Goal: Task Accomplishment & Management: Use online tool/utility

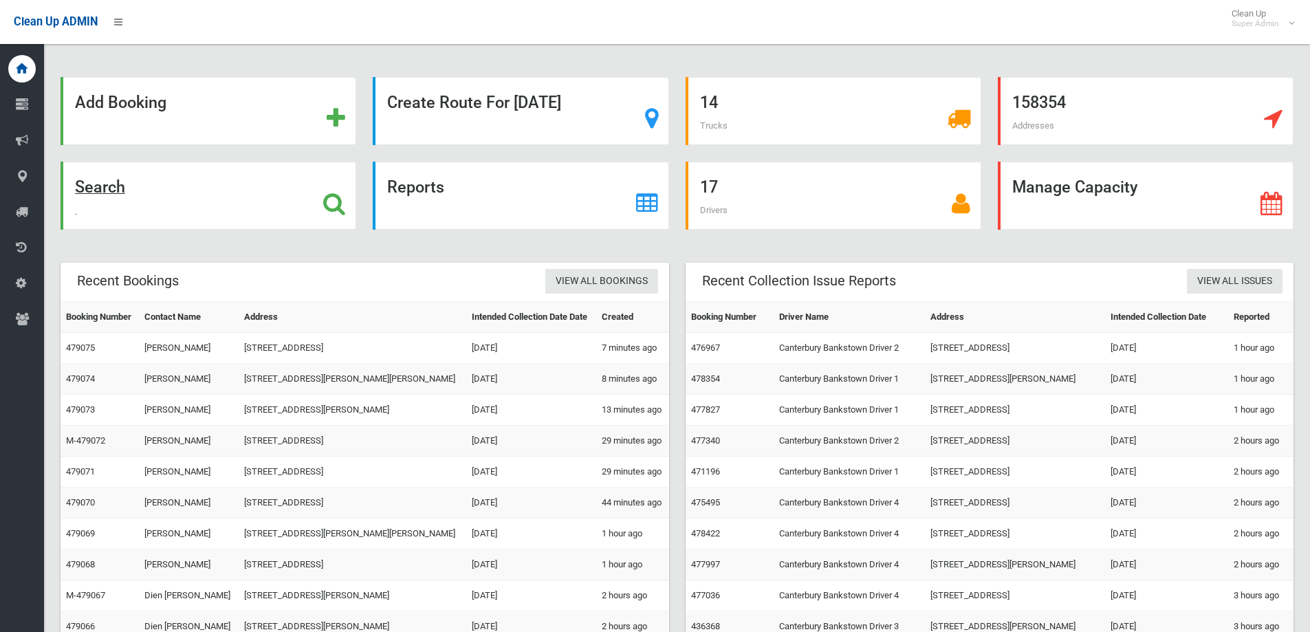
click at [335, 202] on icon at bounding box center [334, 203] width 22 height 23
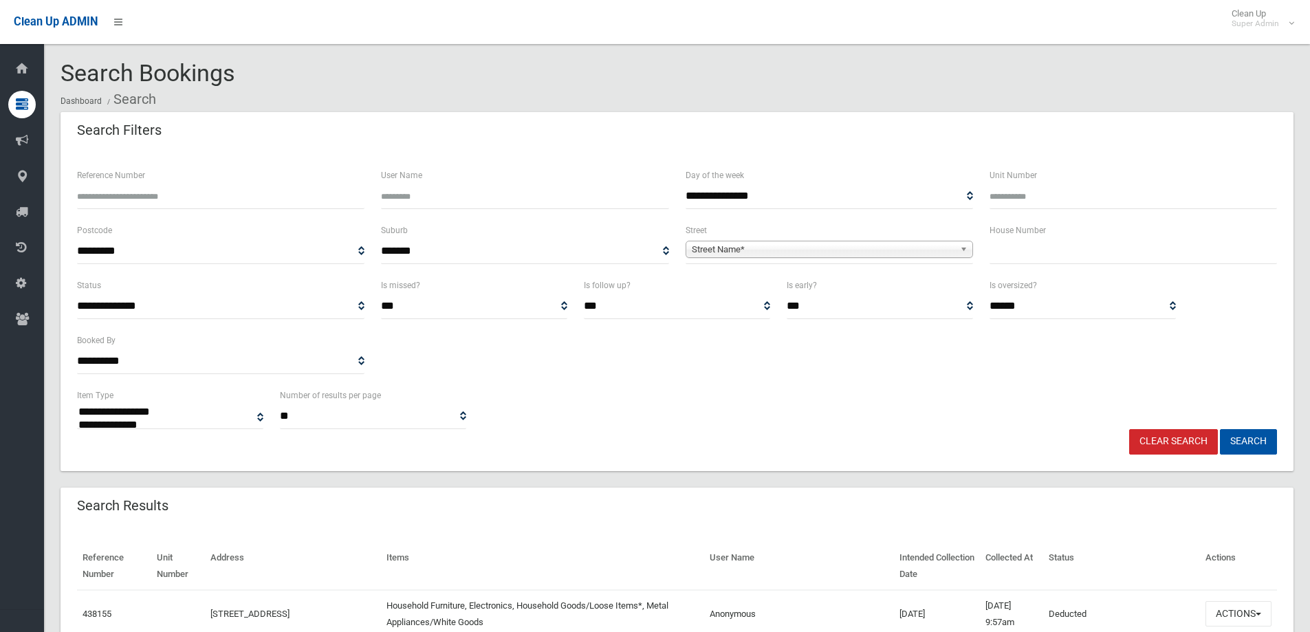
select select
click at [190, 190] on input "Reference Number" at bounding box center [220, 196] width 287 height 25
click at [1060, 257] on input "text" at bounding box center [1132, 251] width 287 height 25
type input "***"
click at [780, 243] on span "Street Name*" at bounding box center [823, 249] width 263 height 17
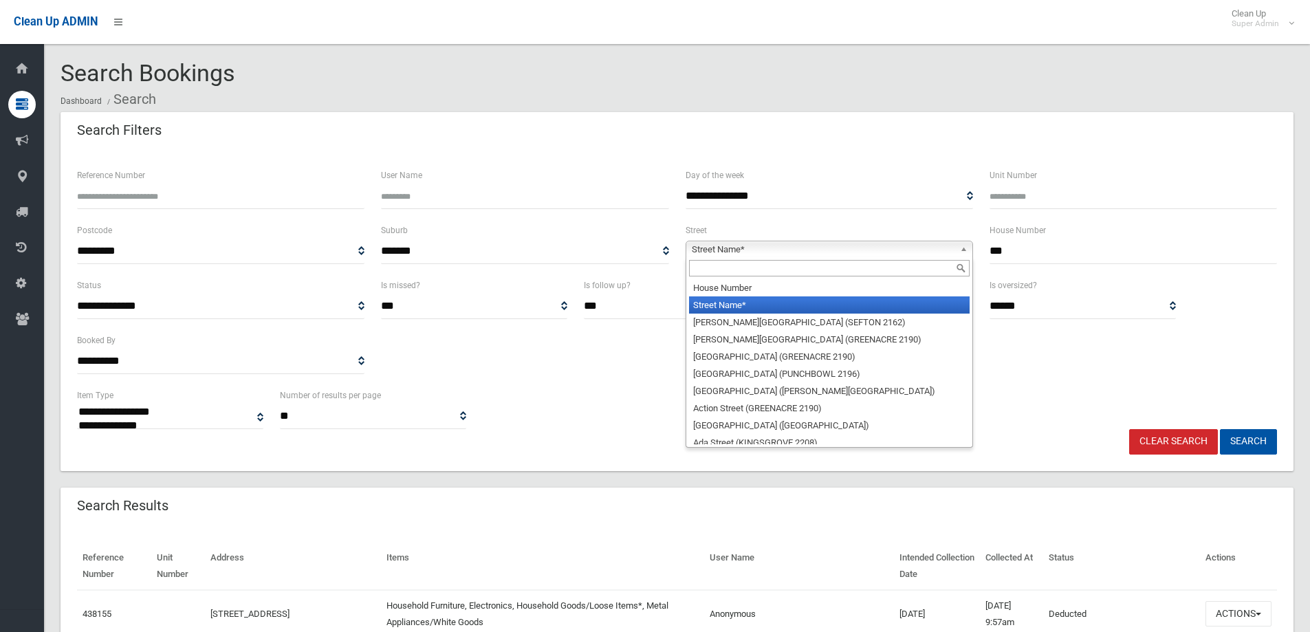
click at [735, 267] on input "text" at bounding box center [829, 268] width 281 height 17
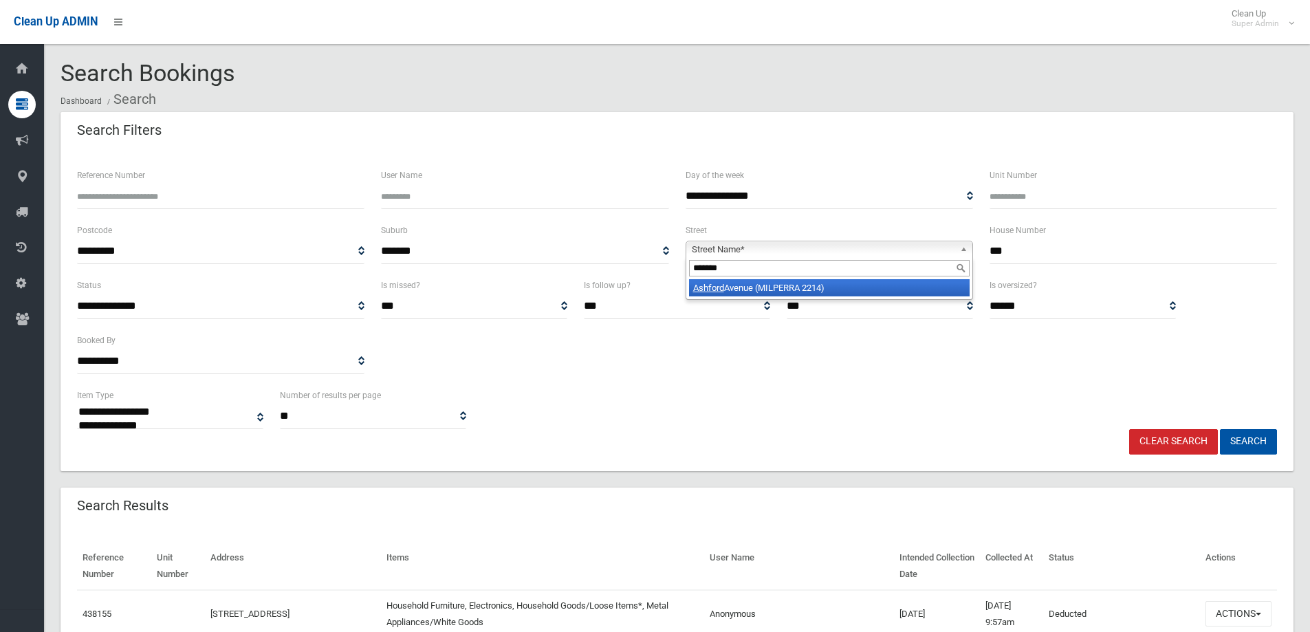
type input "*******"
click at [784, 287] on li "Ashford Avenue (MILPERRA 2214)" at bounding box center [829, 287] width 281 height 17
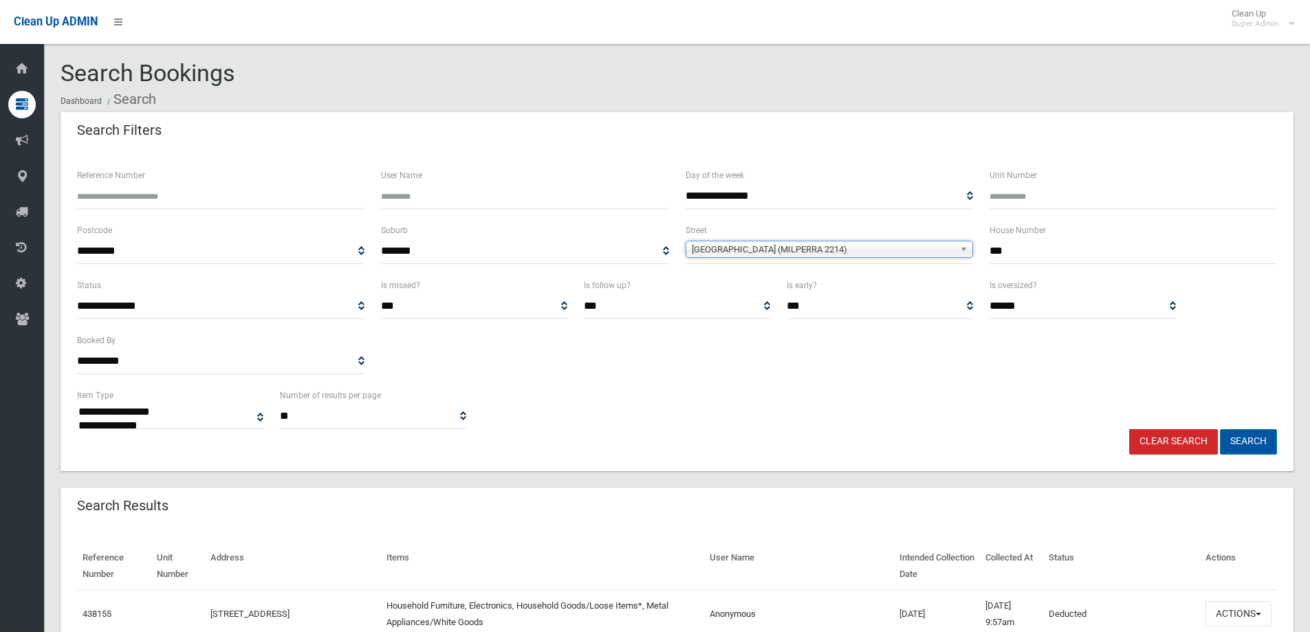
click at [1249, 441] on button "Search" at bounding box center [1248, 441] width 57 height 25
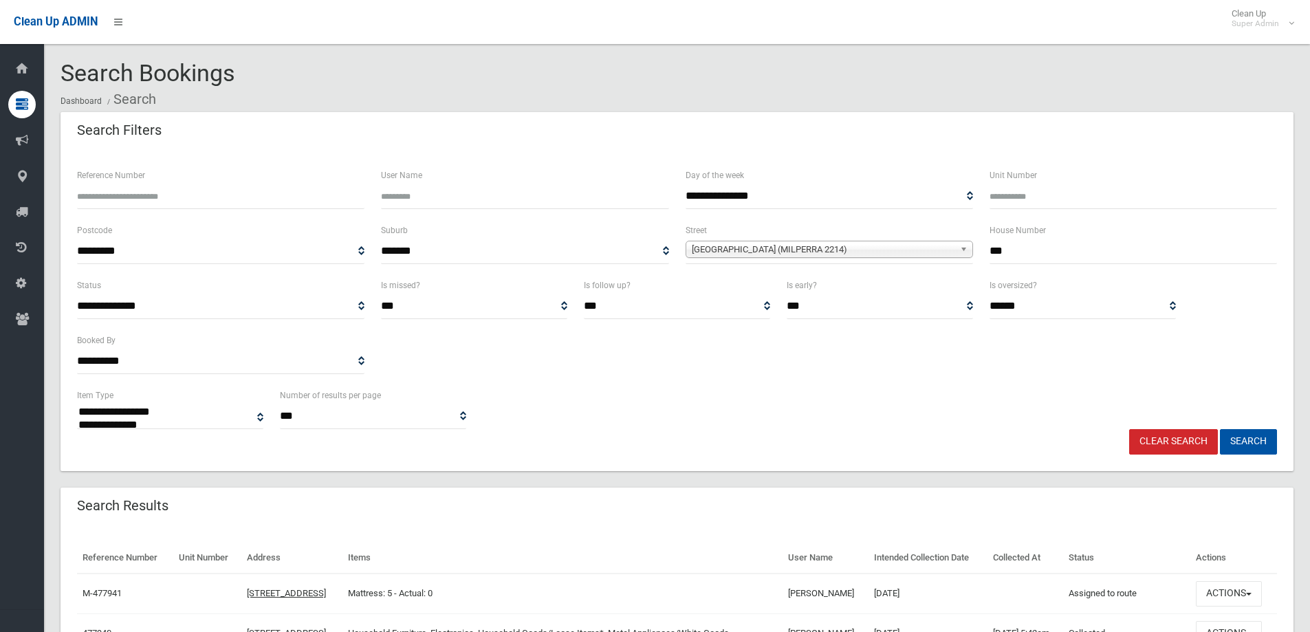
select select
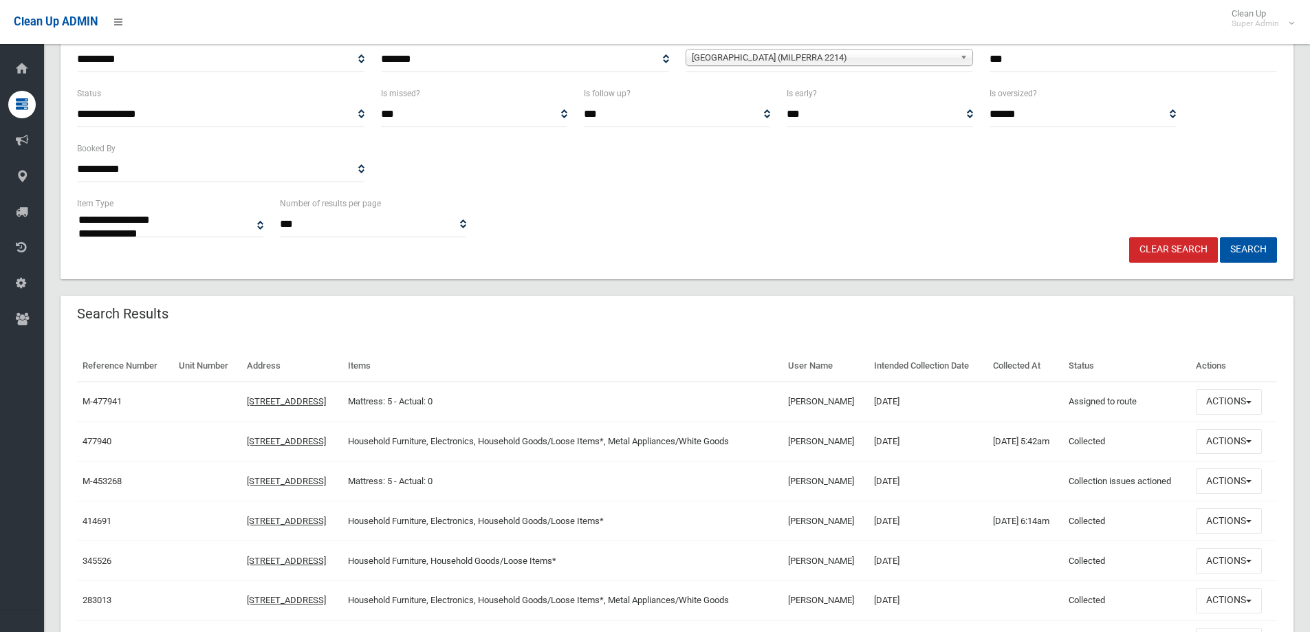
scroll to position [286, 0]
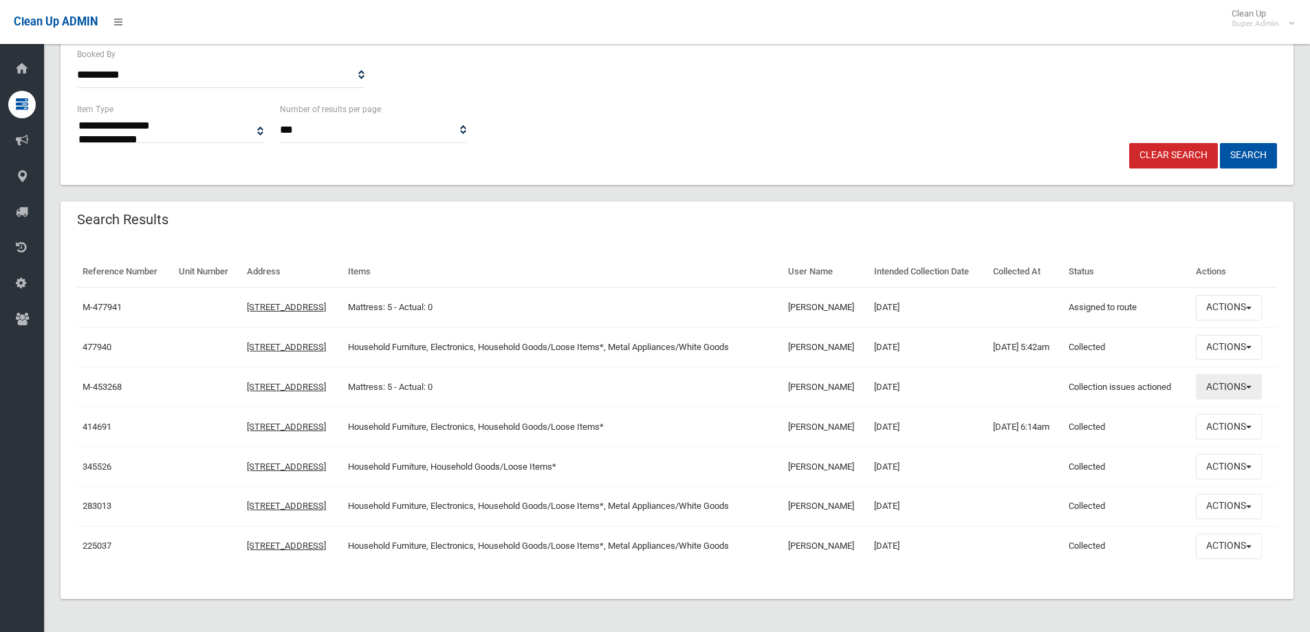
click at [1229, 384] on button "Actions" at bounding box center [1229, 386] width 66 height 25
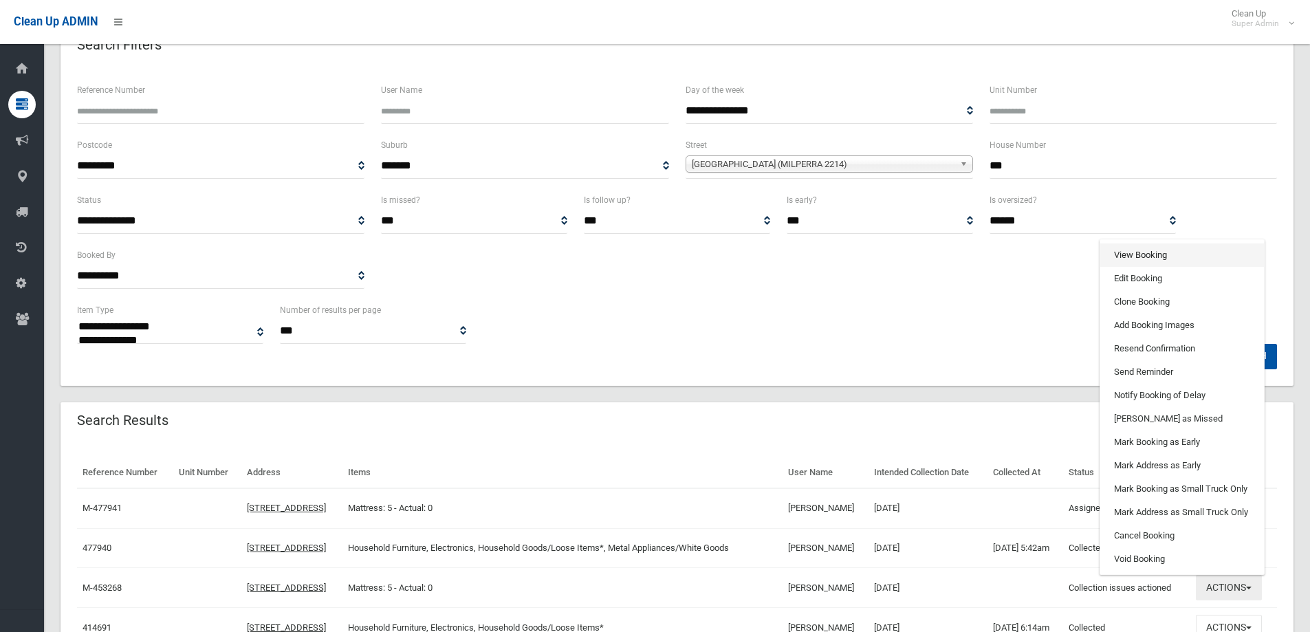
scroll to position [80, 0]
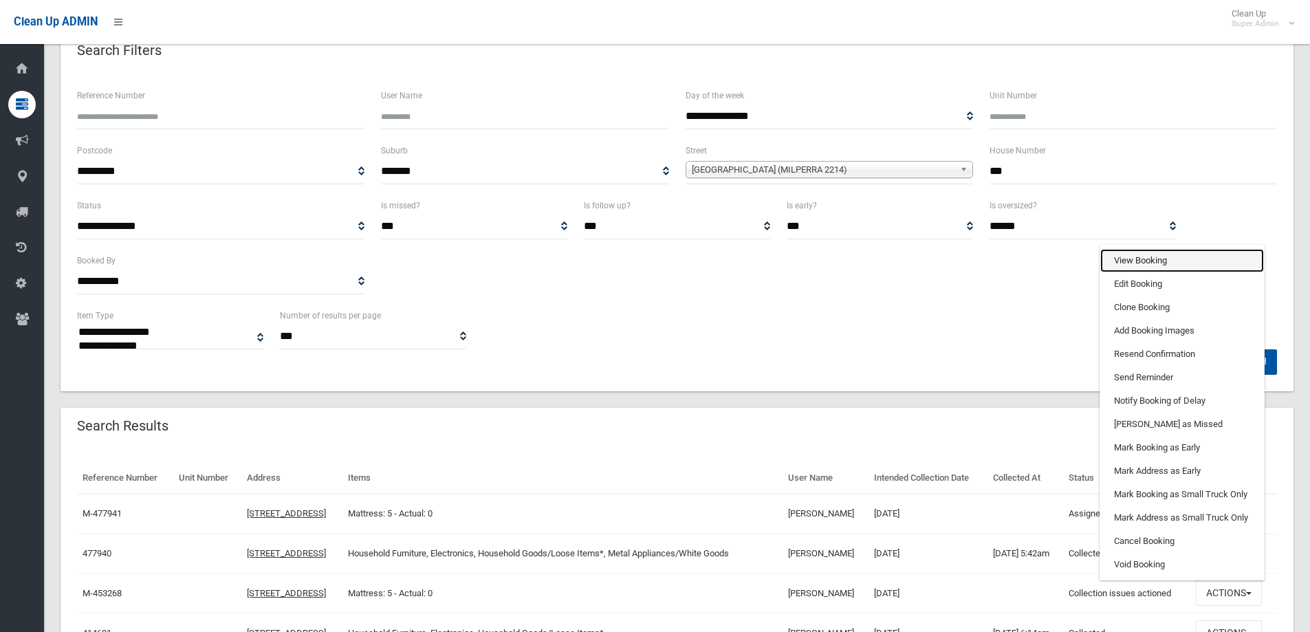
click at [1172, 261] on link "View Booking" at bounding box center [1182, 260] width 164 height 23
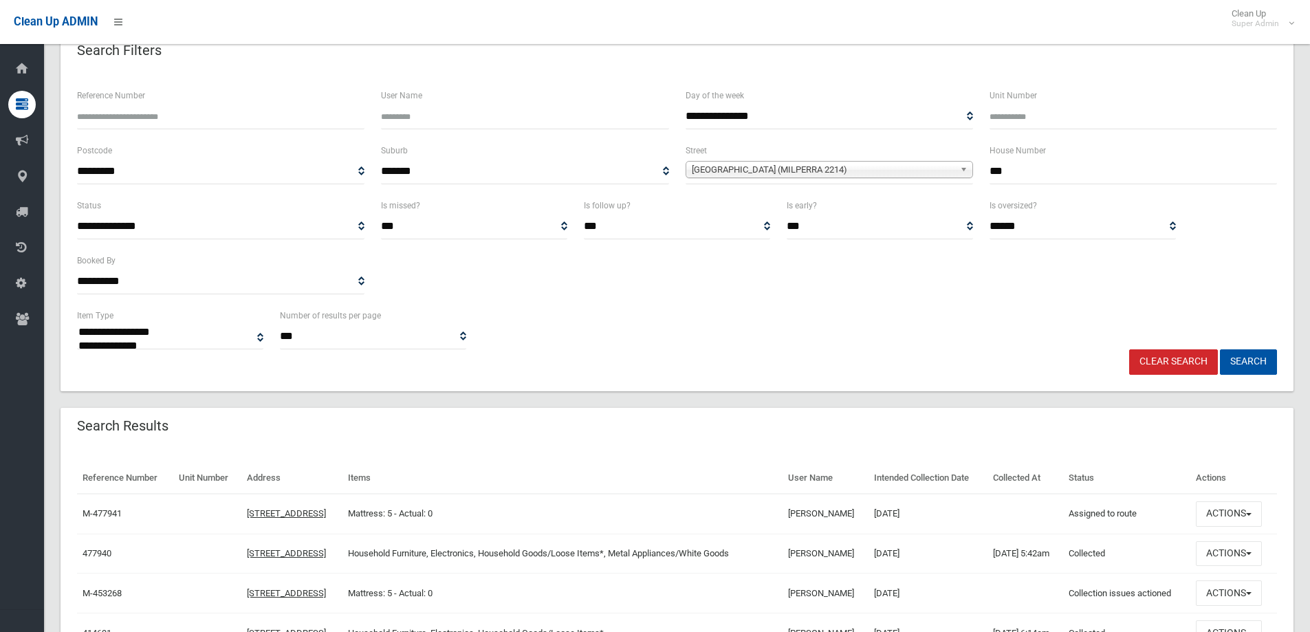
click at [680, 310] on div "**********" at bounding box center [677, 328] width 1216 height 42
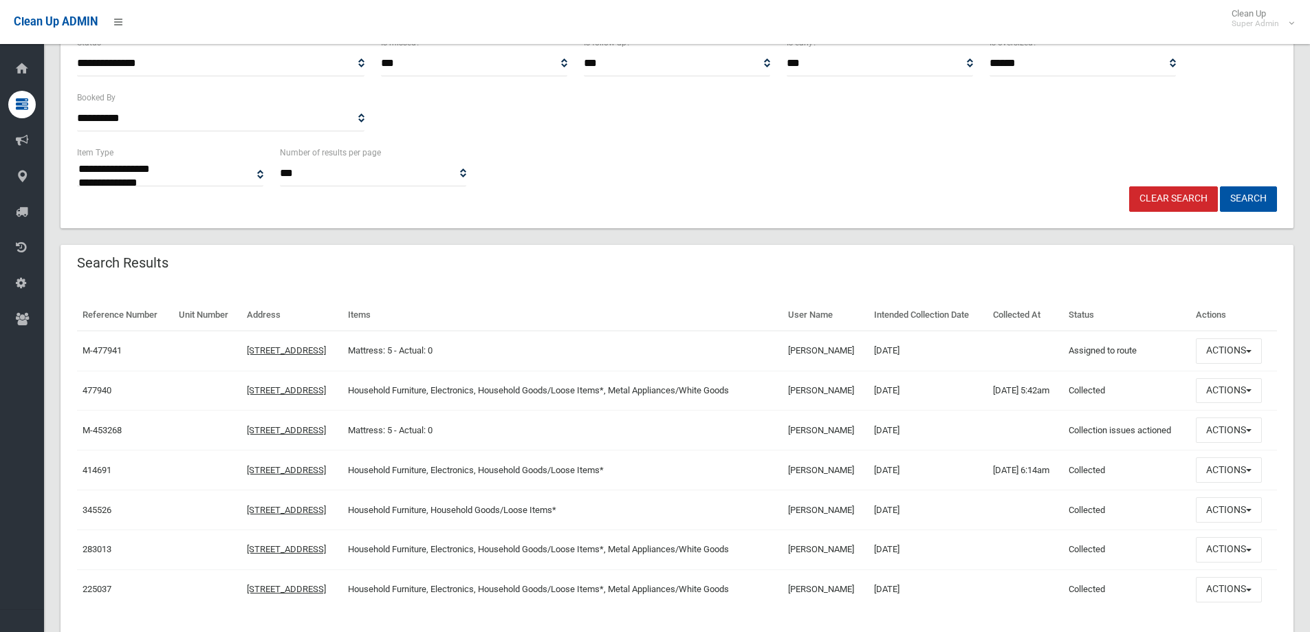
scroll to position [286, 0]
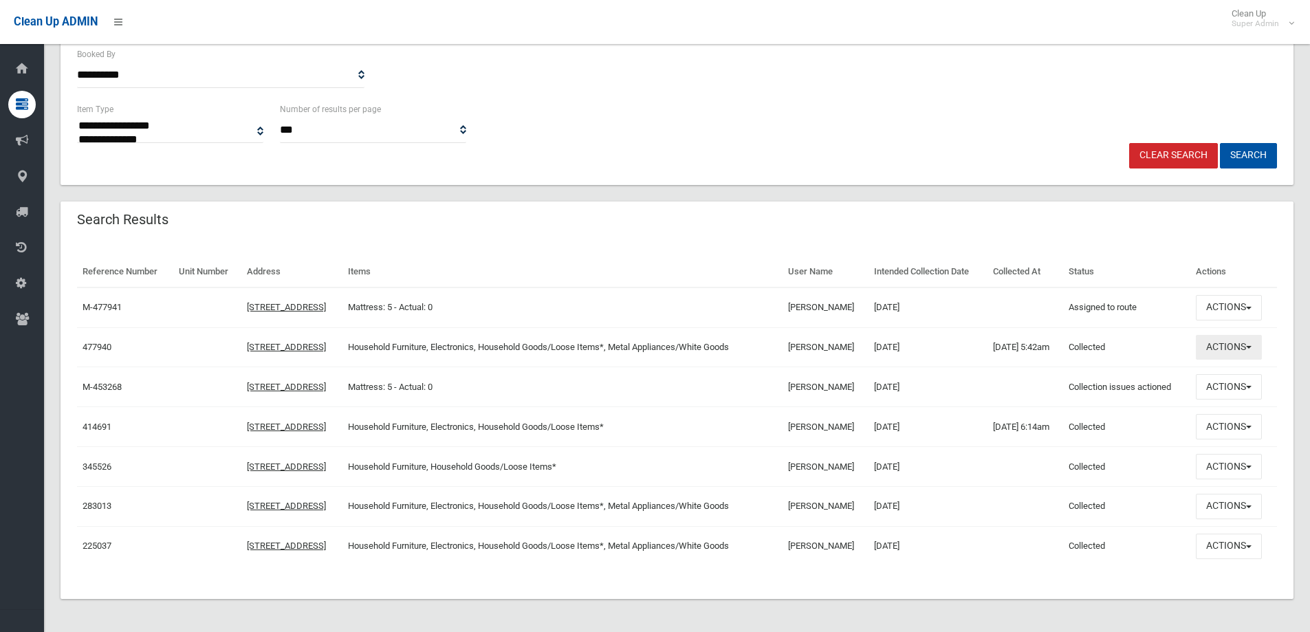
click at [1235, 344] on button "Actions" at bounding box center [1229, 347] width 66 height 25
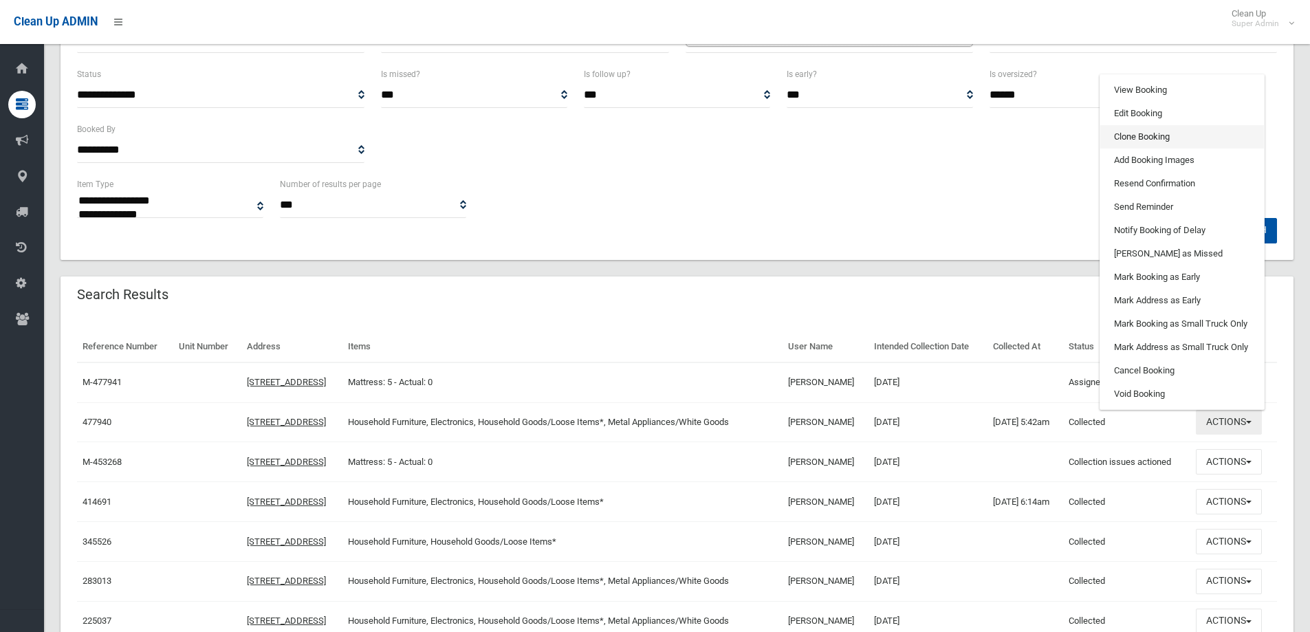
scroll to position [80, 0]
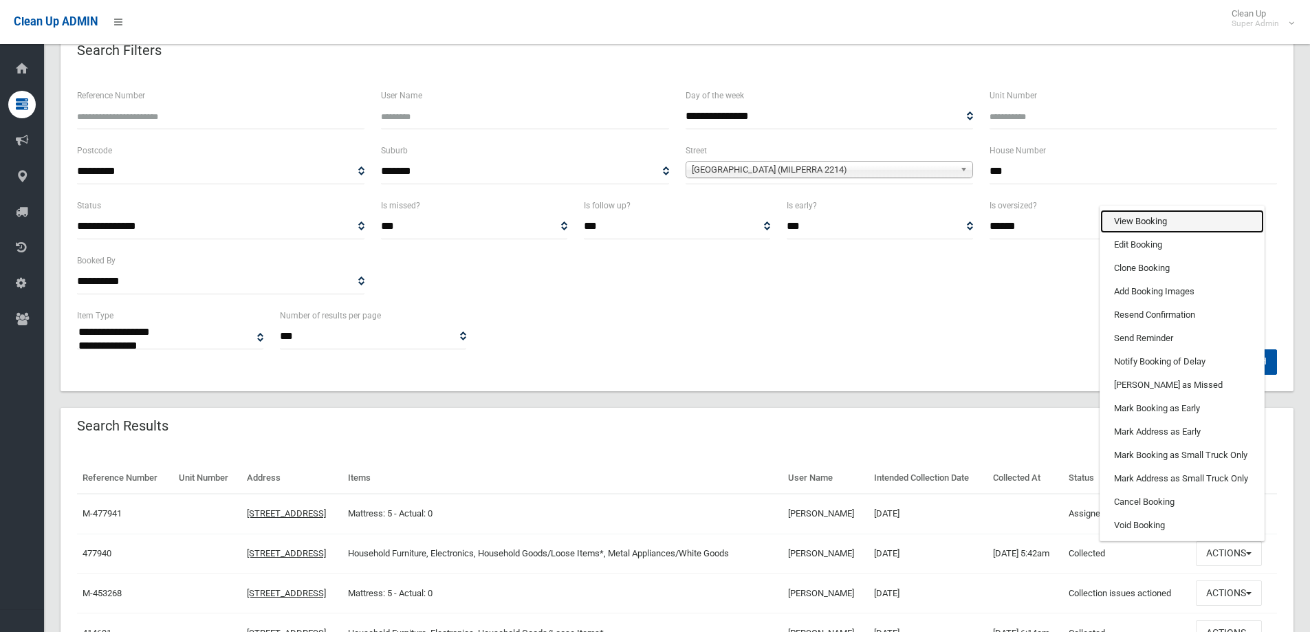
click at [1162, 222] on link "View Booking" at bounding box center [1182, 221] width 164 height 23
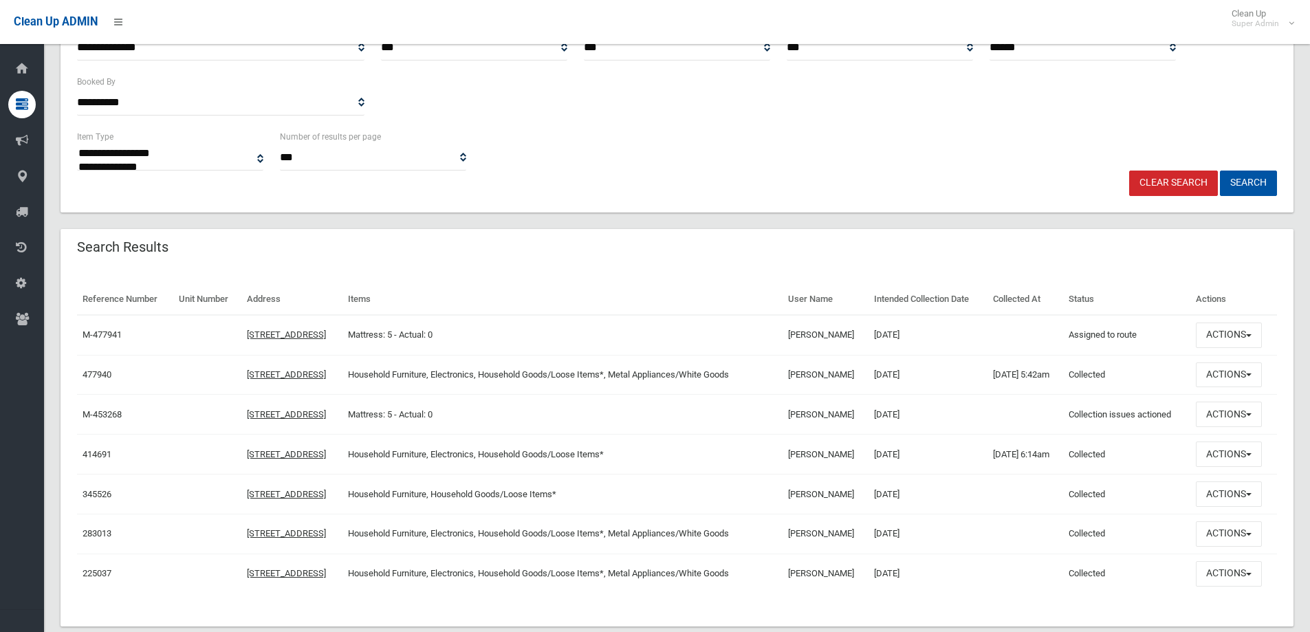
scroll to position [286, 0]
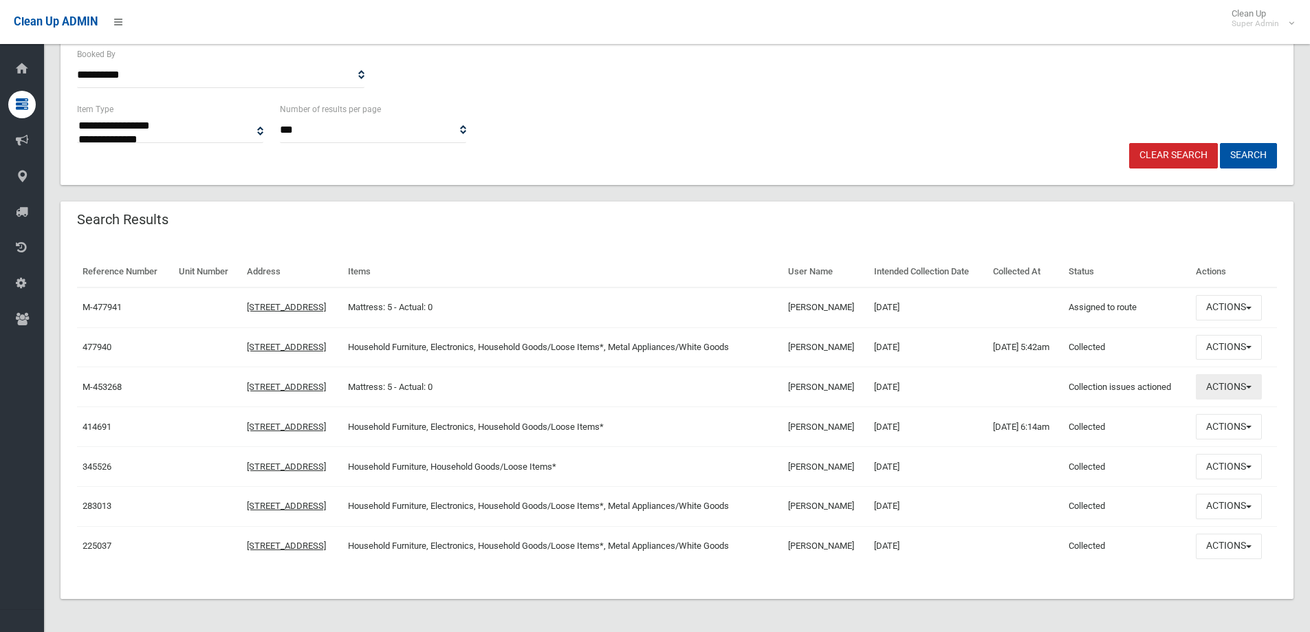
click at [1251, 388] on span "button" at bounding box center [1249, 387] width 6 height 3
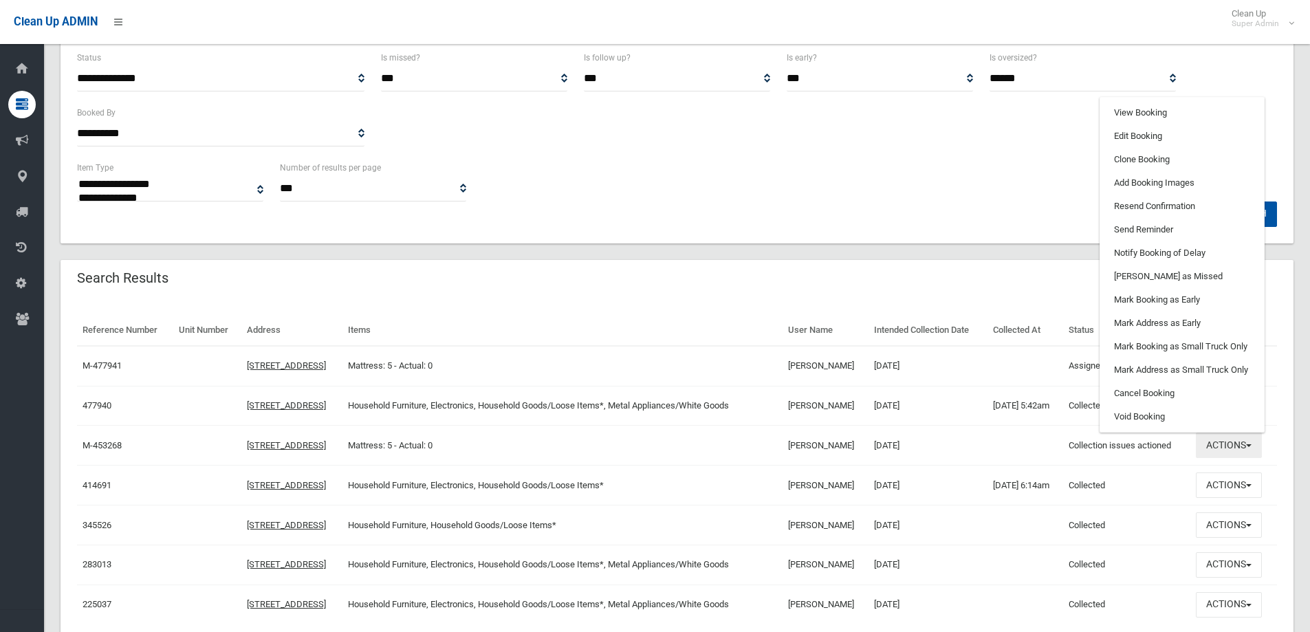
scroll to position [149, 0]
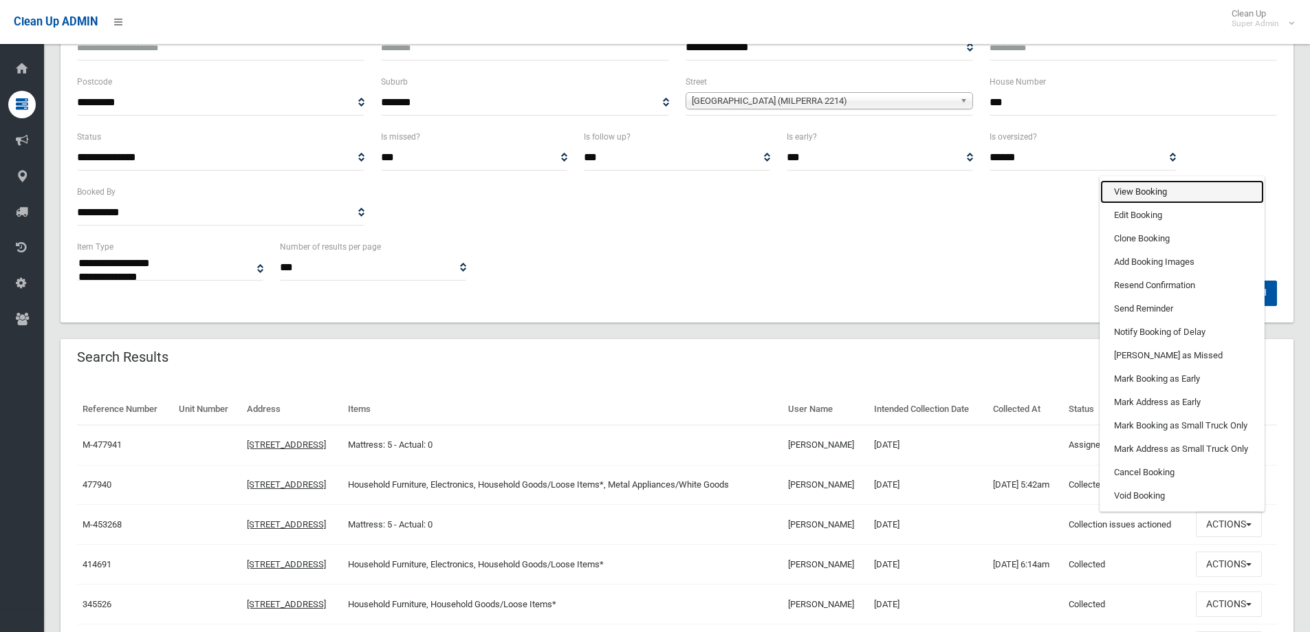
click at [1159, 192] on link "View Booking" at bounding box center [1182, 191] width 164 height 23
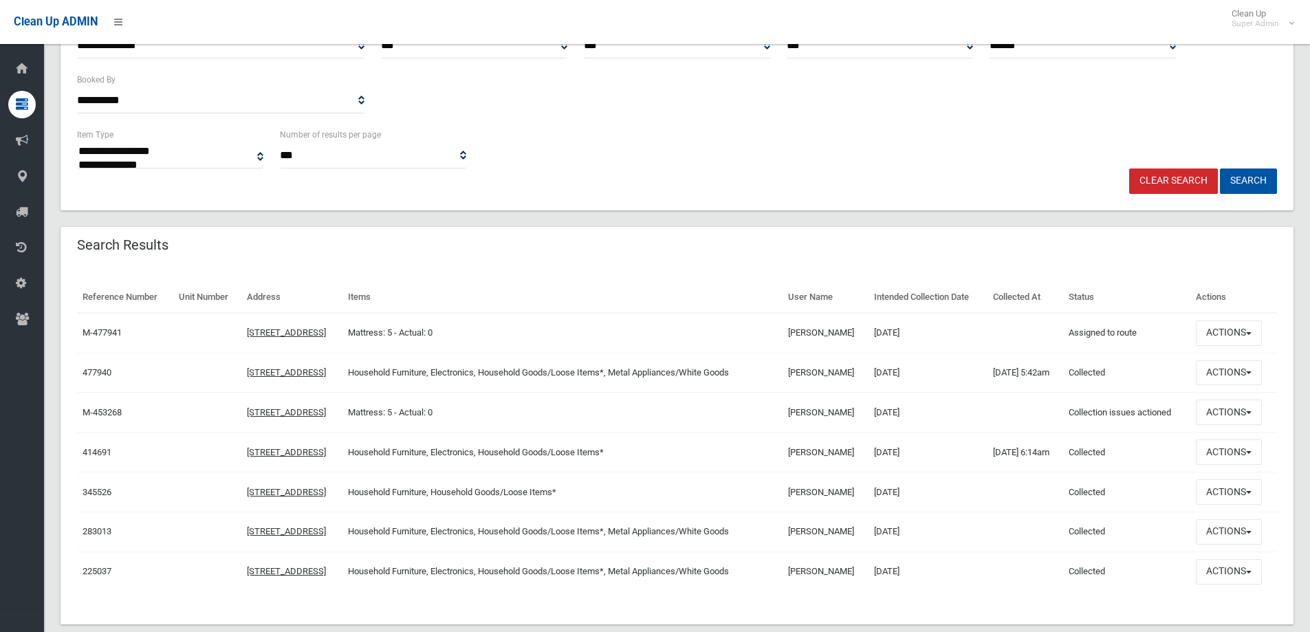
scroll to position [286, 0]
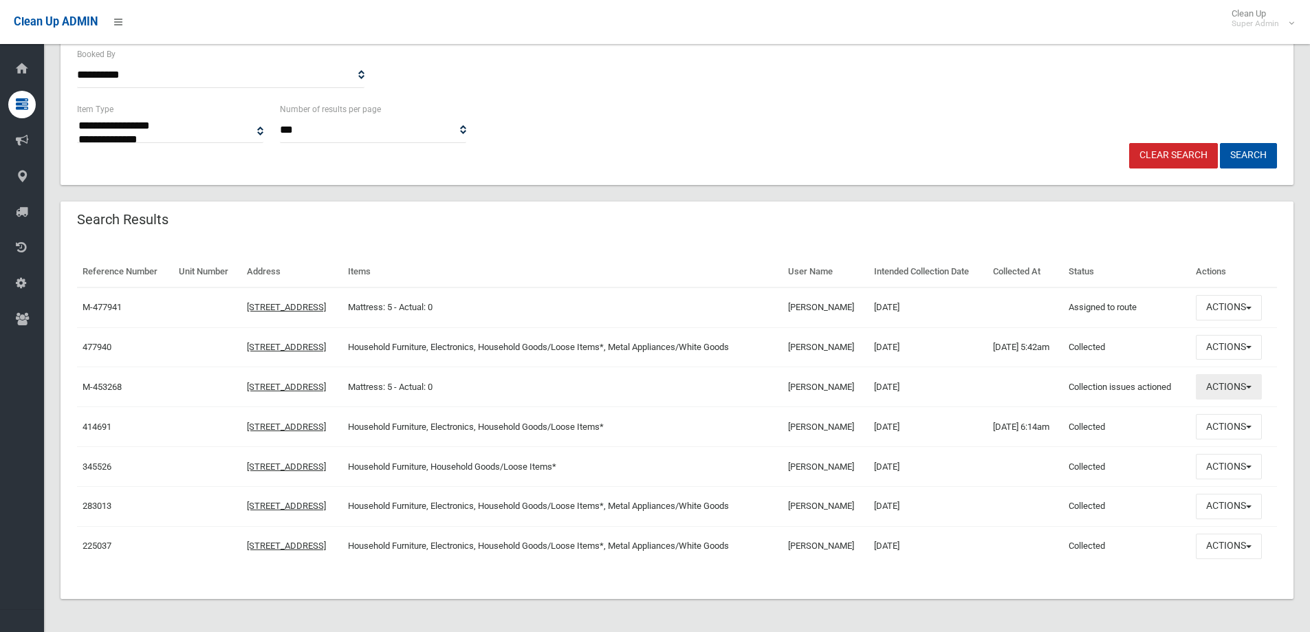
click at [1240, 381] on button "Actions" at bounding box center [1229, 386] width 66 height 25
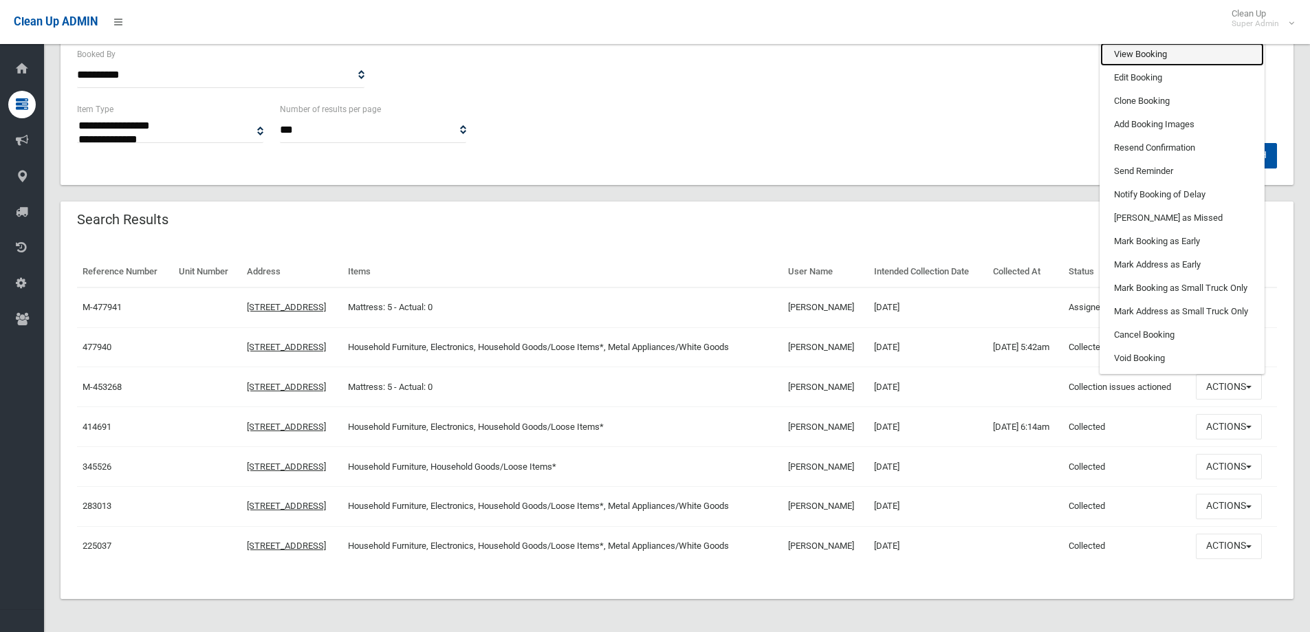
click at [1163, 56] on link "View Booking" at bounding box center [1182, 54] width 164 height 23
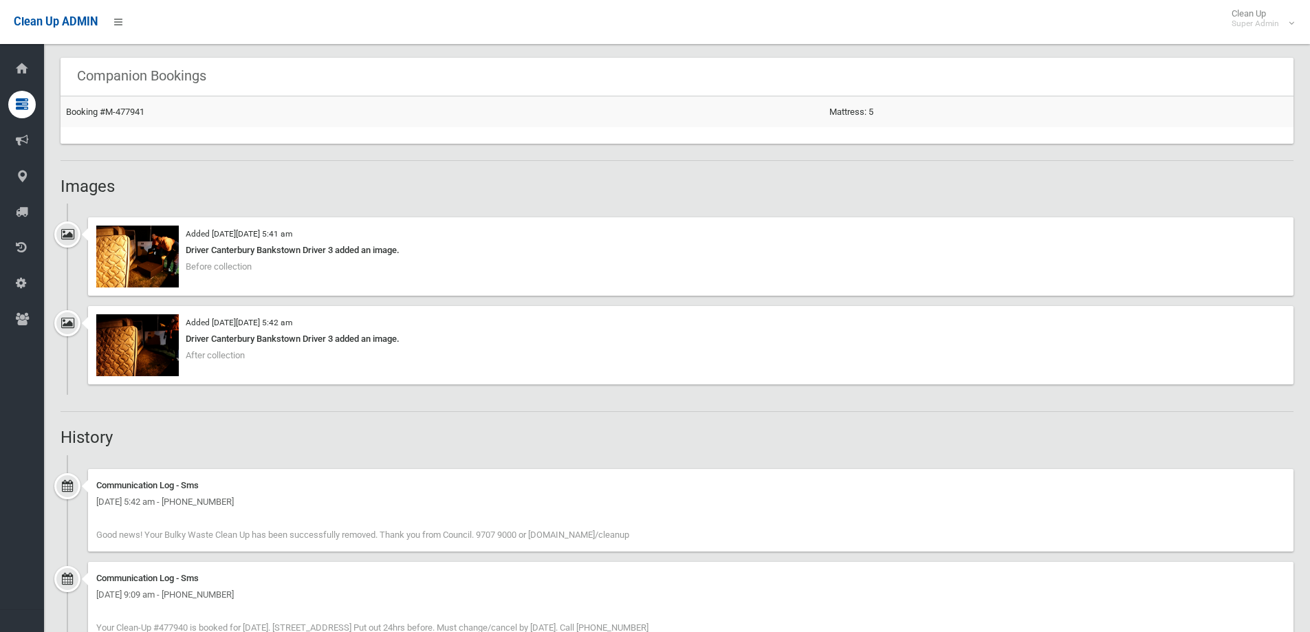
scroll to position [963, 0]
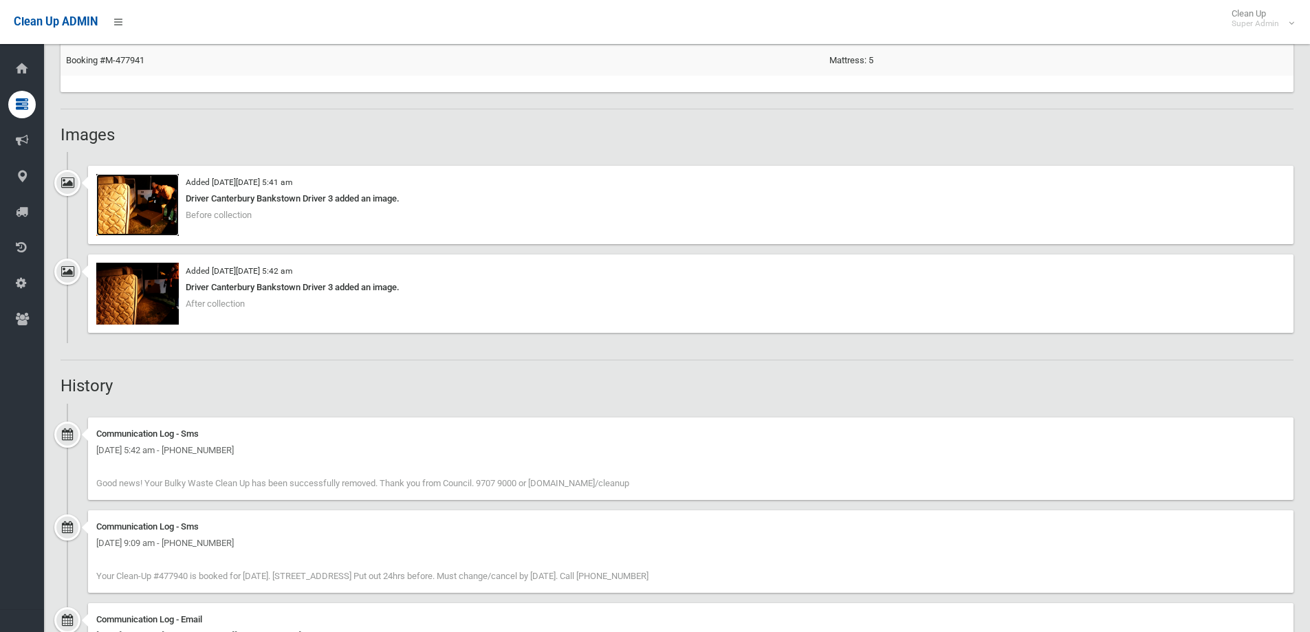
click at [153, 213] on img at bounding box center [137, 205] width 83 height 62
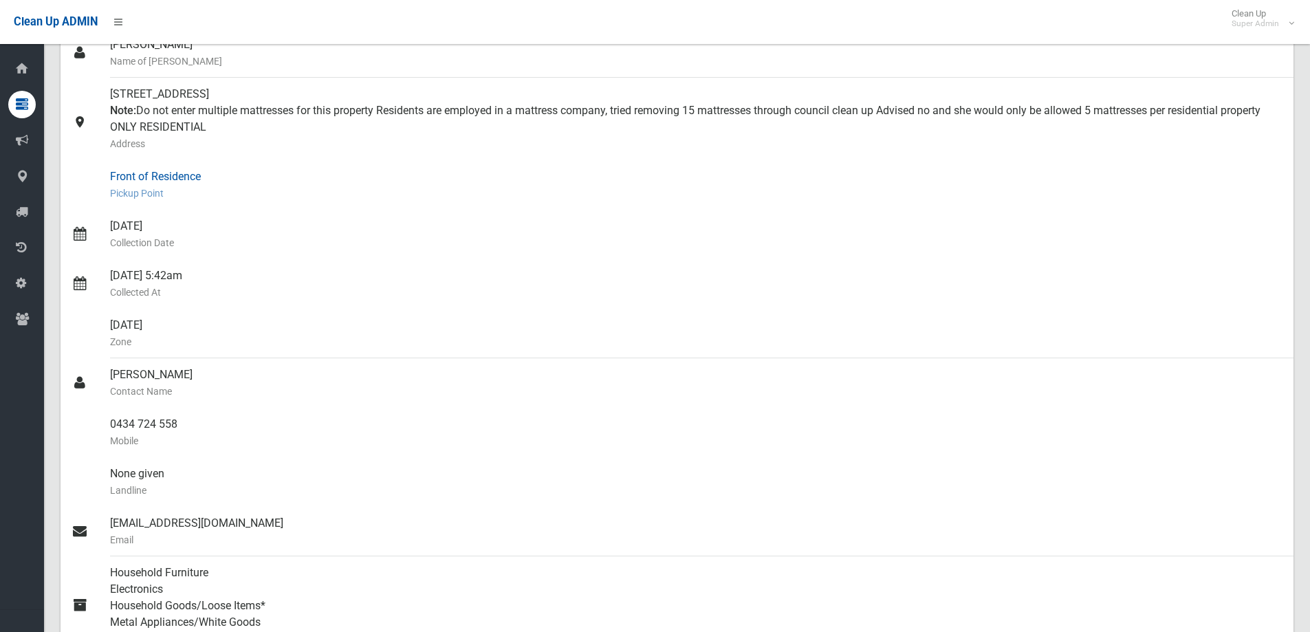
scroll to position [0, 0]
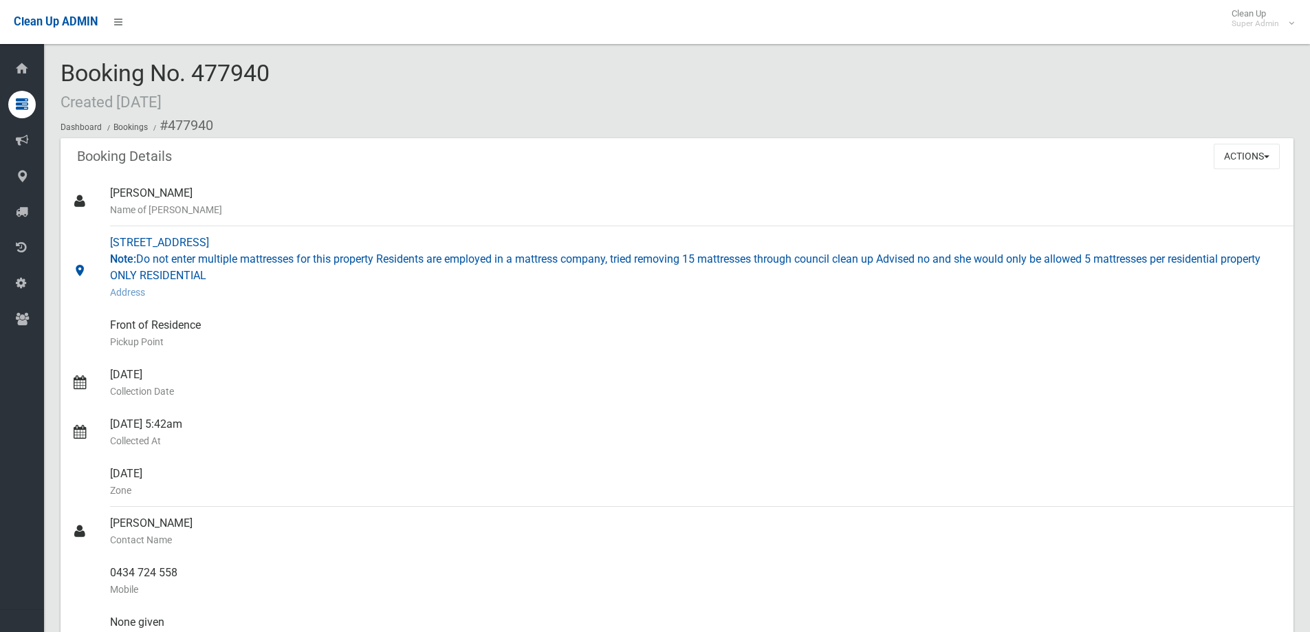
drag, startPoint x: 114, startPoint y: 240, endPoint x: 327, endPoint y: 239, distance: 213.1
click at [327, 239] on div "188 Ashford Avenue, MILPERRA NSW 2214 Note: Do not enter multiple mattresses fo…" at bounding box center [696, 267] width 1172 height 83
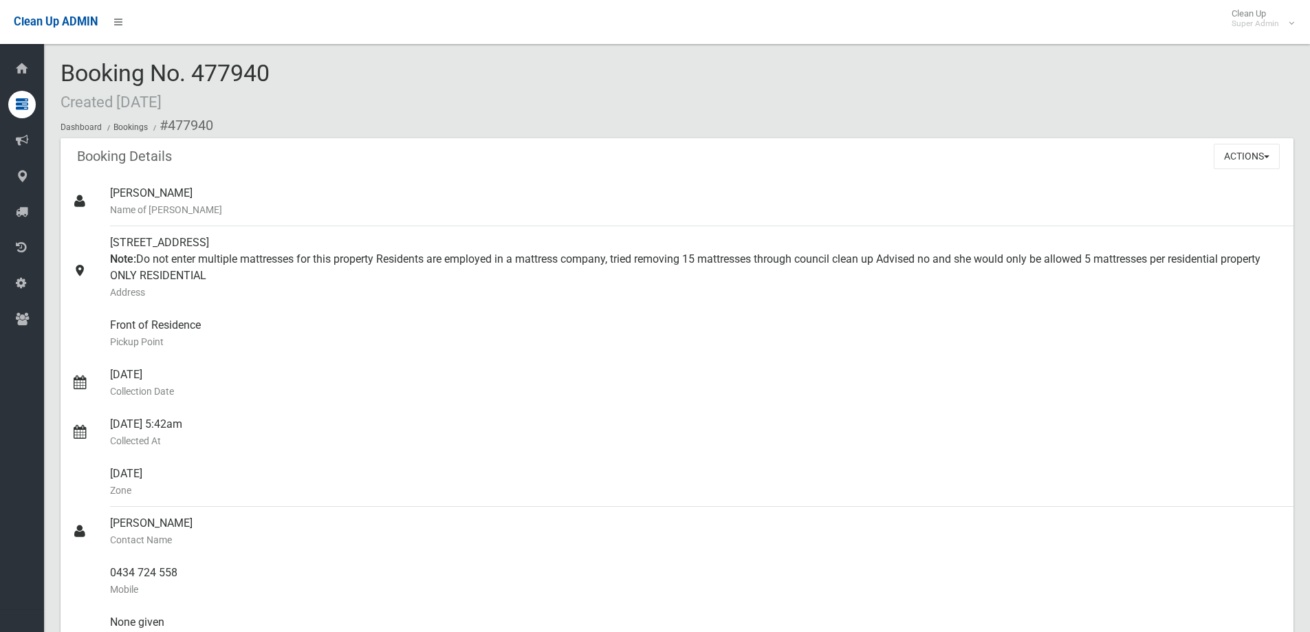
click at [427, 116] on ol "Dashboard Bookings #477940" at bounding box center [677, 125] width 1233 height 25
click at [393, 102] on div "Booking No. 477940 Created 07/08/2025 Dashboard Bookings #477940" at bounding box center [677, 100] width 1233 height 78
click at [807, 118] on ol "Dashboard Bookings #477940" at bounding box center [677, 125] width 1233 height 25
click at [425, 97] on div "Booking No. 477940 Created 07/08/2025 Dashboard Bookings #477940" at bounding box center [677, 100] width 1233 height 78
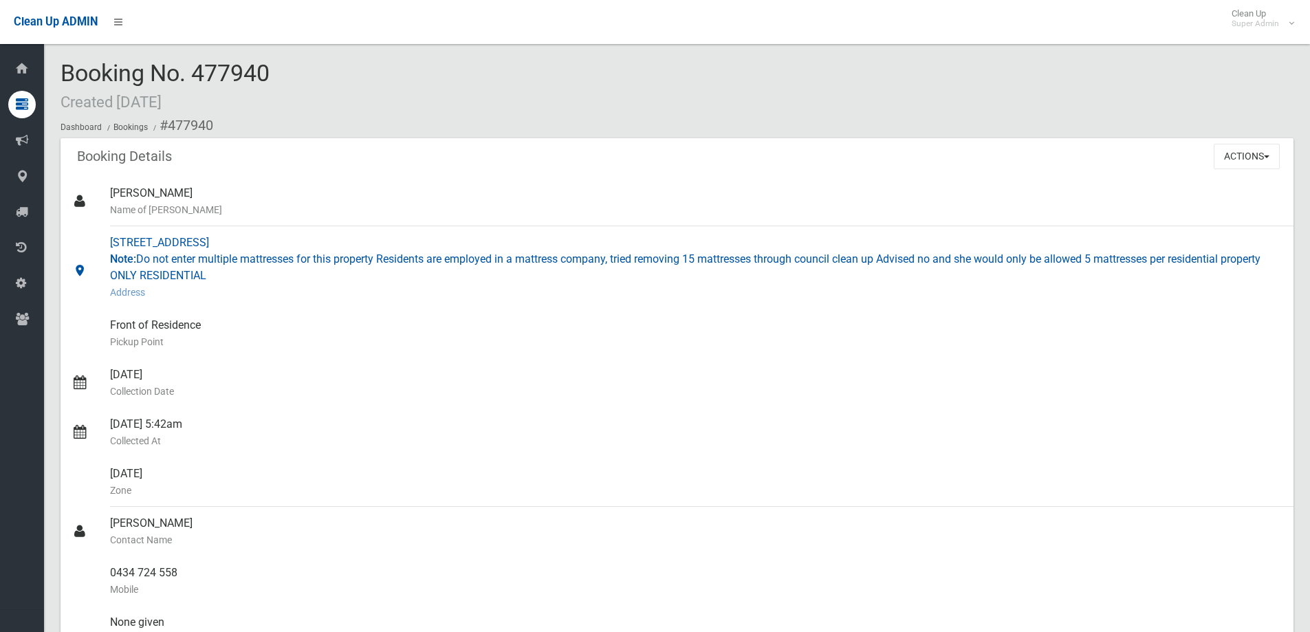
drag, startPoint x: 110, startPoint y: 242, endPoint x: 266, endPoint y: 241, distance: 156.1
click at [266, 241] on div "188 Ashford Avenue, MILPERRA NSW 2214 Note: Do not enter multiple mattresses fo…" at bounding box center [696, 267] width 1172 height 83
copy div "188 Ashford Avenue, MILPERRA"
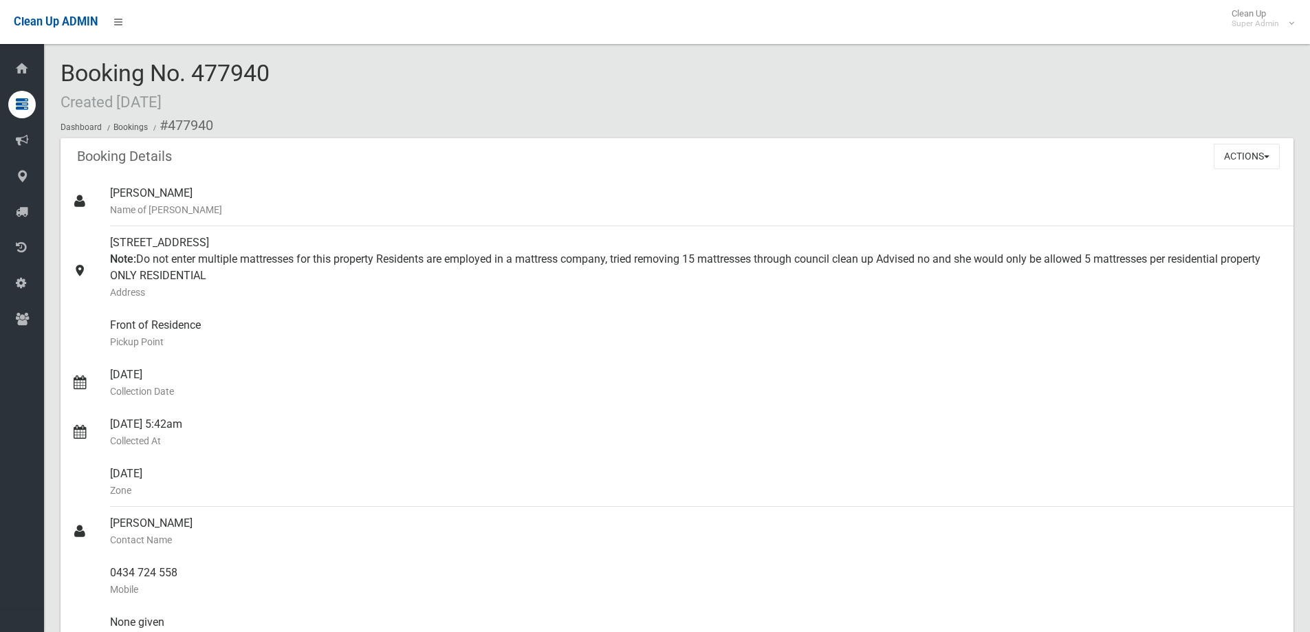
drag, startPoint x: 63, startPoint y: 67, endPoint x: 297, endPoint y: 73, distance: 234.5
click at [297, 73] on div "Booking No. 477940 Created 07/08/2025 Dashboard Bookings #477940" at bounding box center [677, 100] width 1233 height 78
click at [369, 82] on div "Booking No. 477940 Created 07/08/2025 Dashboard Bookings #477940" at bounding box center [677, 100] width 1233 height 78
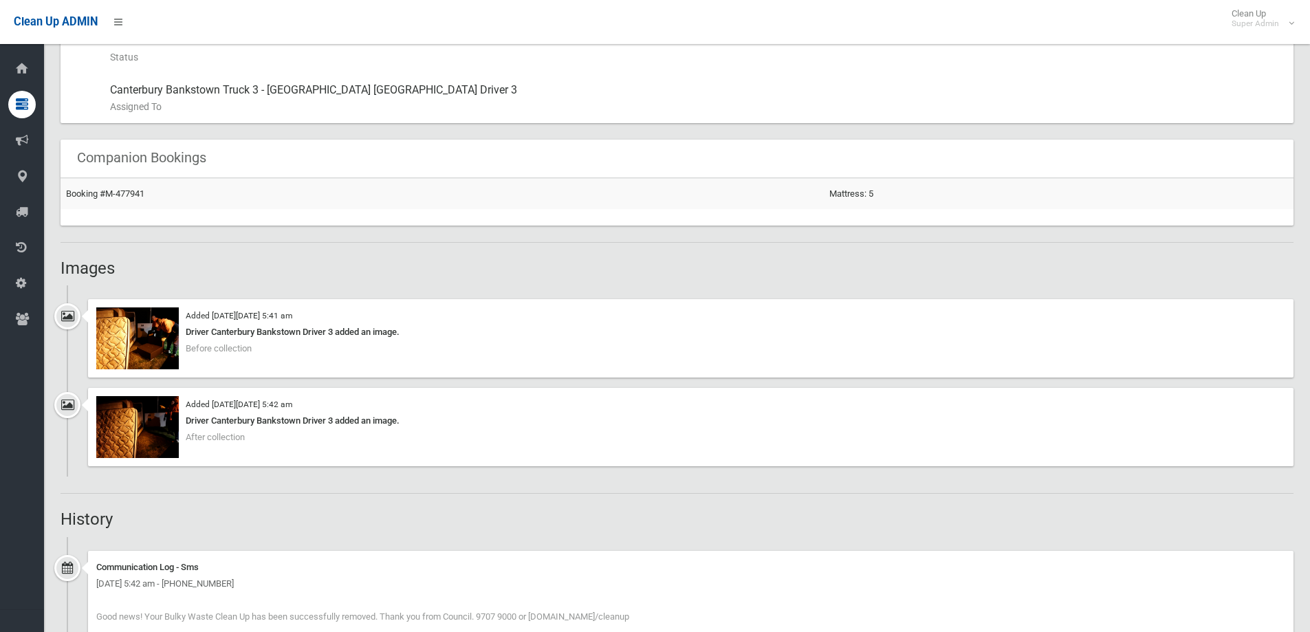
scroll to position [894, 0]
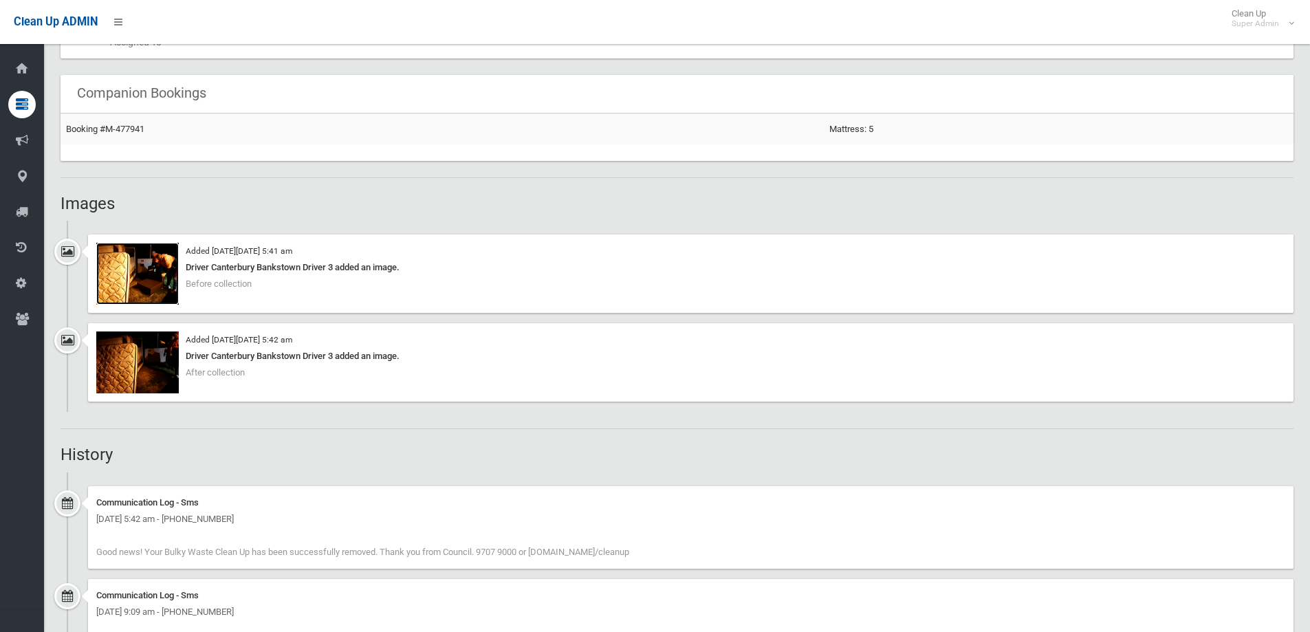
click at [134, 269] on img at bounding box center [137, 274] width 83 height 62
click at [111, 124] on link "Booking #M-477941" at bounding box center [105, 129] width 78 height 10
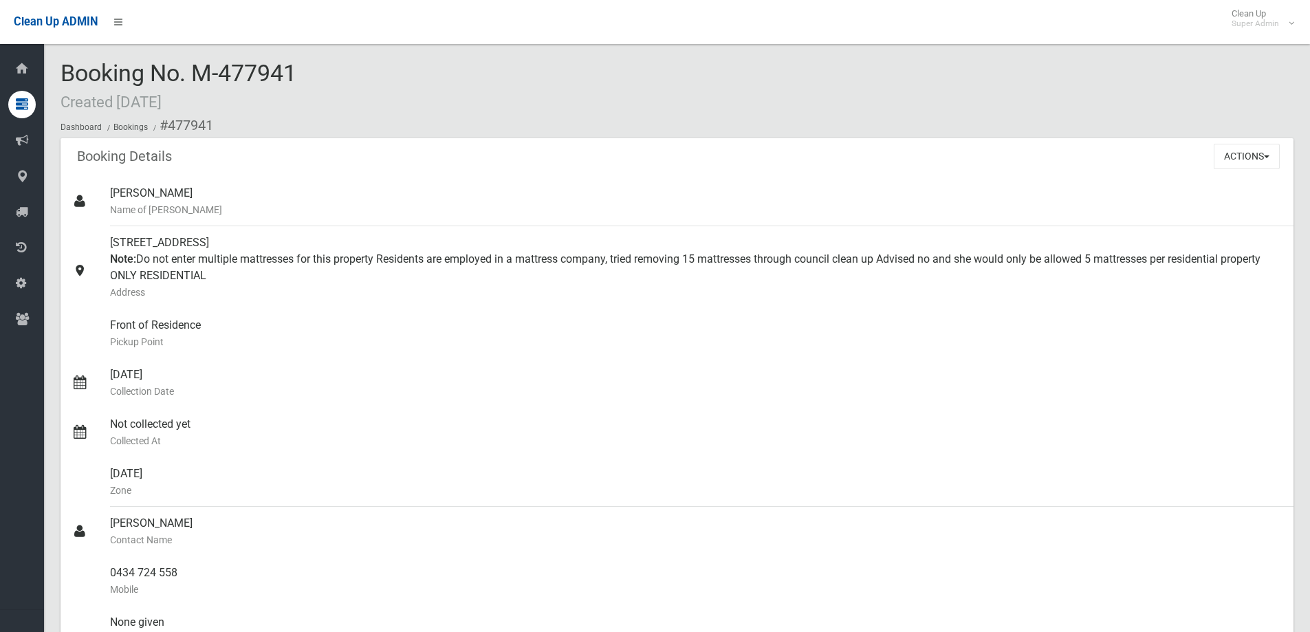
drag, startPoint x: 62, startPoint y: 72, endPoint x: 328, endPoint y: 74, distance: 266.1
click at [328, 74] on div "Booking No. M-477941 Created 07/08/2025 Dashboard Bookings #477941" at bounding box center [677, 100] width 1233 height 78
copy span "Booking No. M-477941"
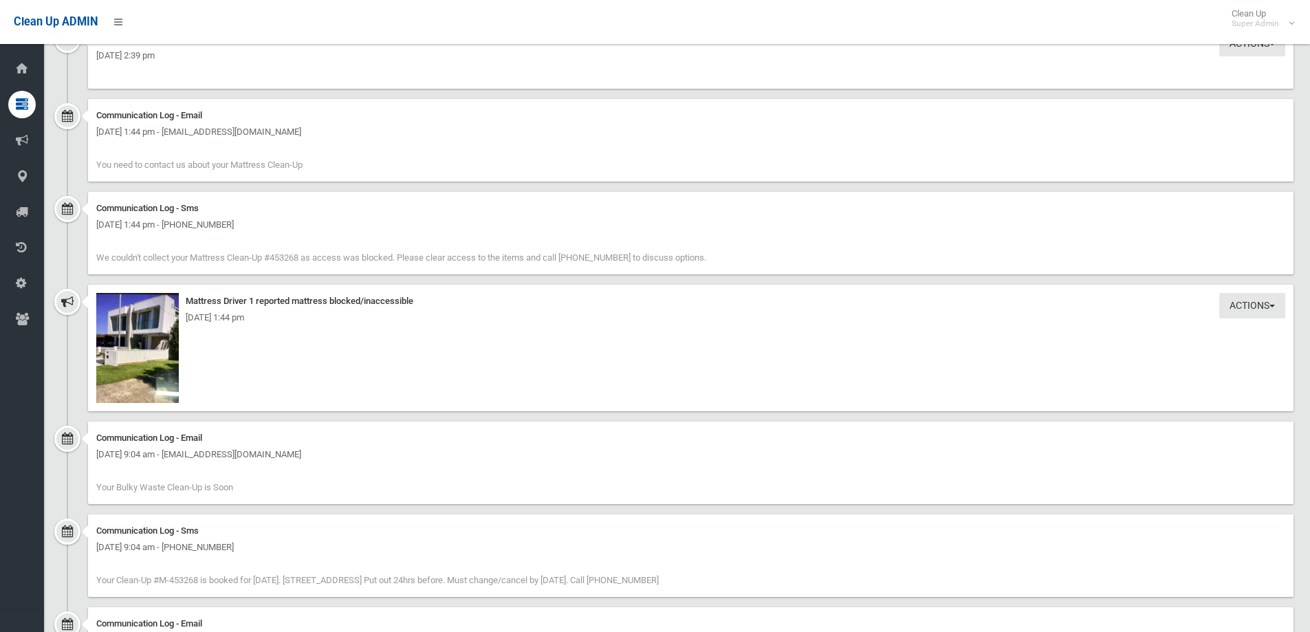
scroll to position [1719, 0]
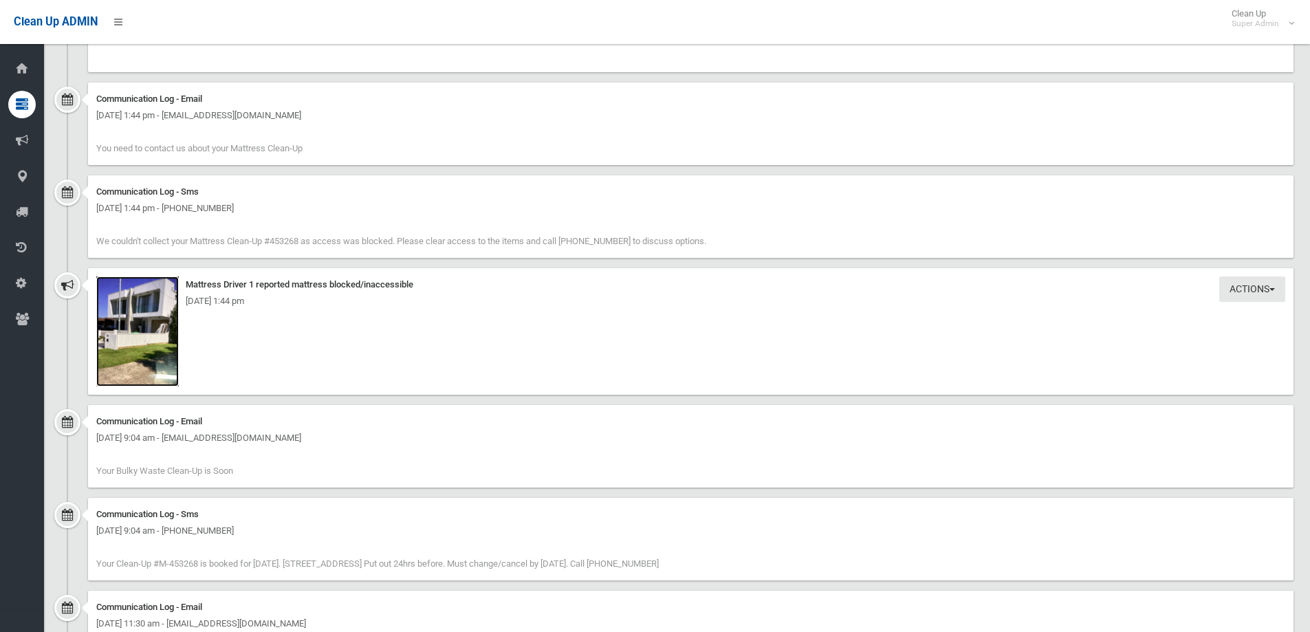
click at [147, 328] on img at bounding box center [137, 331] width 83 height 110
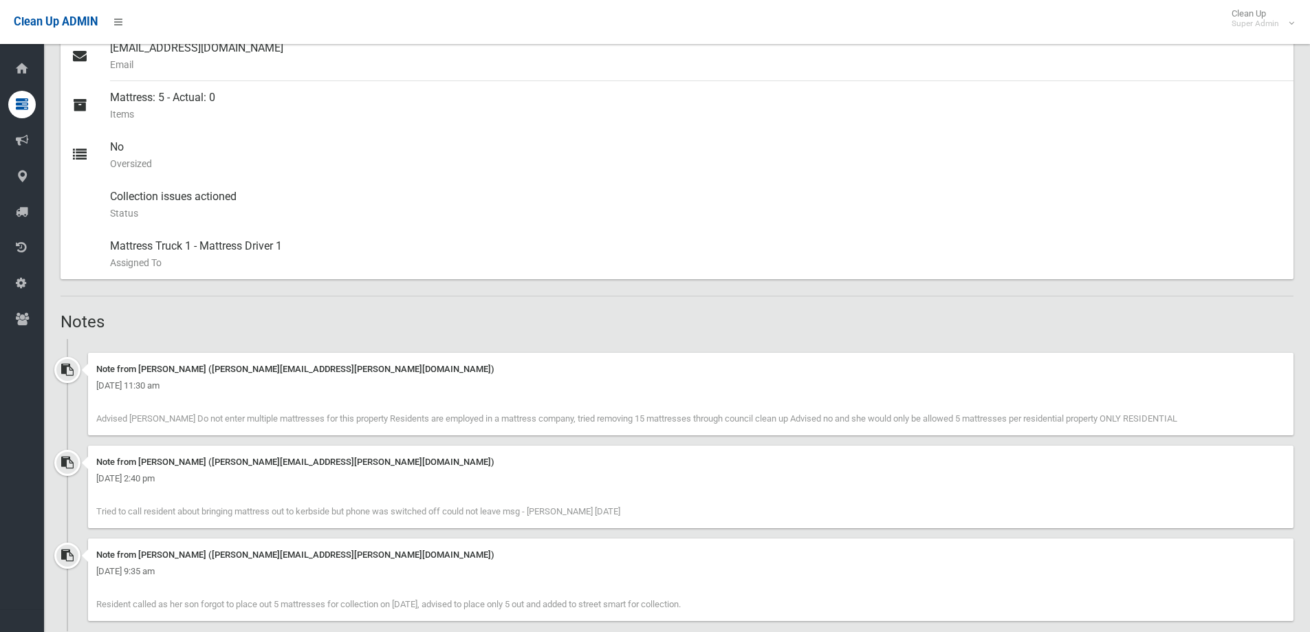
scroll to position [674, 0]
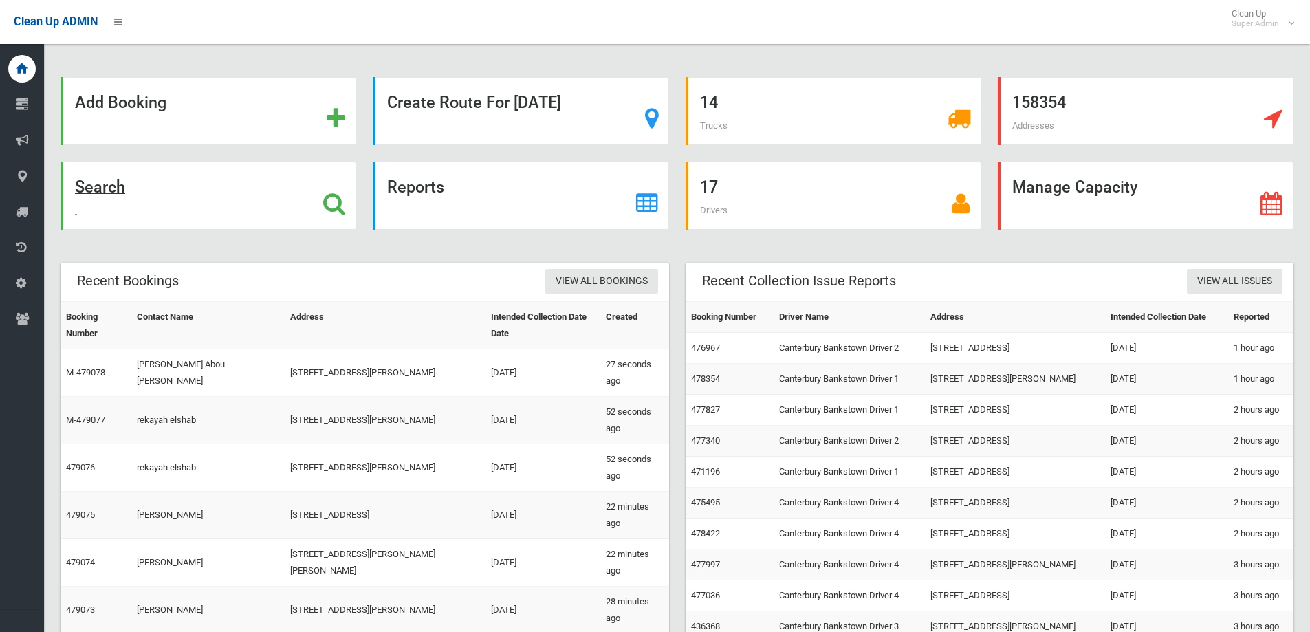
click at [334, 193] on icon at bounding box center [334, 203] width 22 height 23
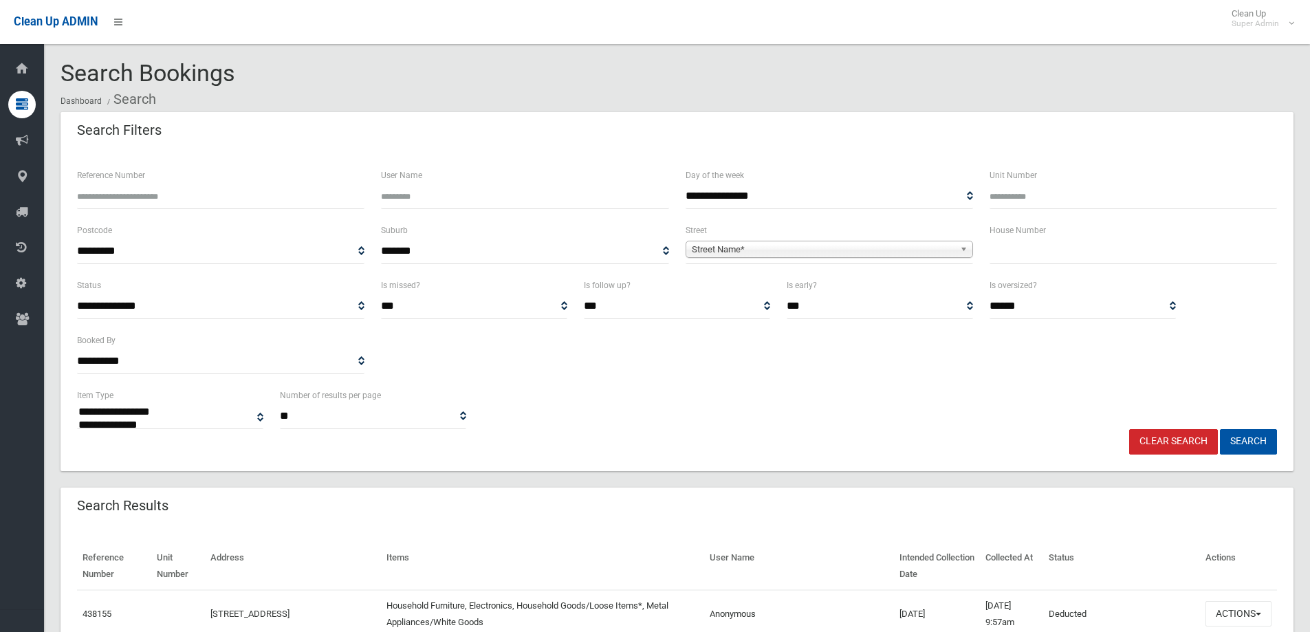
select select
type input "******"
click at [1220, 429] on button "Search" at bounding box center [1248, 441] width 57 height 25
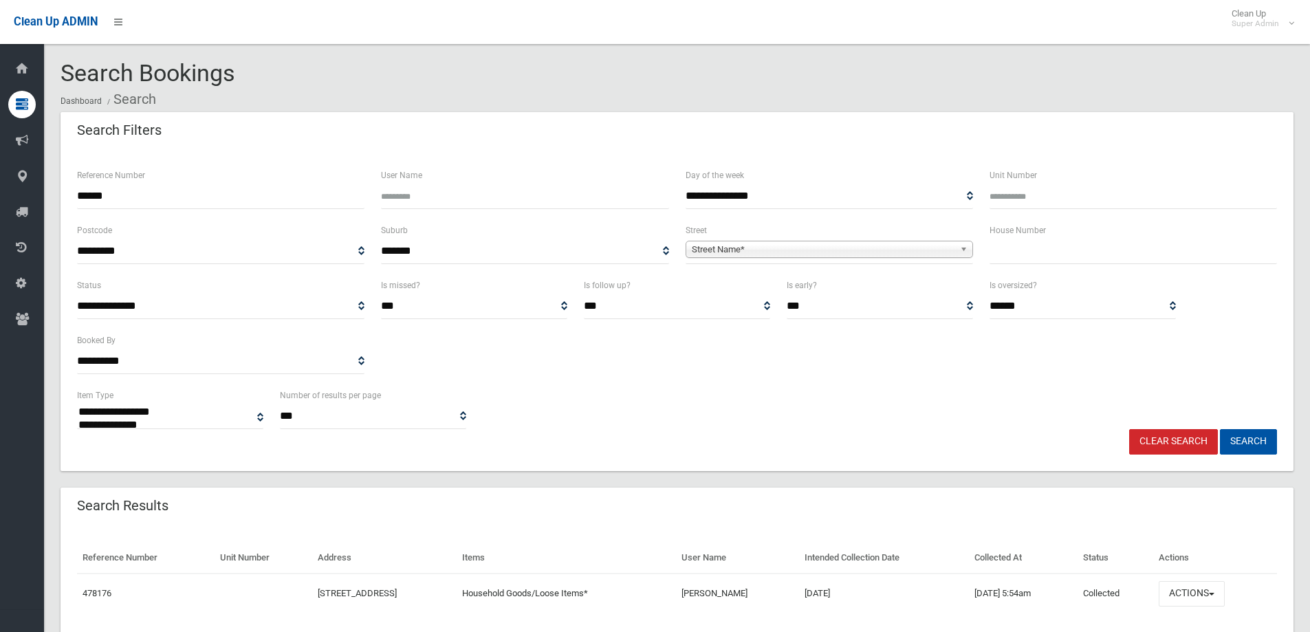
select select
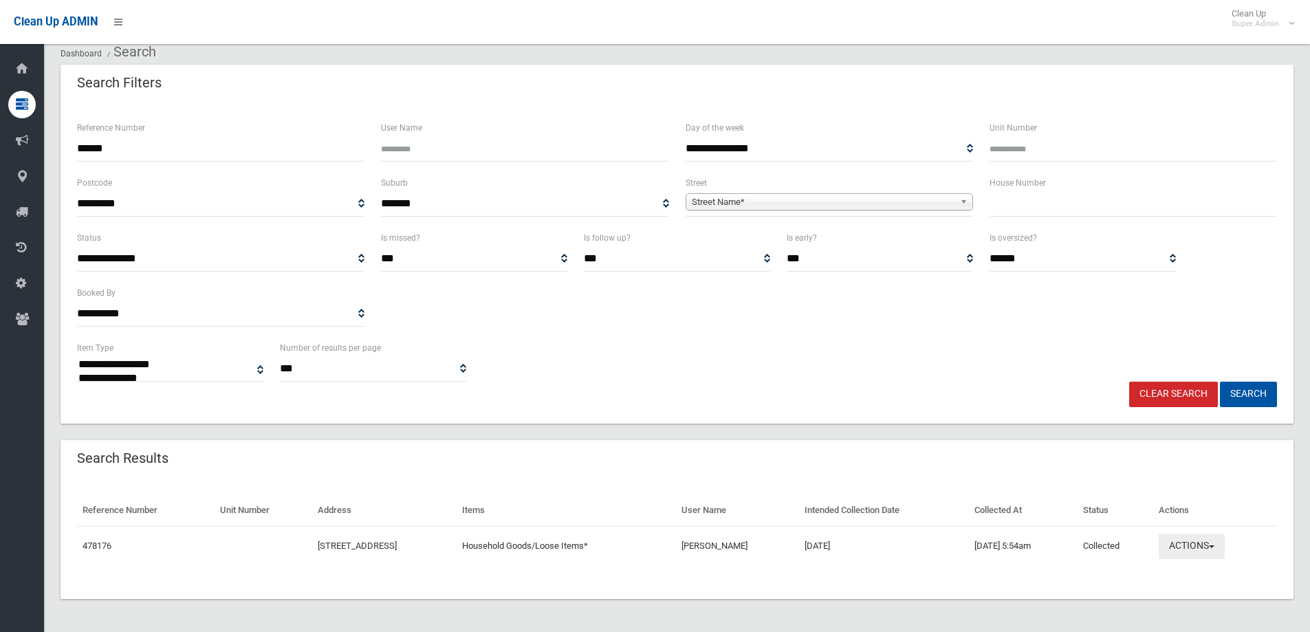
click at [1221, 542] on button "Actions" at bounding box center [1191, 546] width 66 height 25
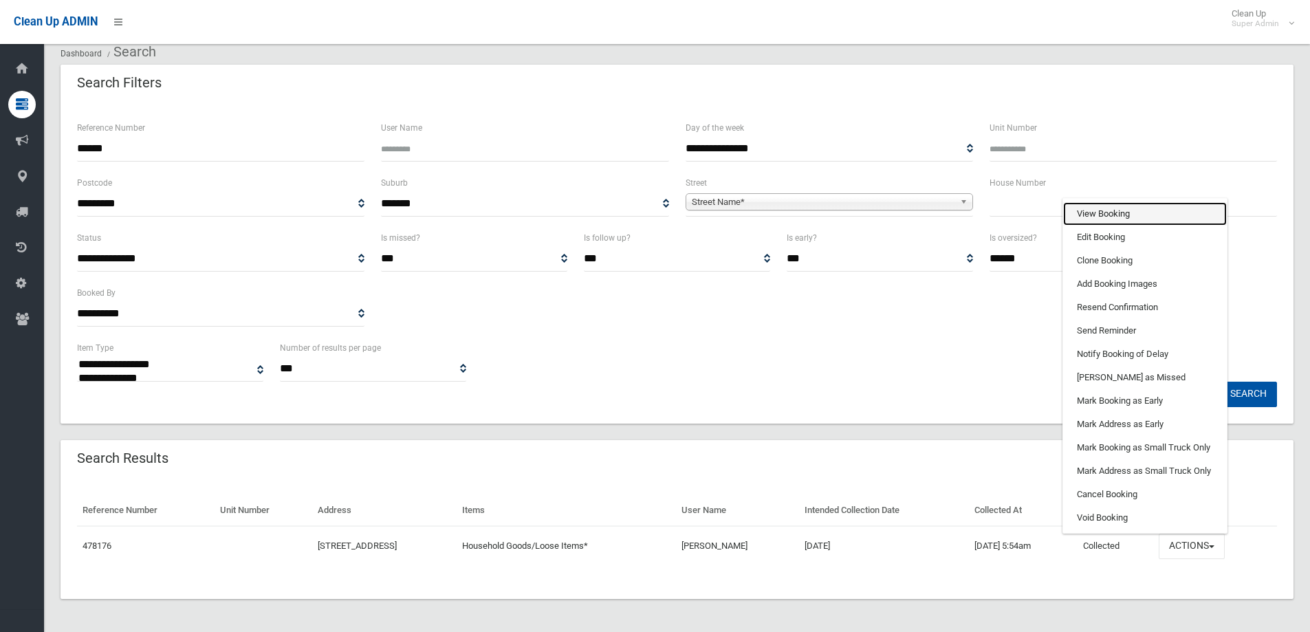
click at [1111, 212] on link "View Booking" at bounding box center [1145, 213] width 164 height 23
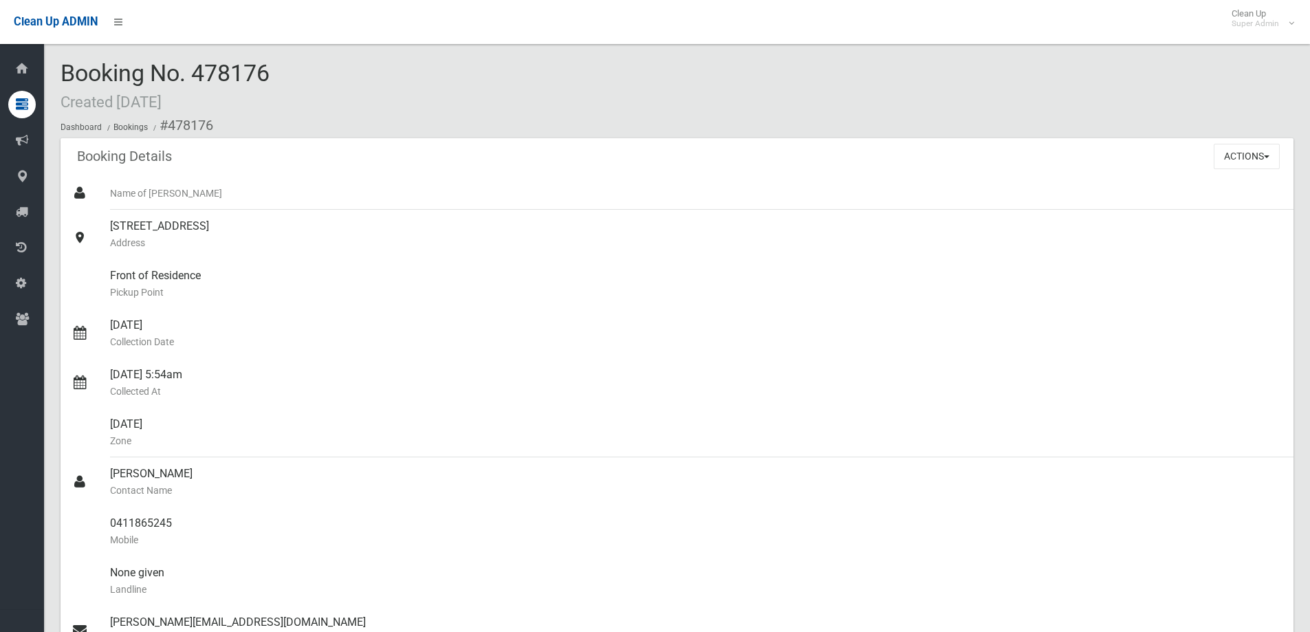
scroll to position [825, 0]
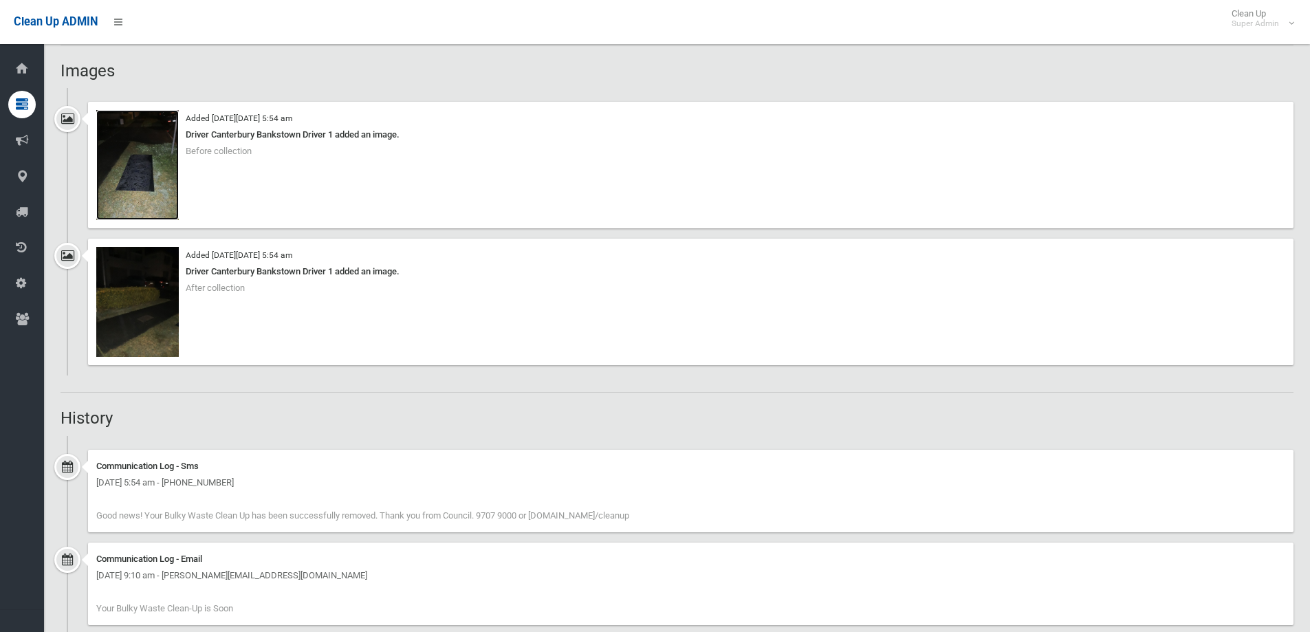
click at [132, 173] on img at bounding box center [137, 165] width 83 height 110
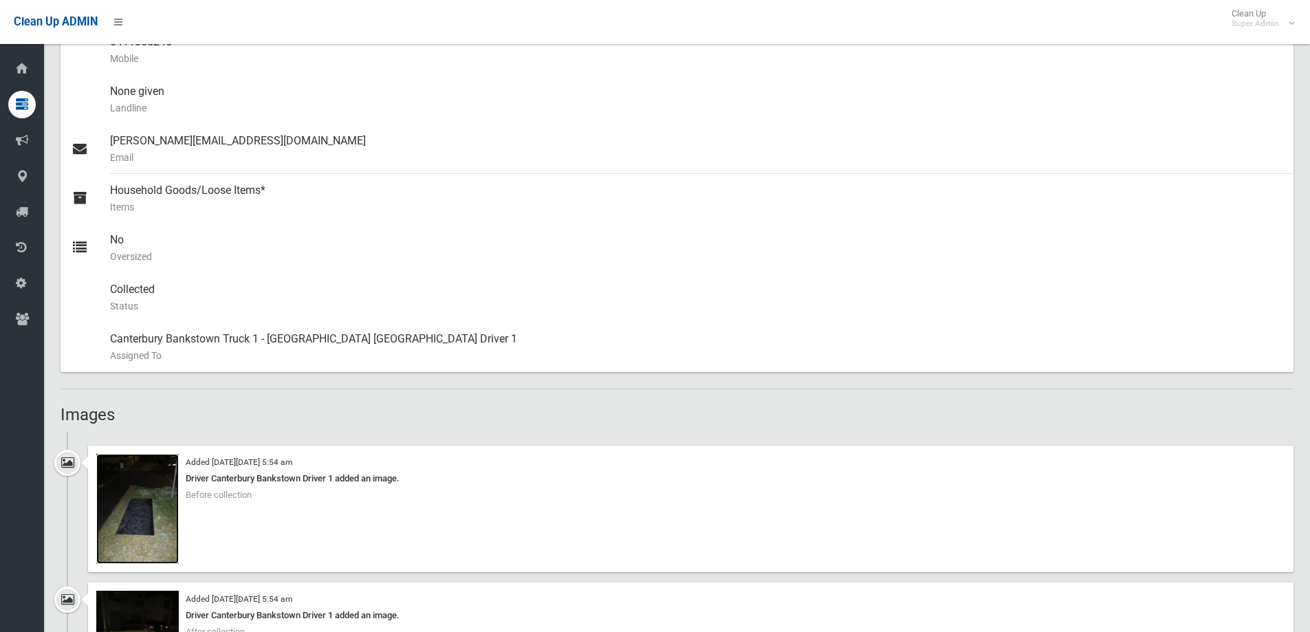
scroll to position [550, 0]
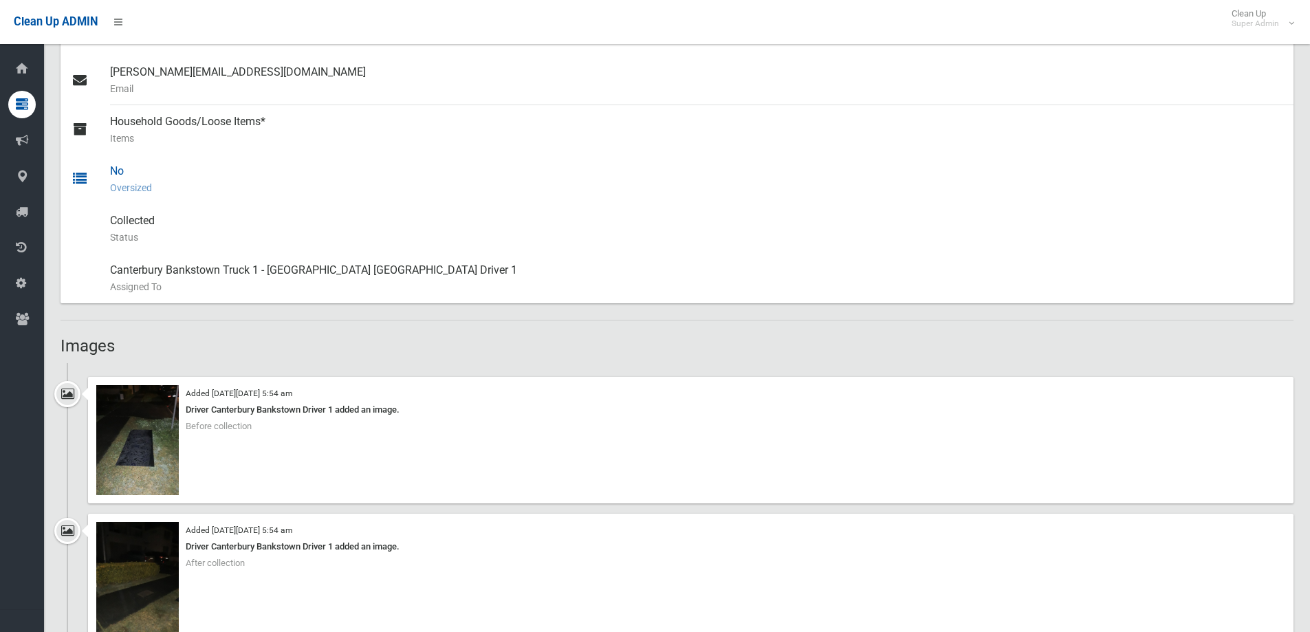
click at [604, 194] on small "Oversized" at bounding box center [696, 187] width 1172 height 17
click at [650, 179] on small "Oversized" at bounding box center [696, 187] width 1172 height 17
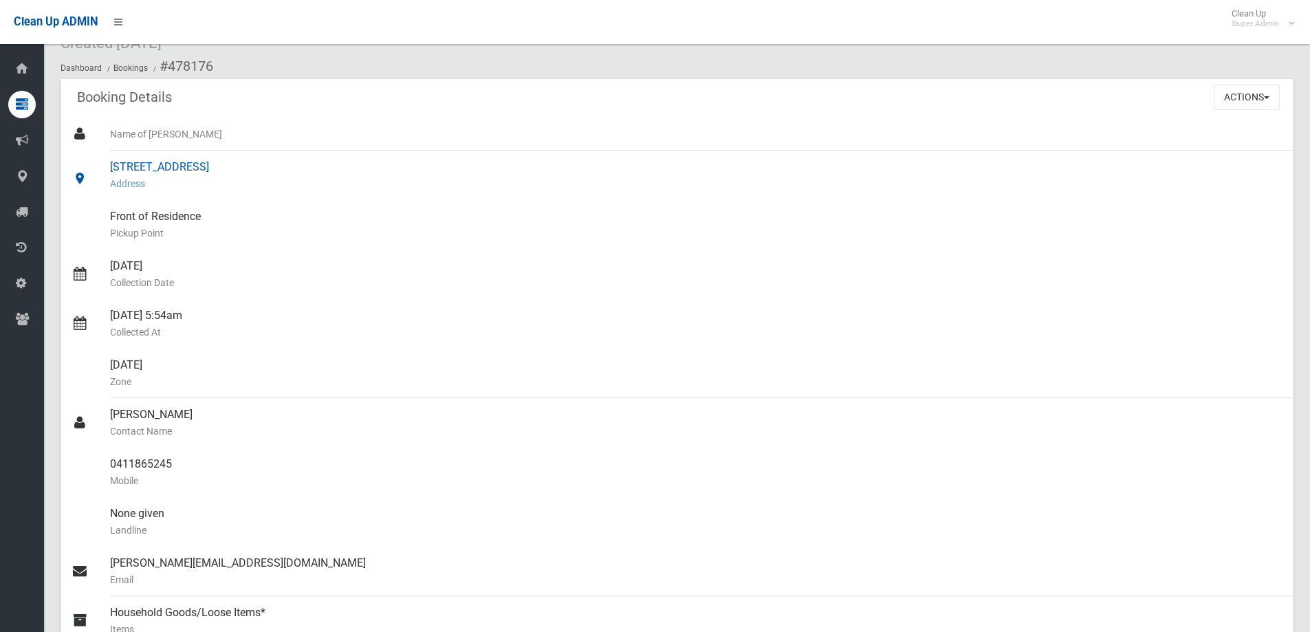
scroll to position [0, 0]
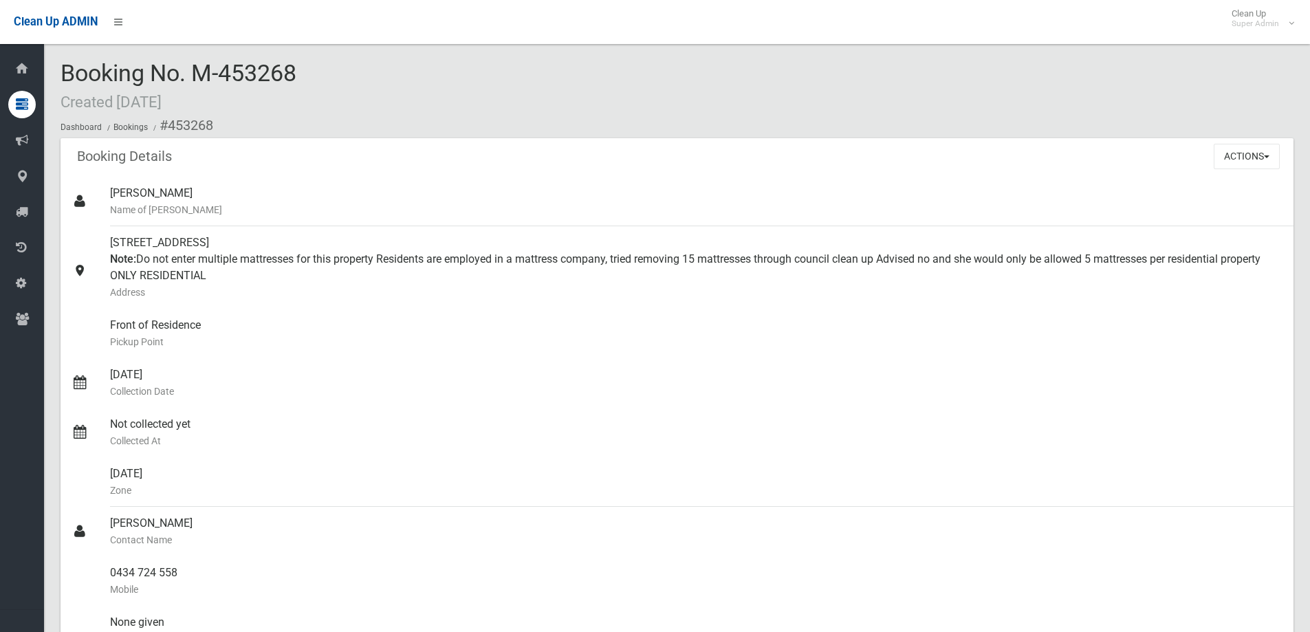
click at [507, 98] on div "Booking No. M-453268 Created [DATE] Dashboard Bookings #453268" at bounding box center [677, 100] width 1233 height 78
click at [335, 76] on div "Booking No. M-453268 Created [DATE] Dashboard Bookings #453268" at bounding box center [677, 100] width 1233 height 78
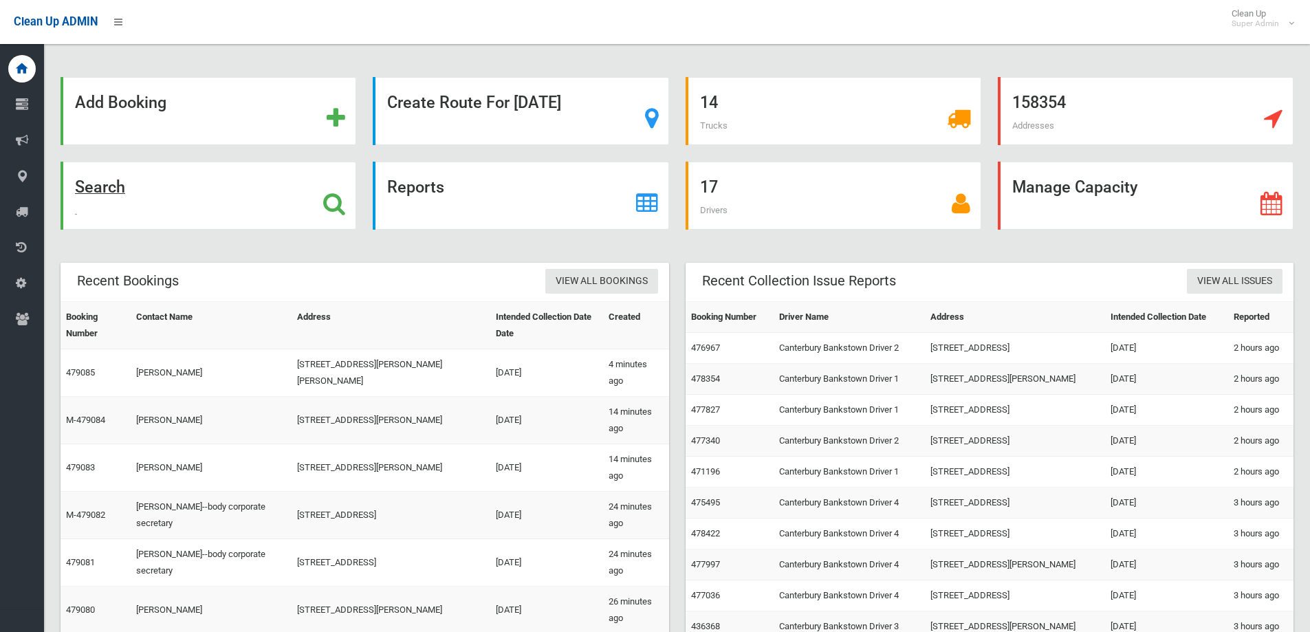
click at [334, 205] on icon at bounding box center [334, 203] width 22 height 23
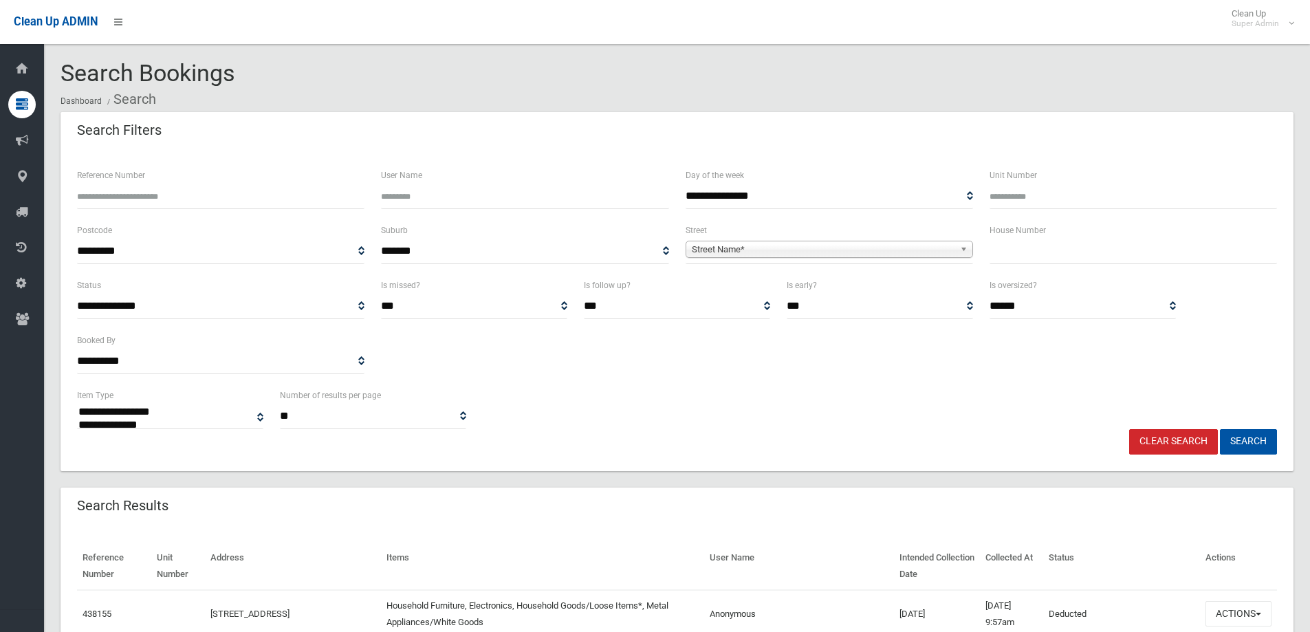
select select
click at [1037, 256] on input "text" at bounding box center [1132, 251] width 287 height 25
click at [121, 204] on input "Reference Number" at bounding box center [220, 196] width 287 height 25
type input "******"
click at [1220, 429] on button "Search" at bounding box center [1248, 441] width 57 height 25
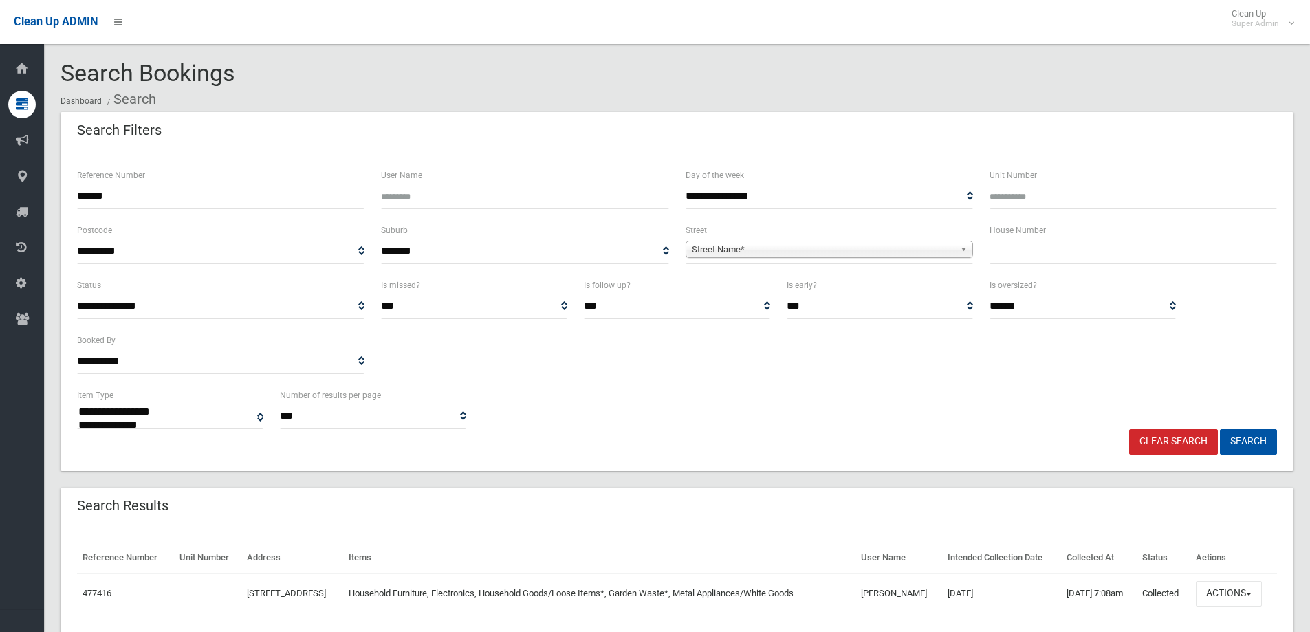
select select
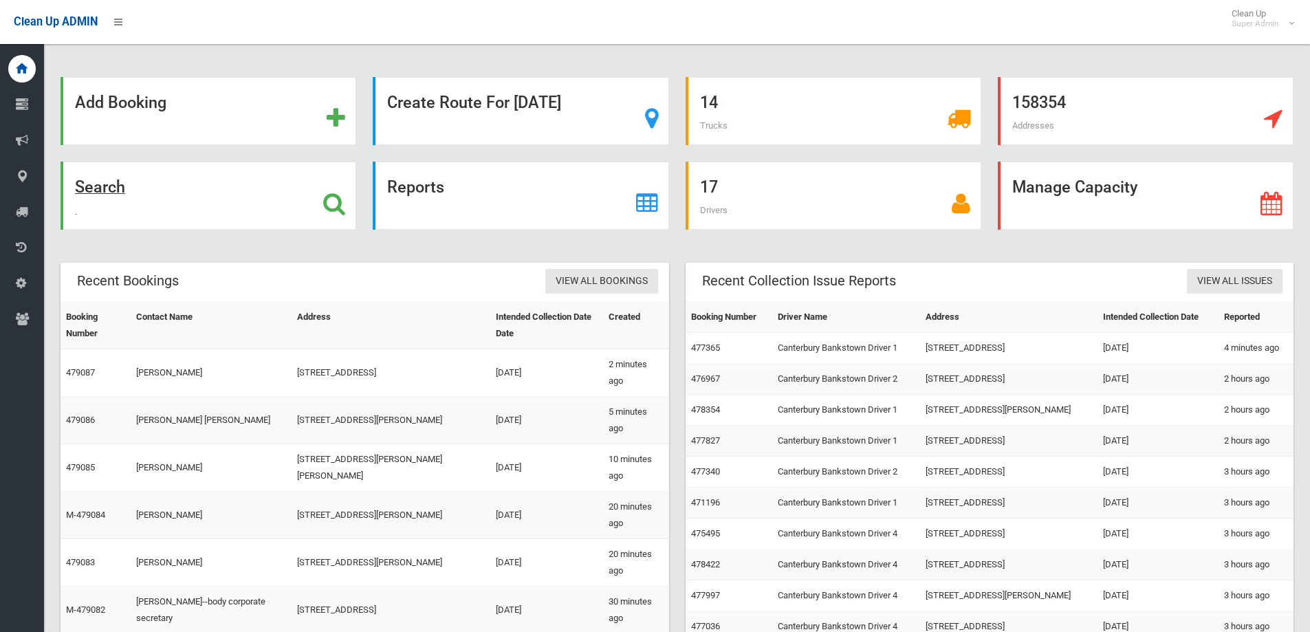
click at [325, 197] on icon at bounding box center [334, 203] width 22 height 23
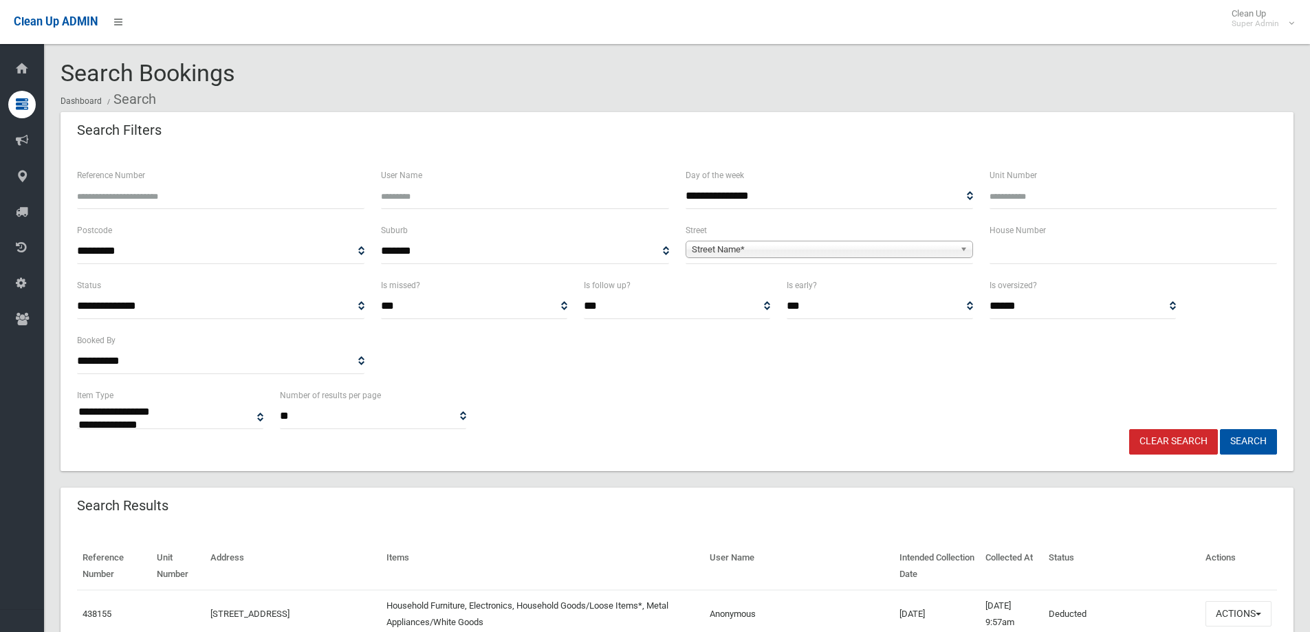
select select
click at [142, 196] on input "Reference Number" at bounding box center [220, 196] width 287 height 25
type input "******"
click at [1259, 441] on button "Search" at bounding box center [1248, 441] width 57 height 25
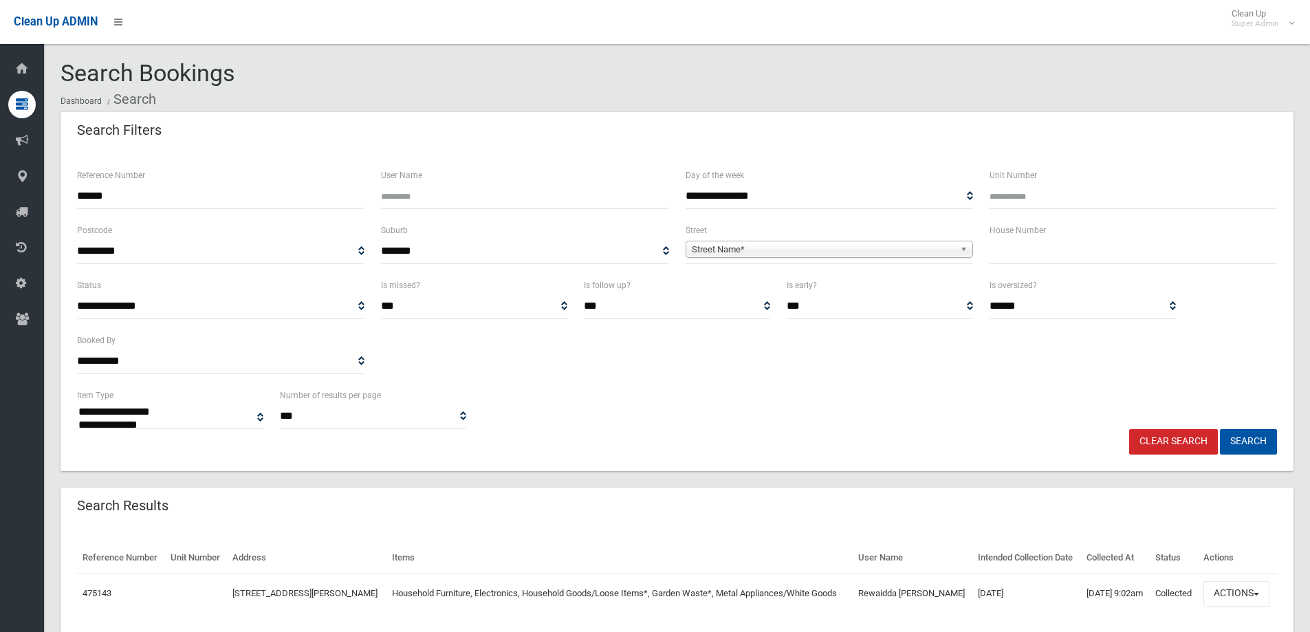
select select
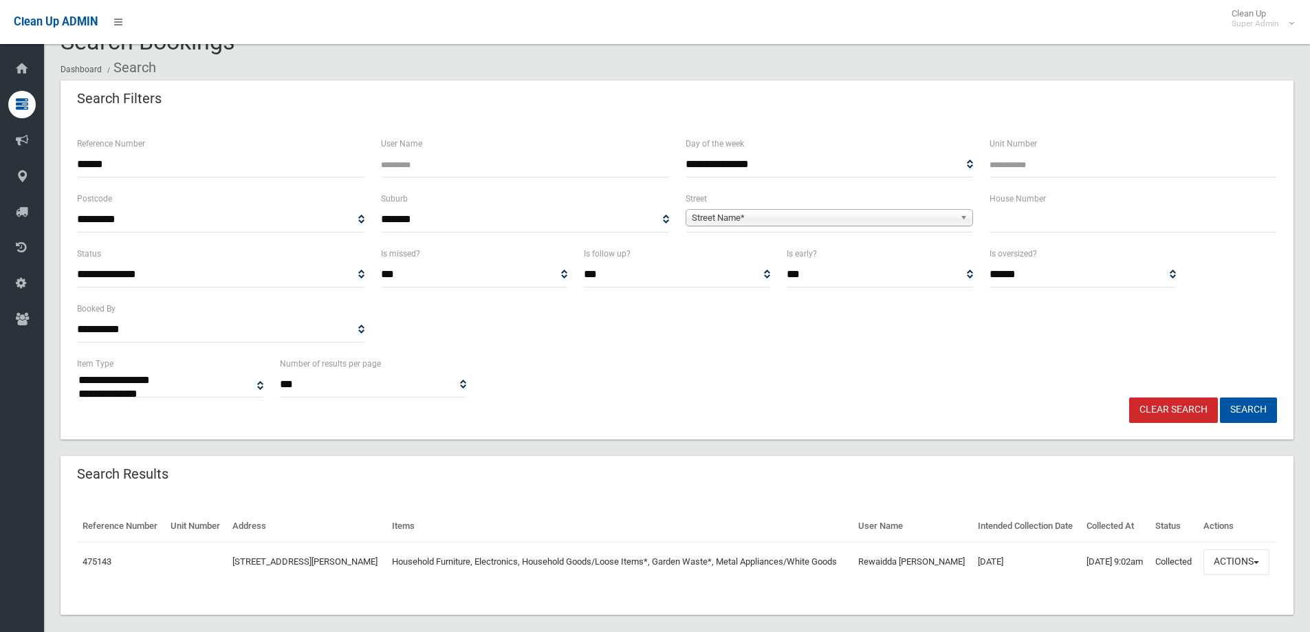
scroll to position [47, 0]
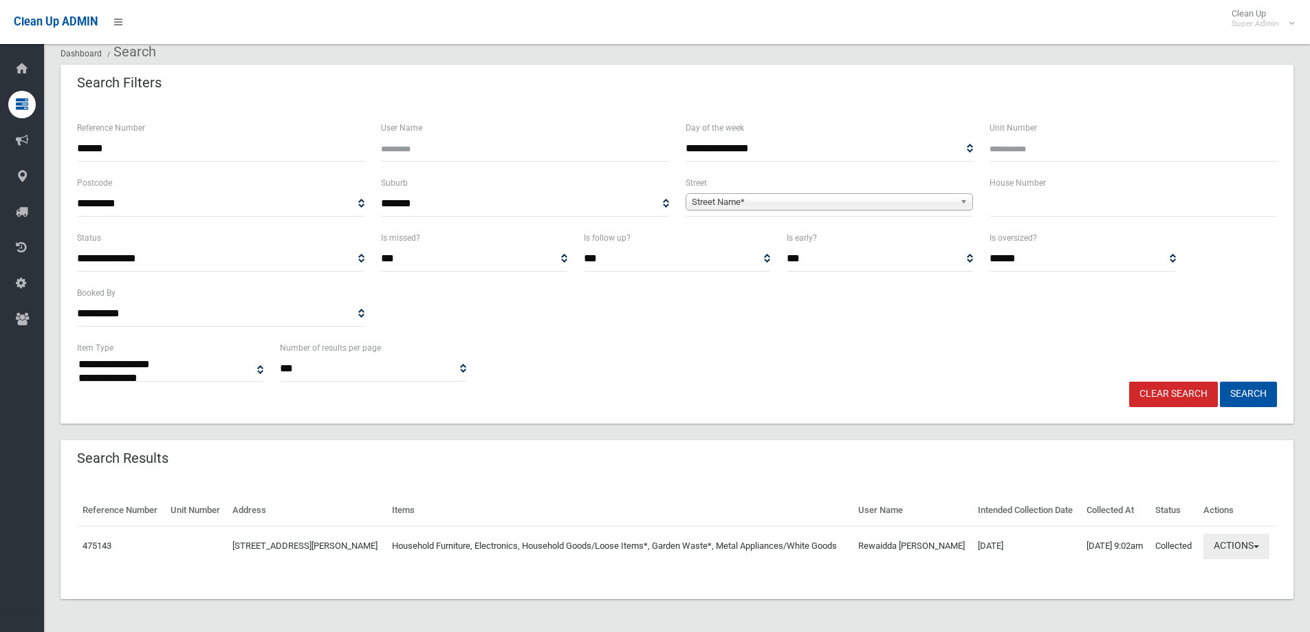
click at [1248, 549] on button "Actions" at bounding box center [1236, 546] width 66 height 25
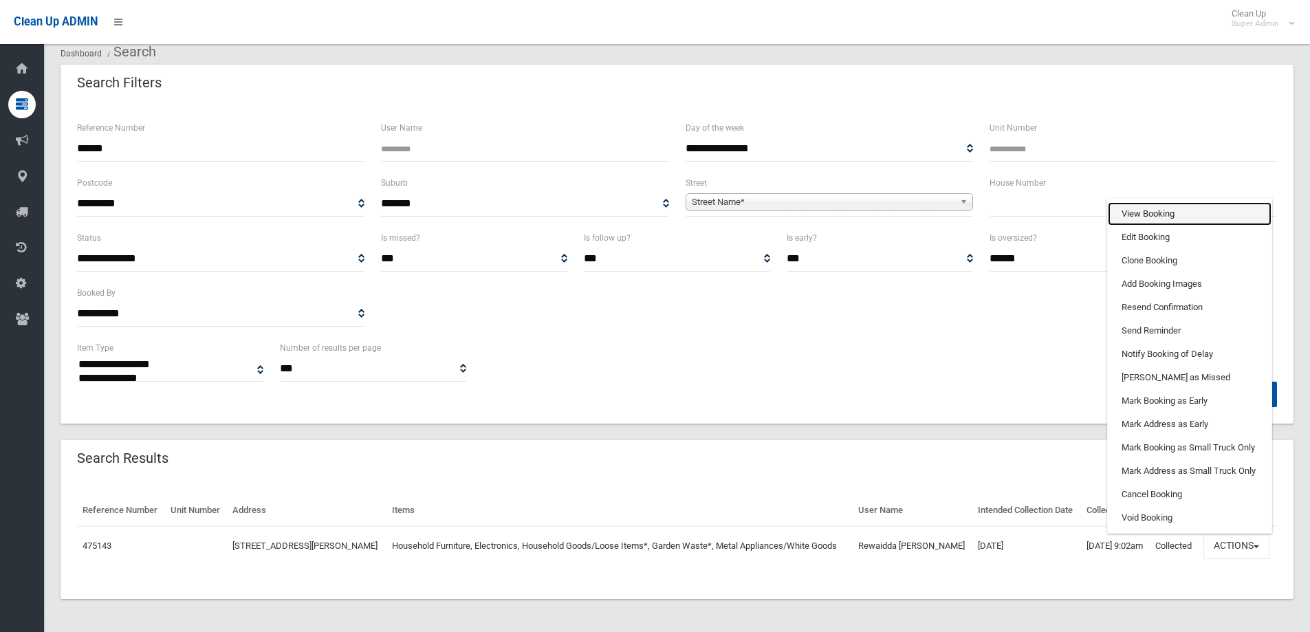
click at [1148, 218] on link "View Booking" at bounding box center [1190, 213] width 164 height 23
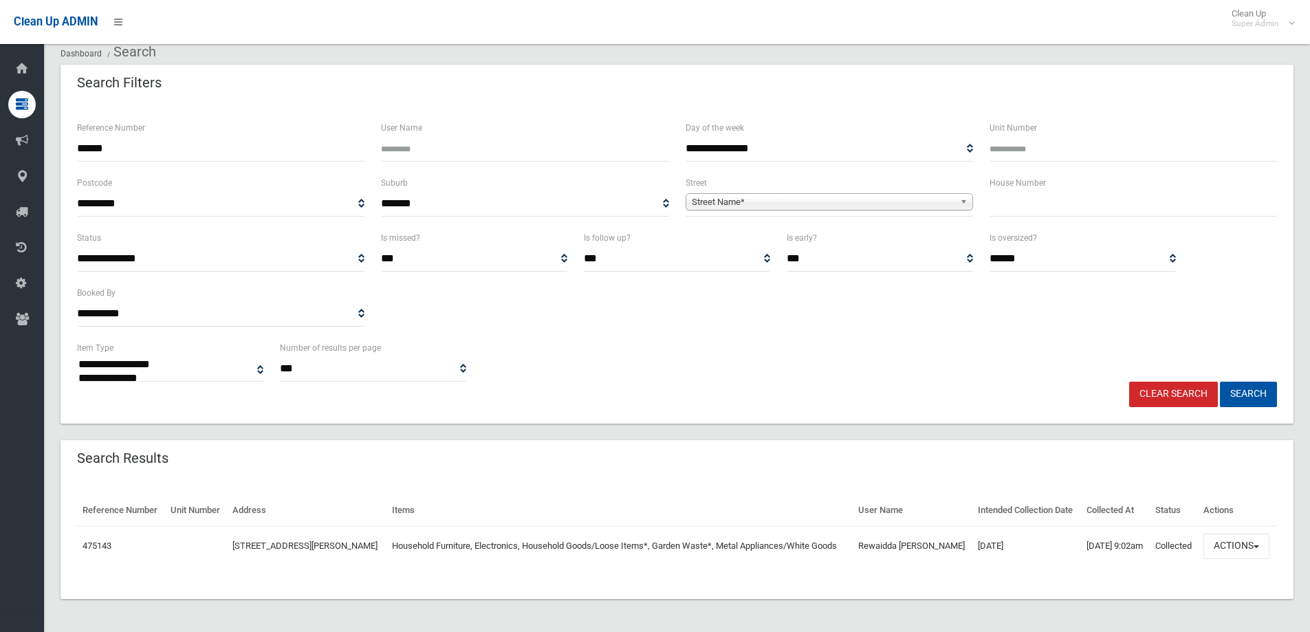
click at [1180, 389] on link "Clear Search" at bounding box center [1173, 394] width 89 height 25
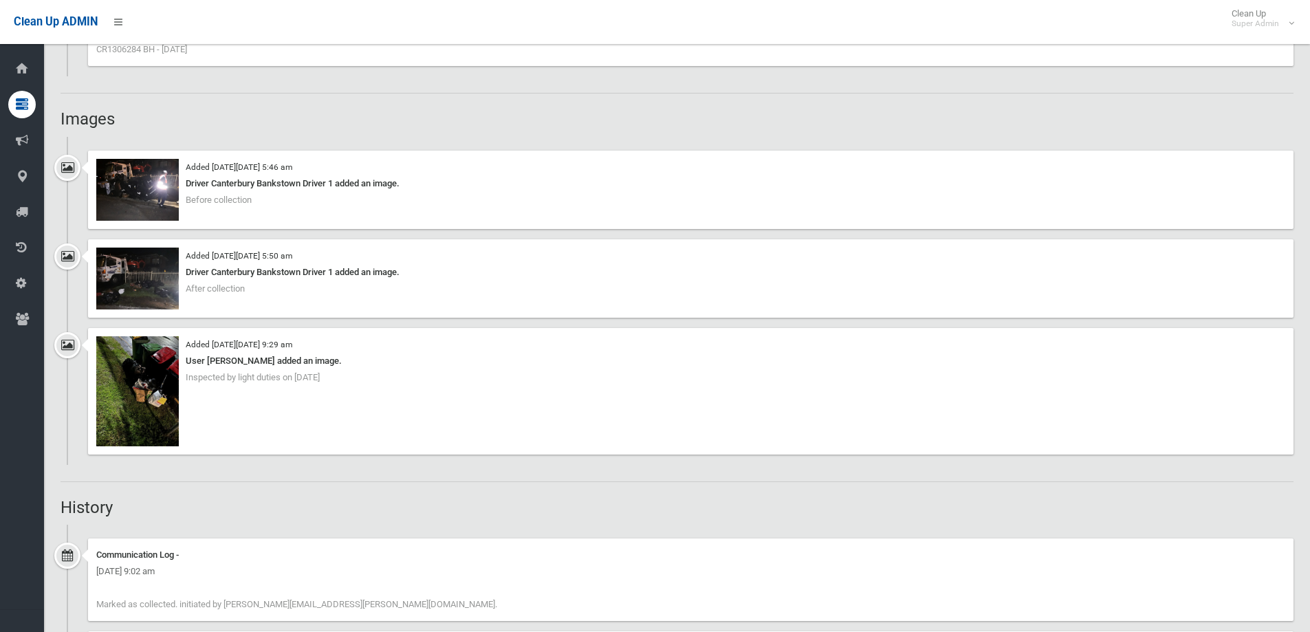
scroll to position [1031, 0]
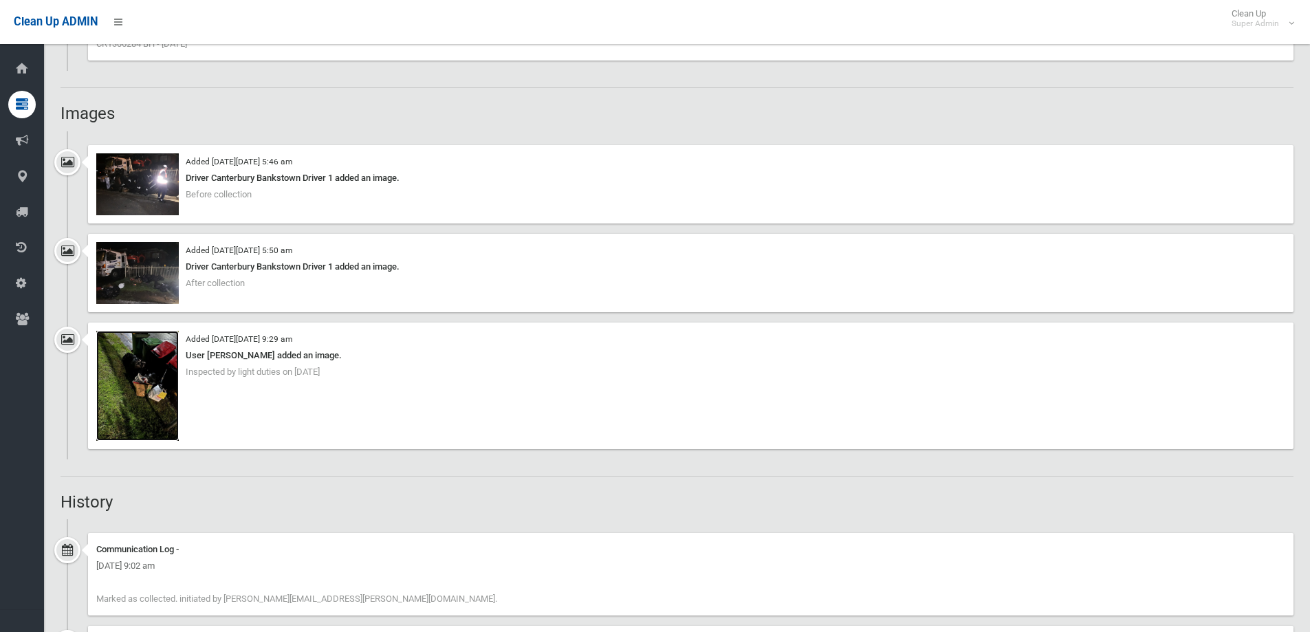
click at [124, 389] on img at bounding box center [137, 386] width 83 height 110
click at [117, 272] on img at bounding box center [137, 273] width 83 height 62
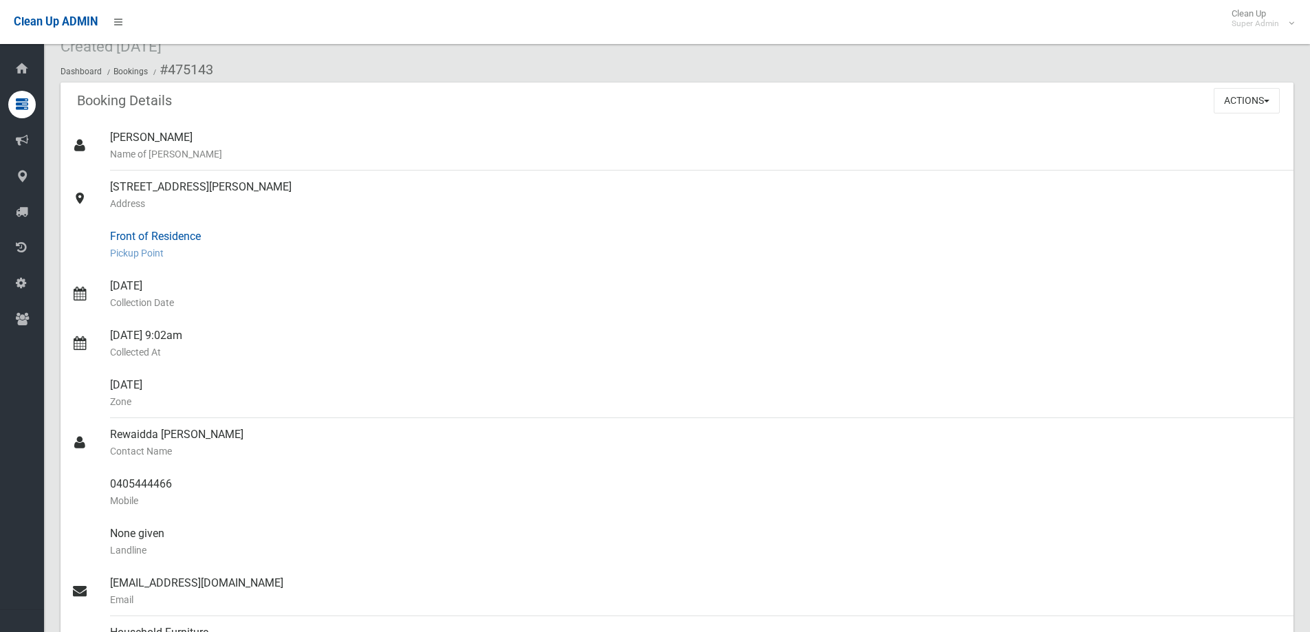
scroll to position [0, 0]
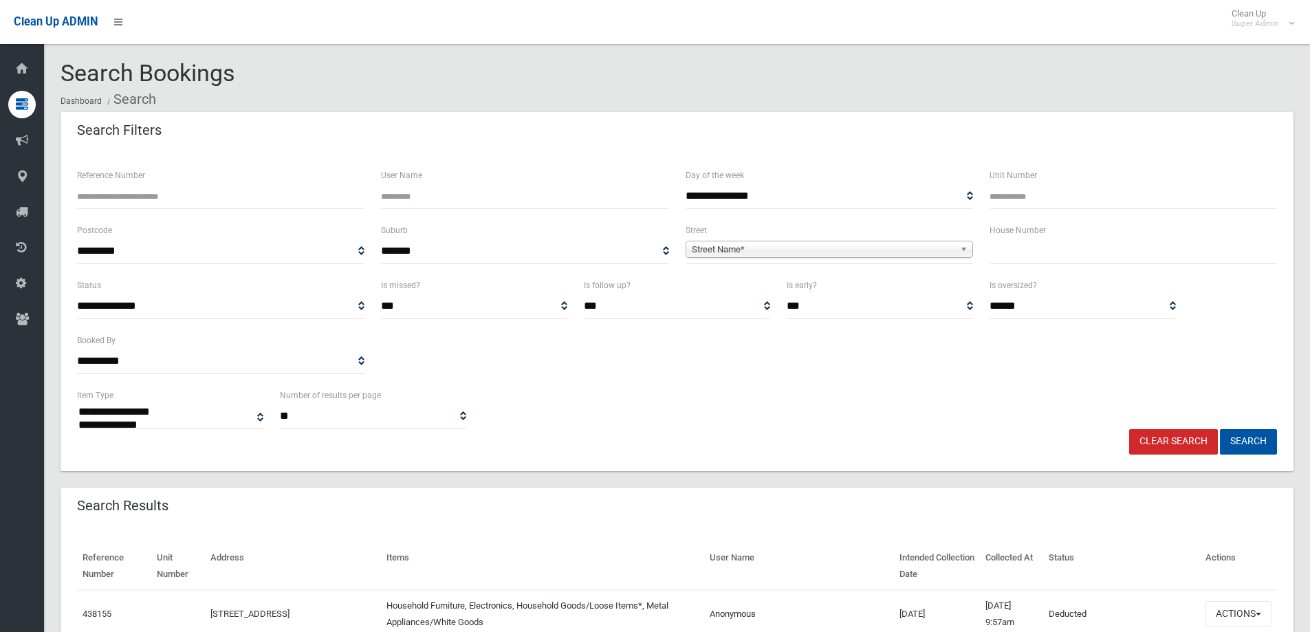
select select
click at [195, 204] on input "Reference Number" at bounding box center [220, 196] width 287 height 25
type input "******"
click at [1220, 429] on button "Search" at bounding box center [1248, 441] width 57 height 25
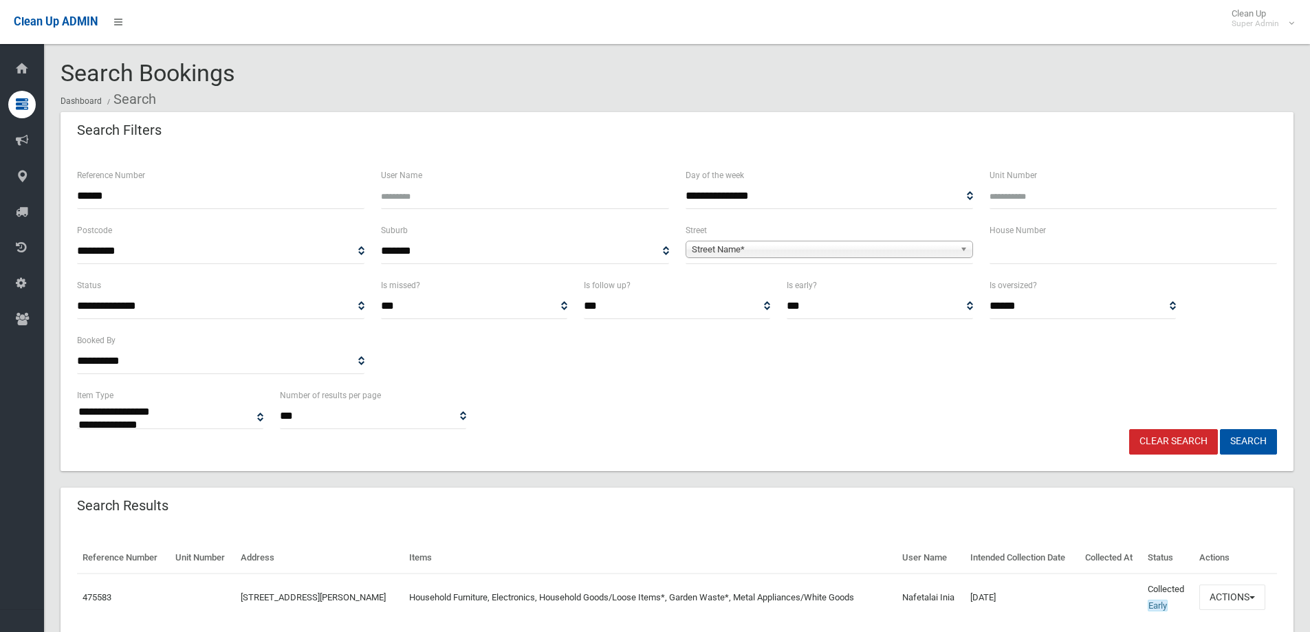
select select
click at [626, 356] on div "**********" at bounding box center [677, 332] width 1216 height 110
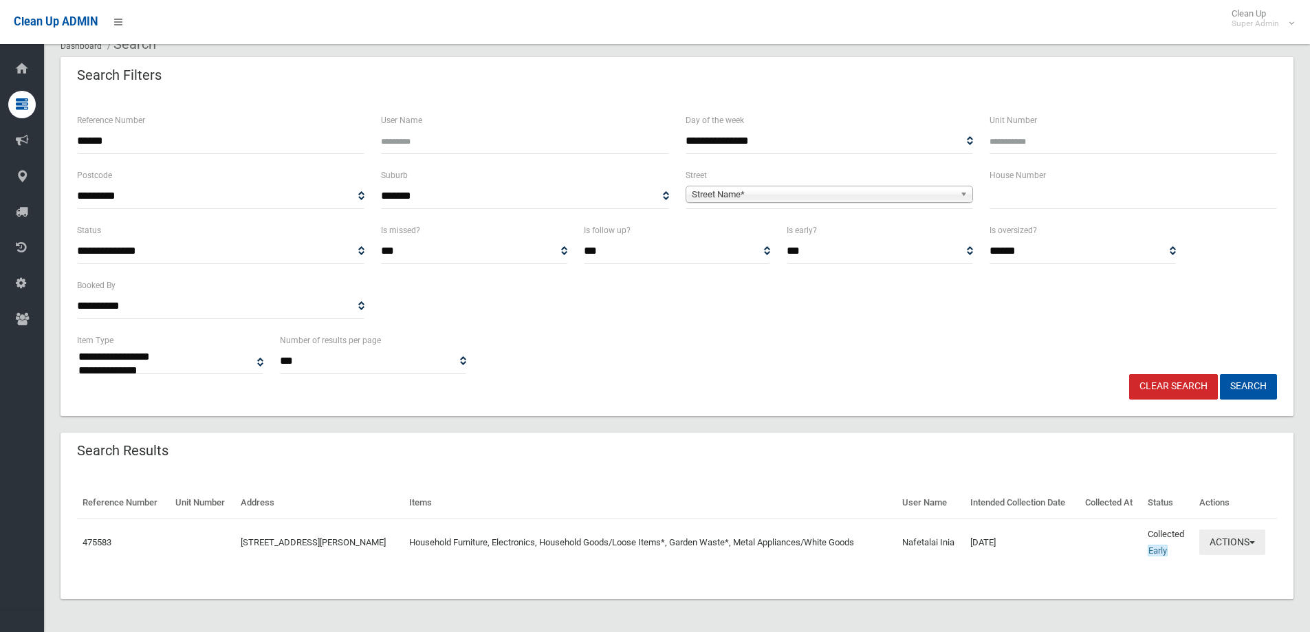
click at [1227, 544] on button "Actions" at bounding box center [1232, 541] width 66 height 25
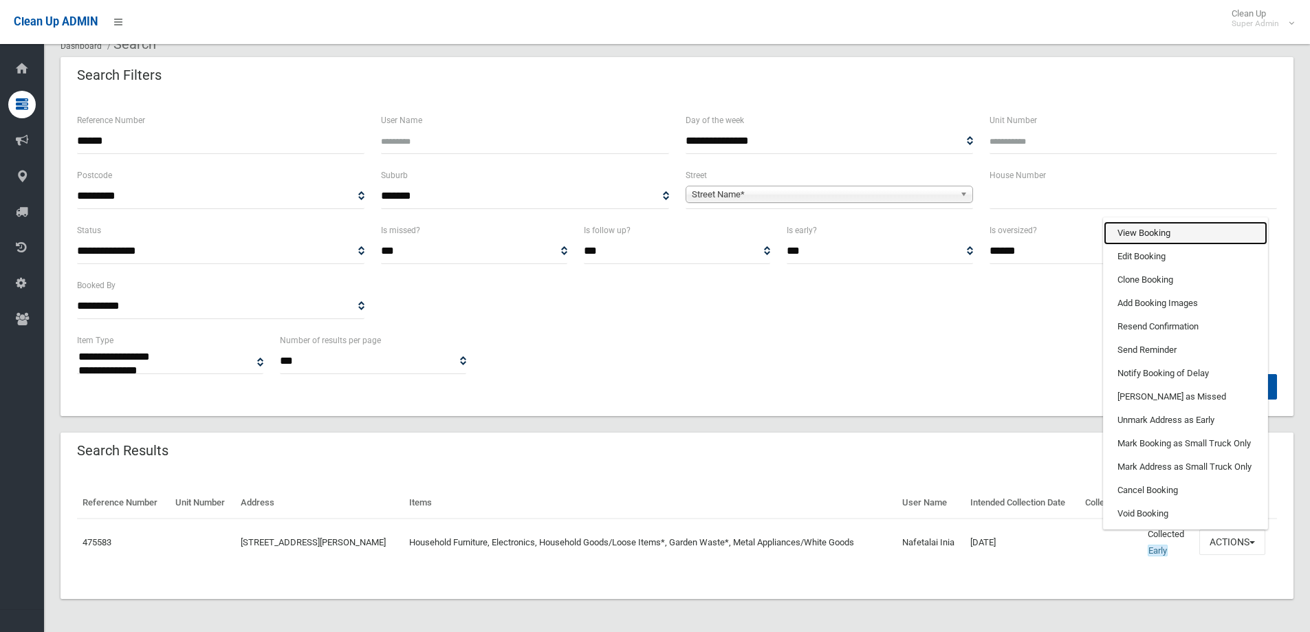
click at [1154, 227] on link "View Booking" at bounding box center [1185, 232] width 164 height 23
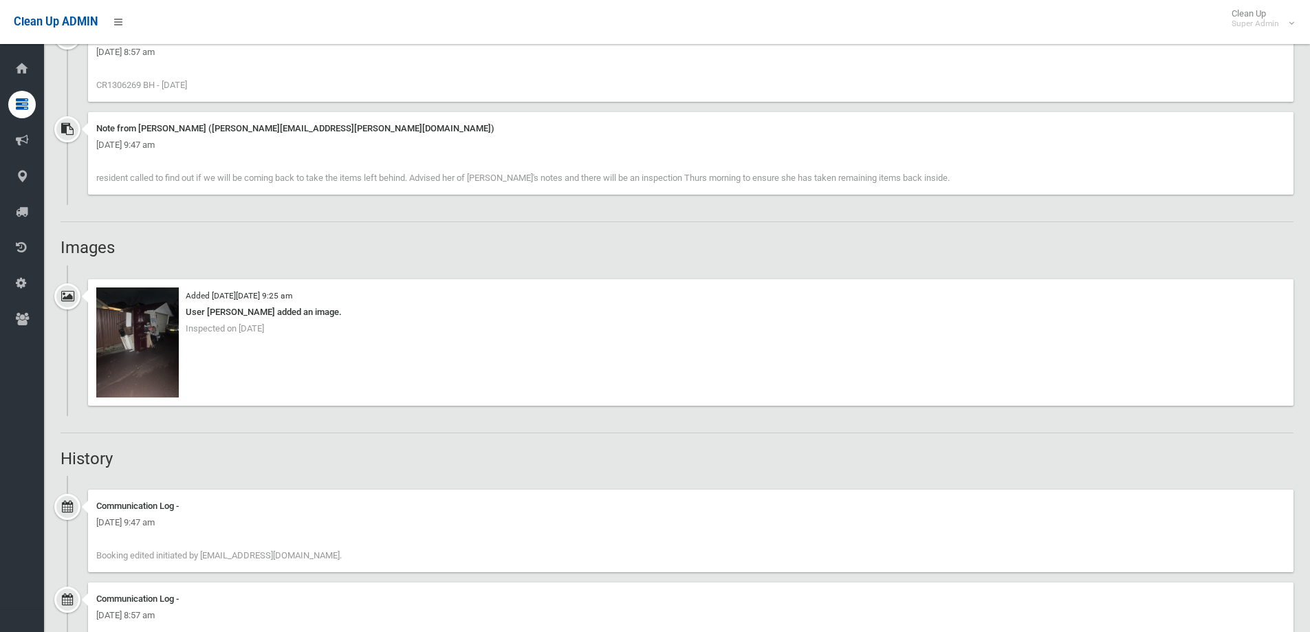
scroll to position [1169, 0]
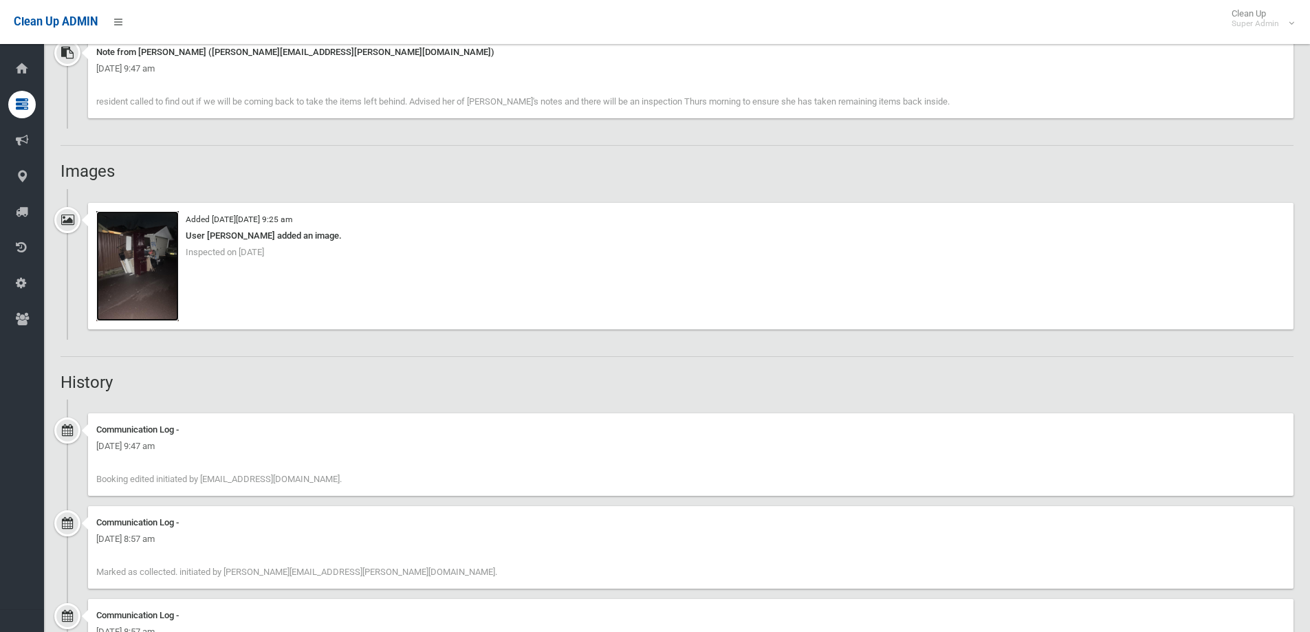
click at [130, 277] on img at bounding box center [137, 266] width 83 height 110
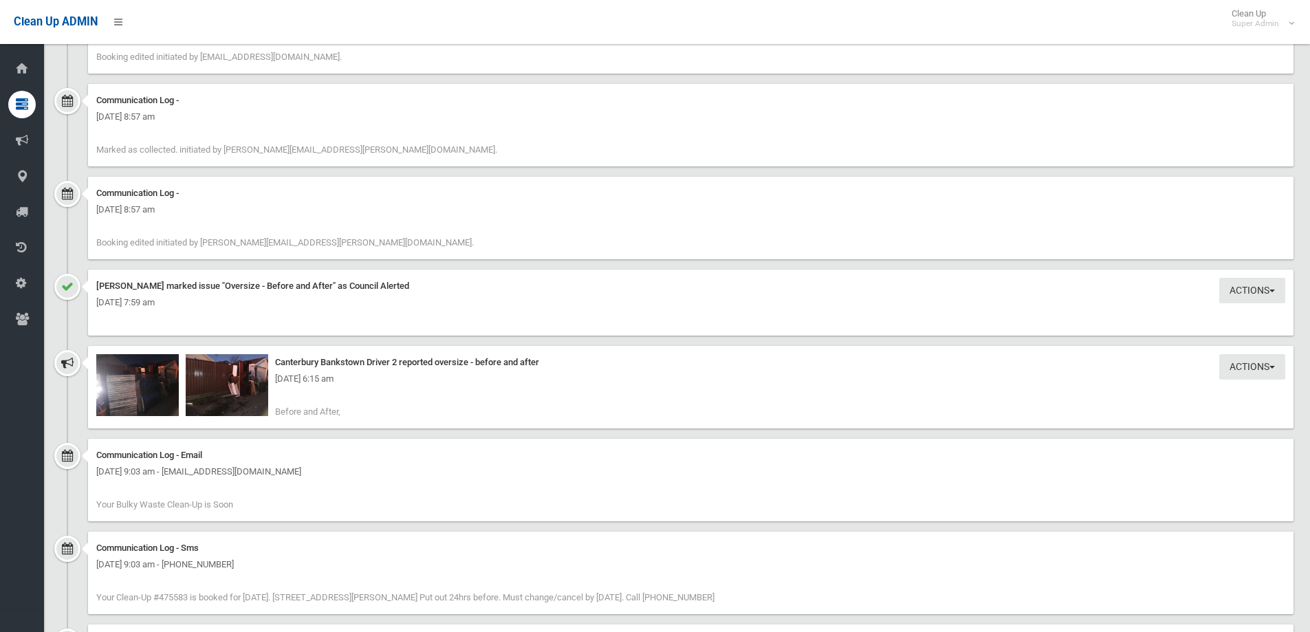
scroll to position [1650, 0]
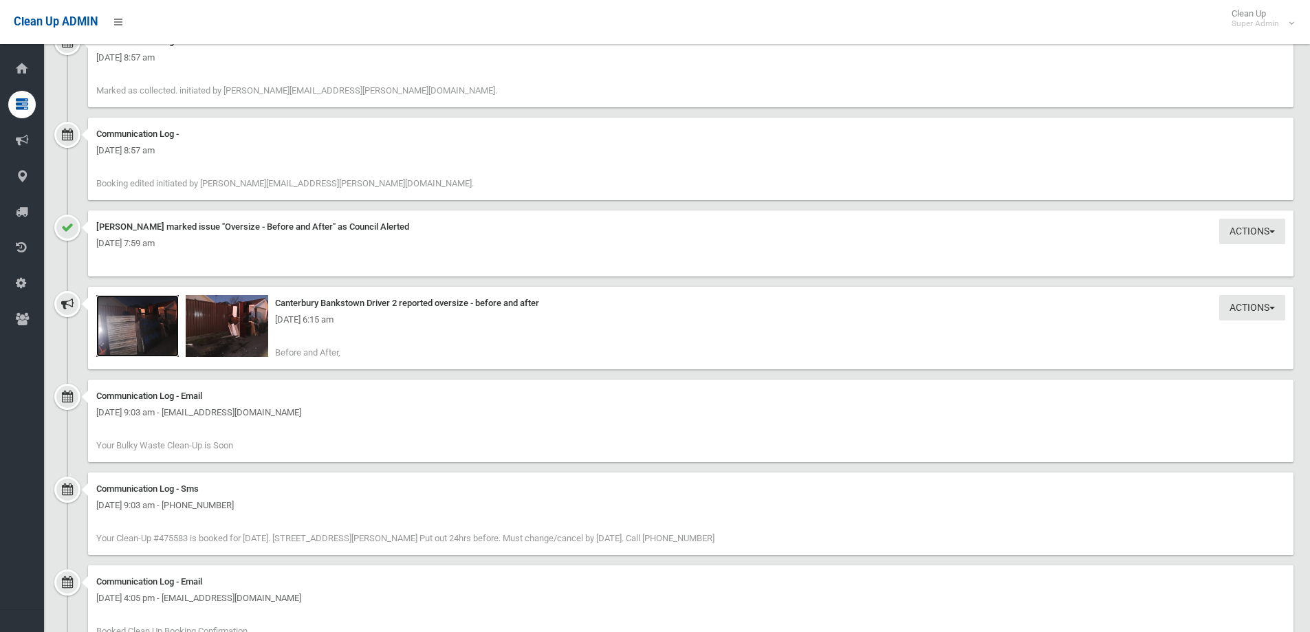
click at [142, 334] on img at bounding box center [137, 326] width 83 height 62
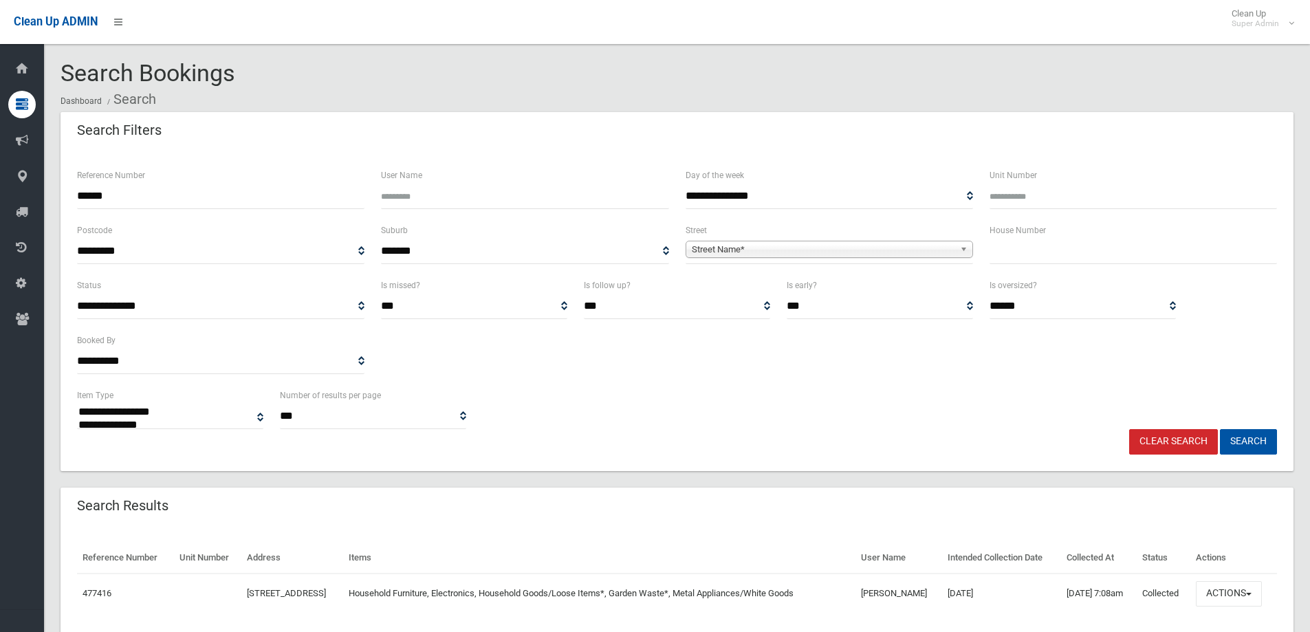
select select
click at [1244, 439] on button "Search" at bounding box center [1248, 441] width 57 height 25
select select
click at [1000, 253] on input "text" at bounding box center [1132, 251] width 287 height 25
type input "**"
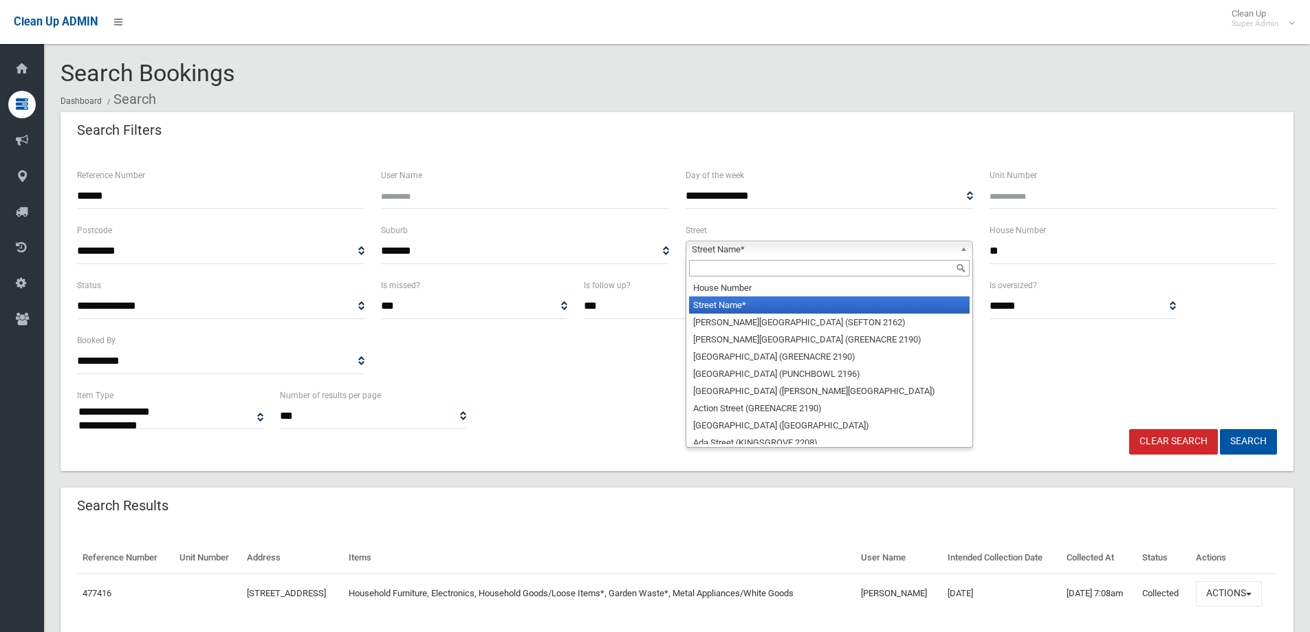
click at [842, 251] on span "Street Name*" at bounding box center [823, 249] width 263 height 17
click at [749, 262] on input "text" at bounding box center [829, 268] width 281 height 17
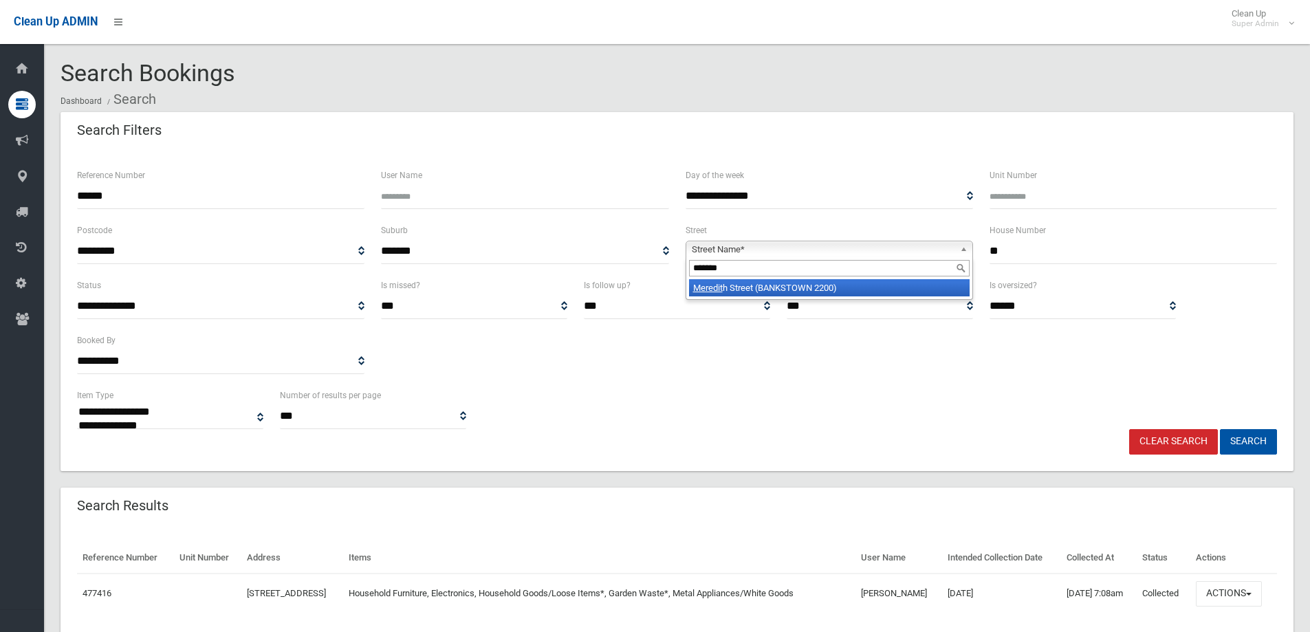
type input "********"
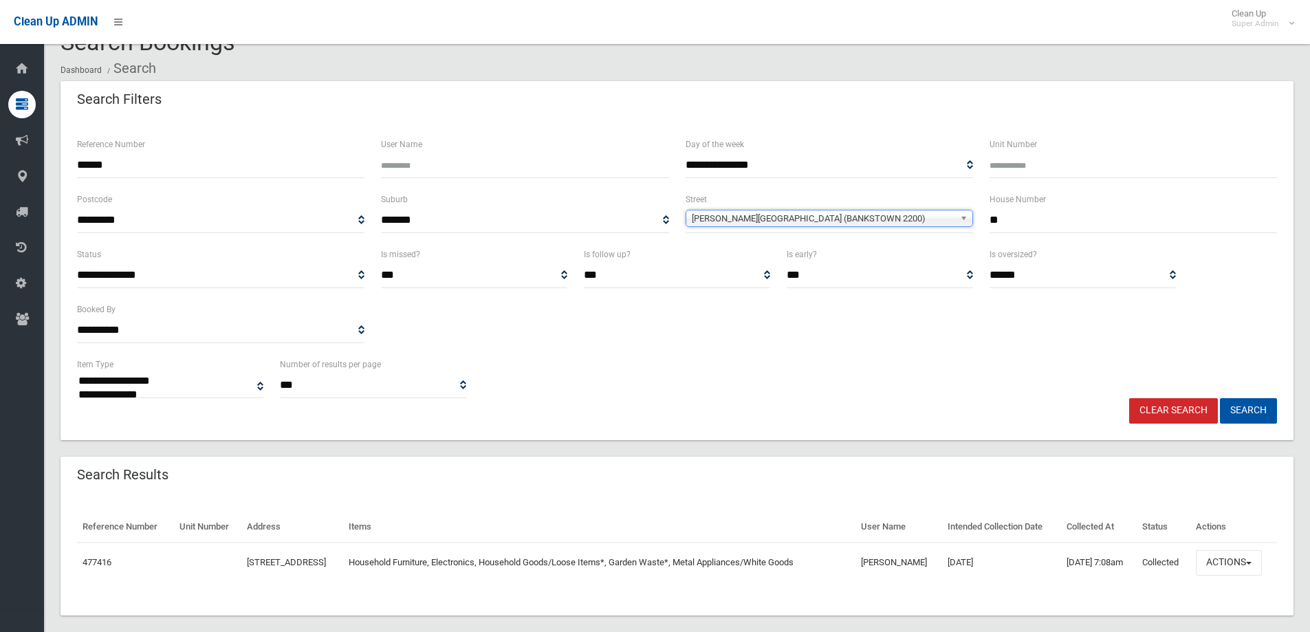
scroll to position [47, 0]
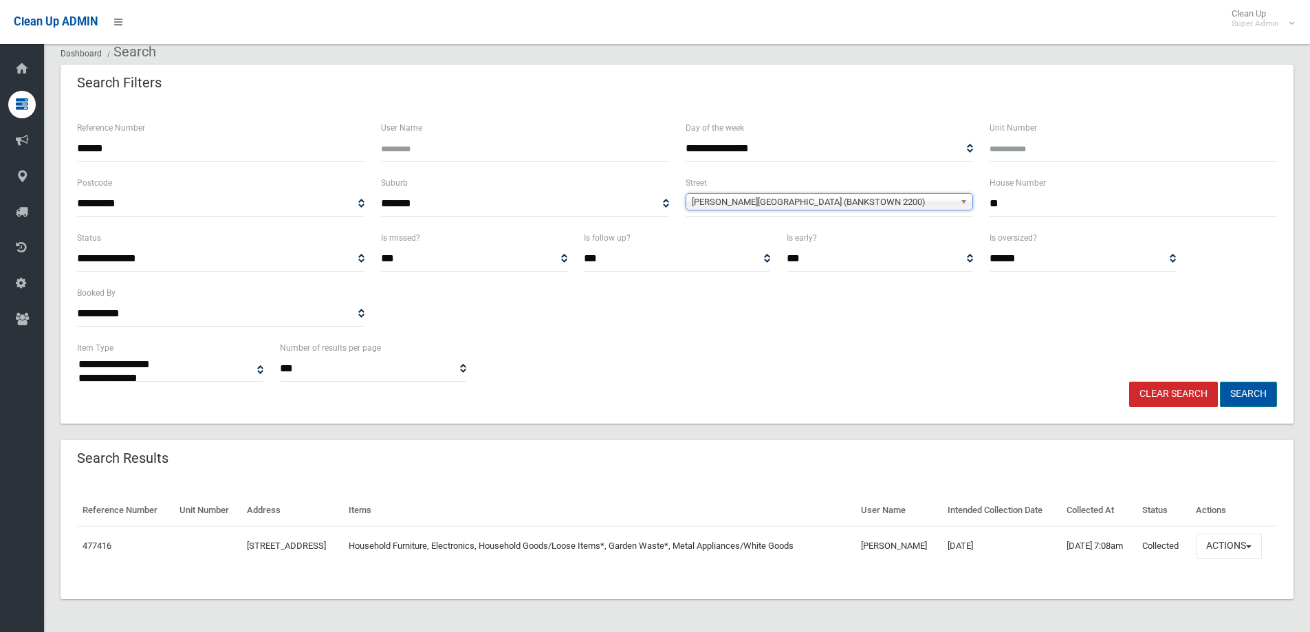
click at [1250, 395] on button "Search" at bounding box center [1248, 394] width 57 height 25
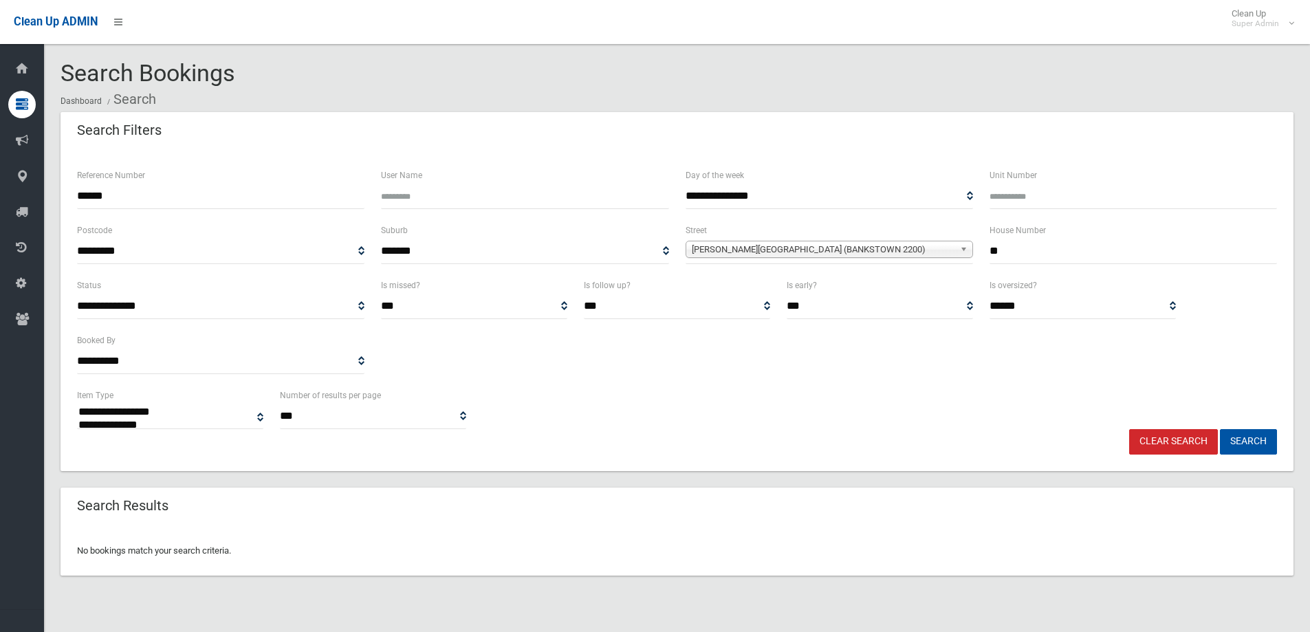
select select
click at [1040, 249] on input "**" at bounding box center [1132, 251] width 287 height 25
type input "*****"
click at [1220, 429] on button "Search" at bounding box center [1248, 441] width 57 height 25
select select
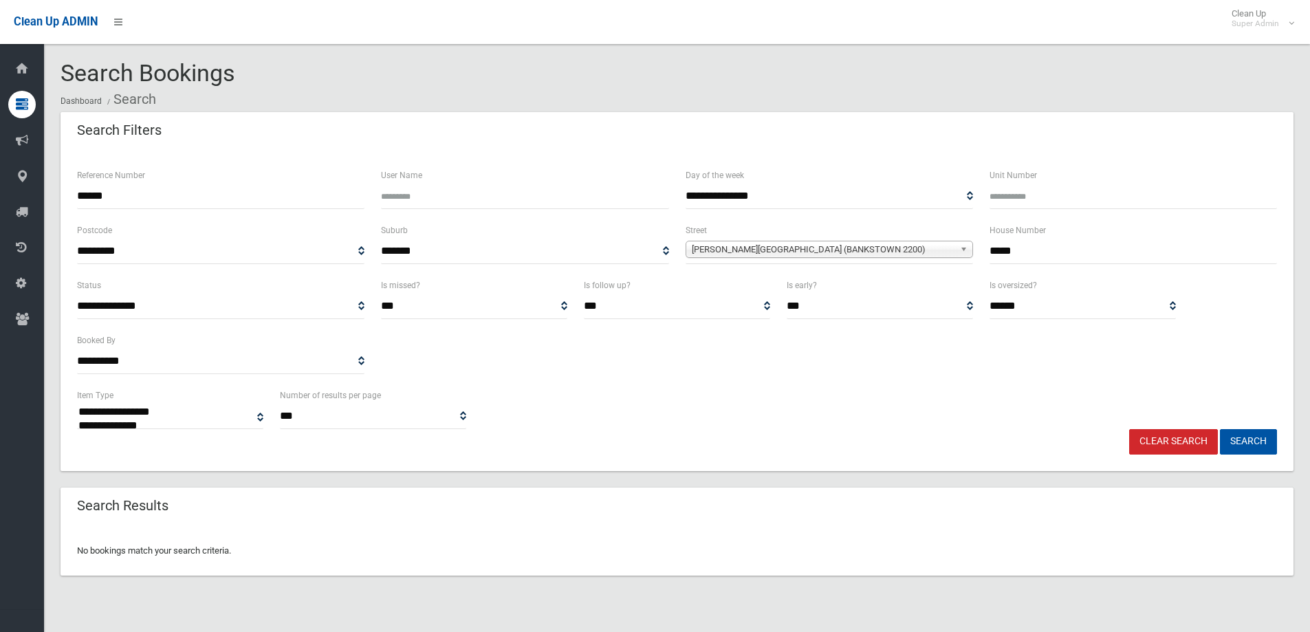
click at [1183, 442] on link "Clear Search" at bounding box center [1173, 441] width 89 height 25
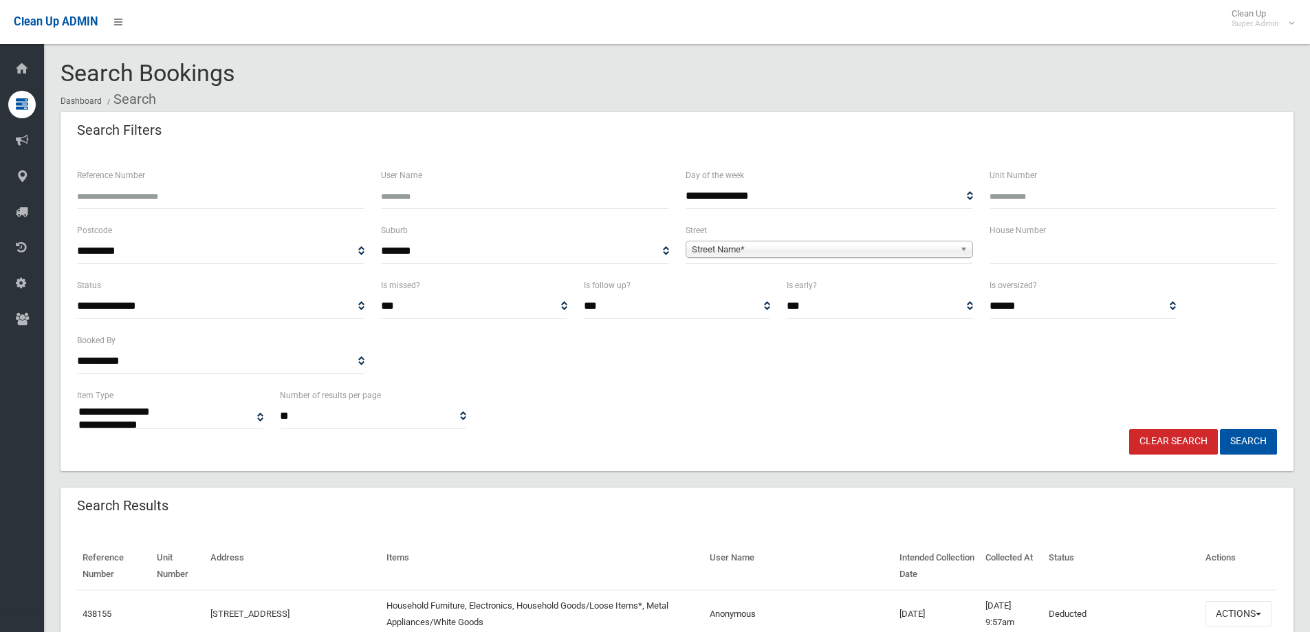
select select
click at [1031, 260] on input "text" at bounding box center [1132, 251] width 287 height 25
type input "**"
click at [853, 245] on span "Street Name*" at bounding box center [823, 249] width 263 height 17
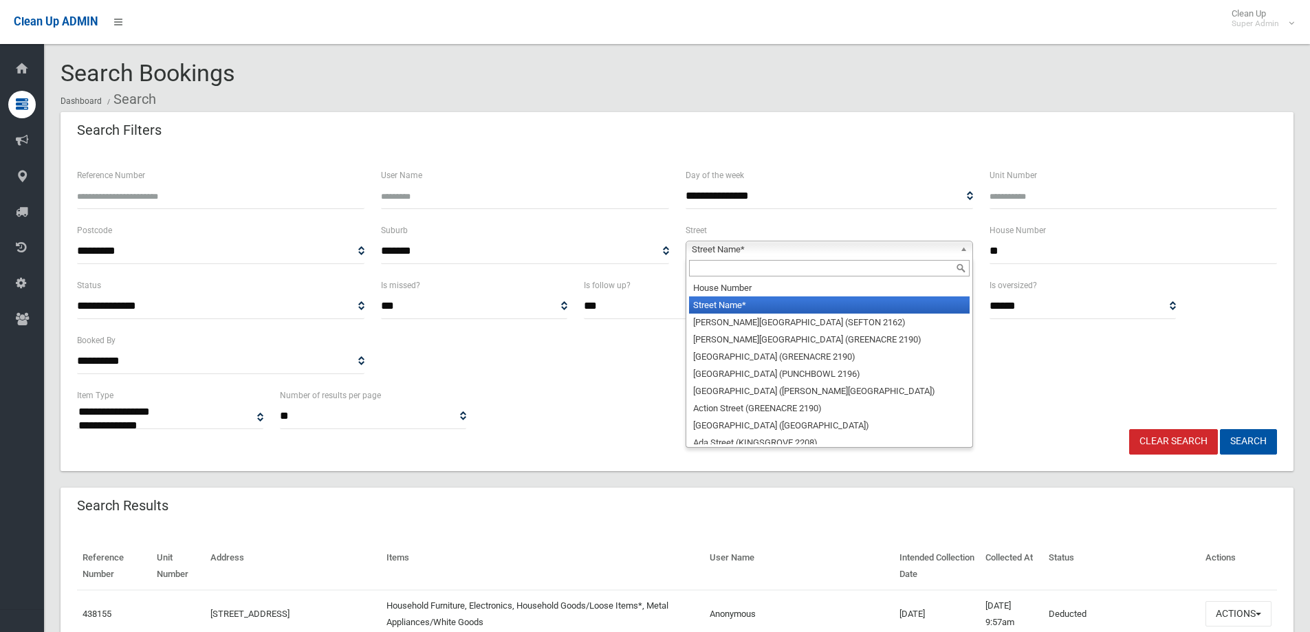
click at [817, 272] on input "text" at bounding box center [829, 268] width 281 height 17
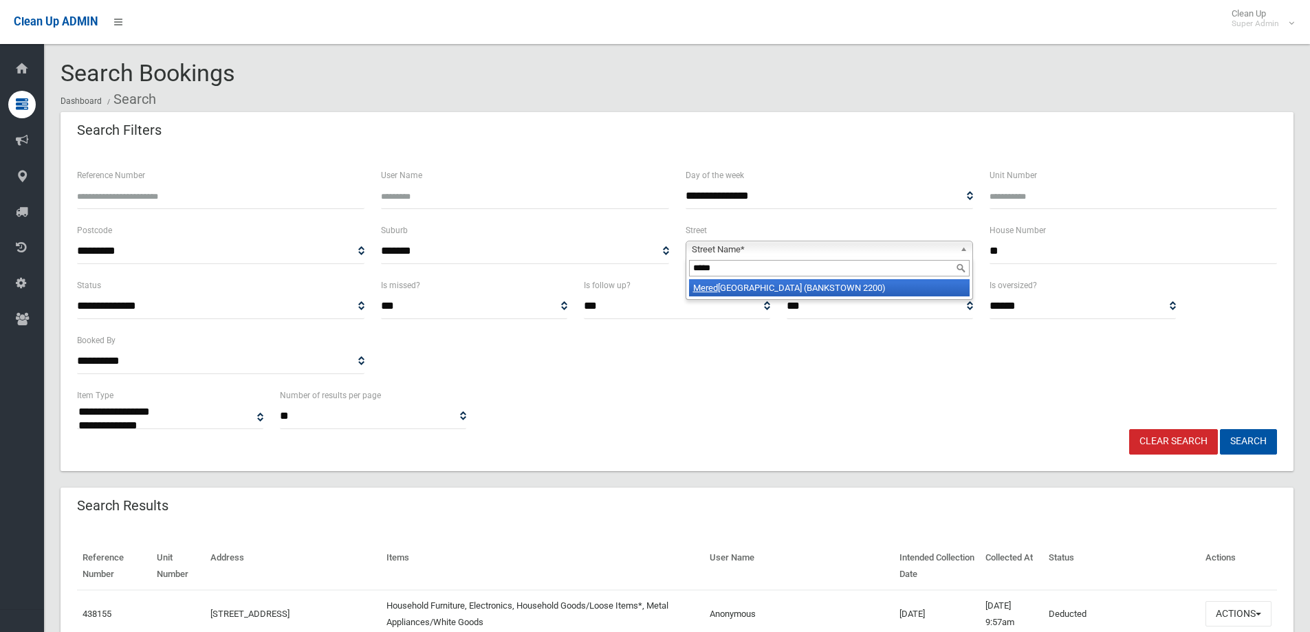
type input "*****"
click at [809, 287] on li "Mered [GEOGRAPHIC_DATA] (BANKSTOWN 2200)" at bounding box center [829, 287] width 281 height 17
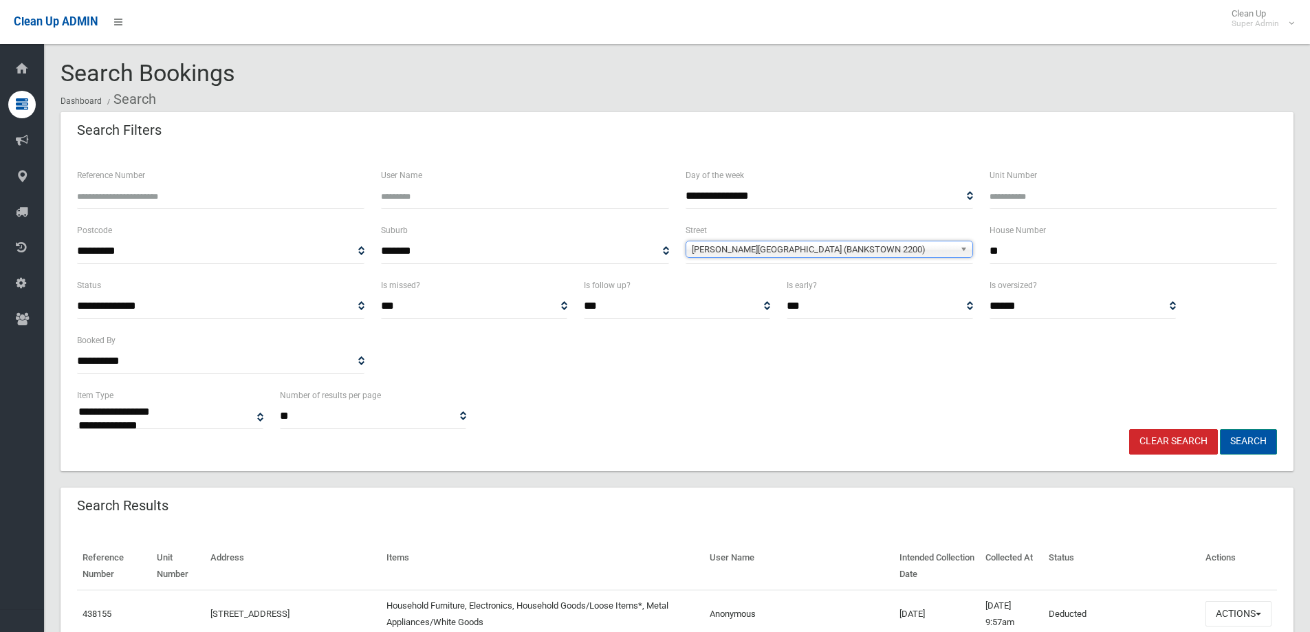
click at [1265, 444] on button "Search" at bounding box center [1248, 441] width 57 height 25
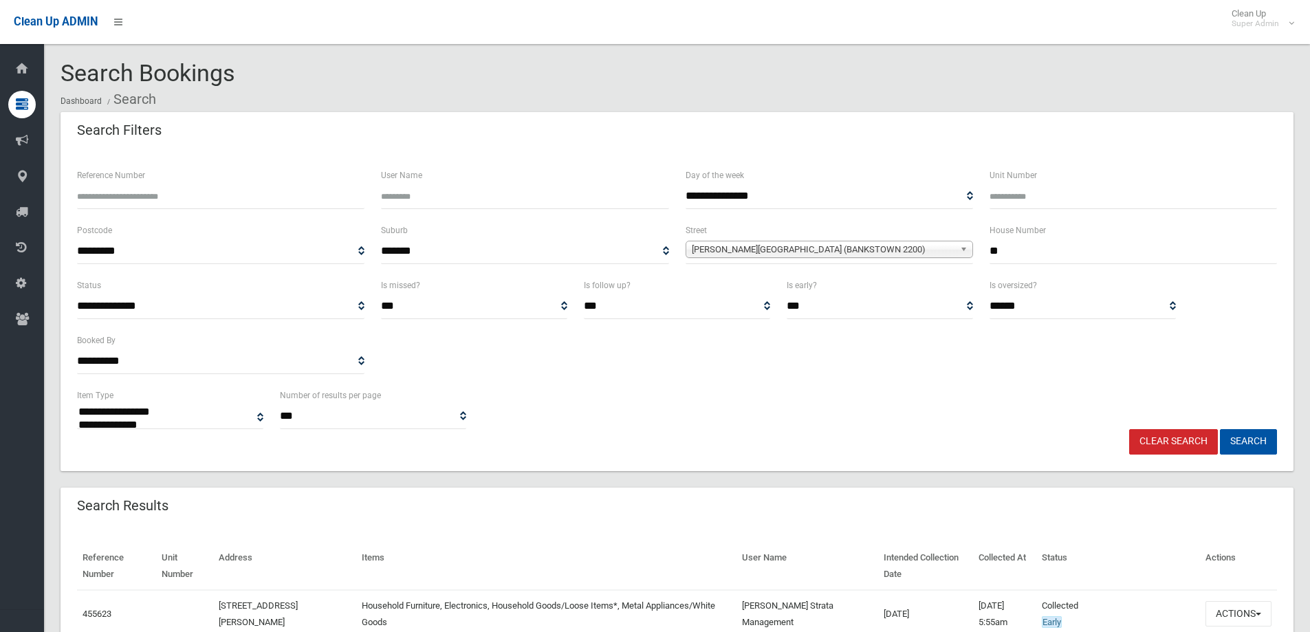
select select
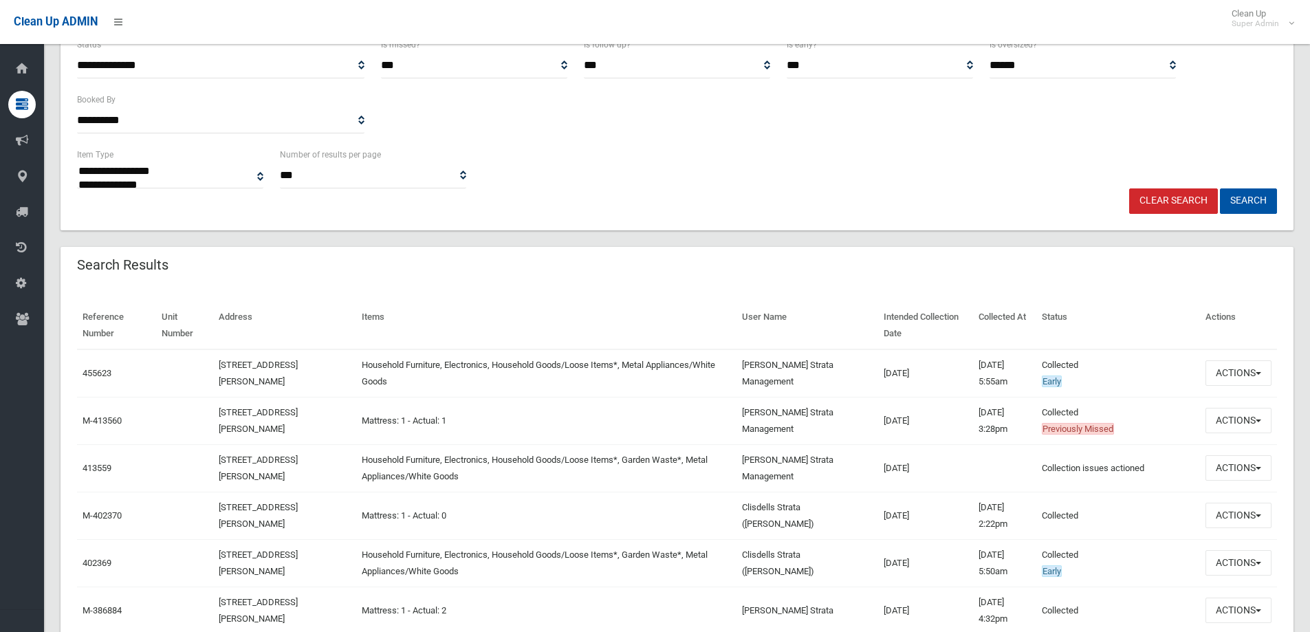
scroll to position [275, 0]
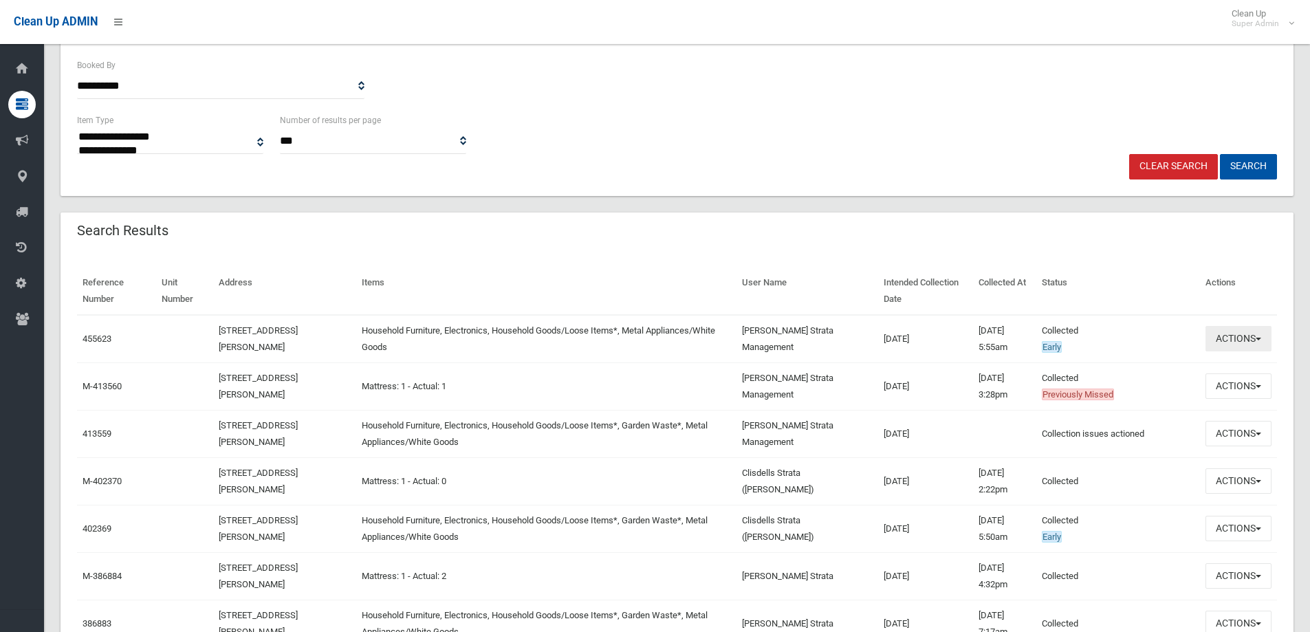
click at [1263, 331] on button "Actions" at bounding box center [1238, 338] width 66 height 25
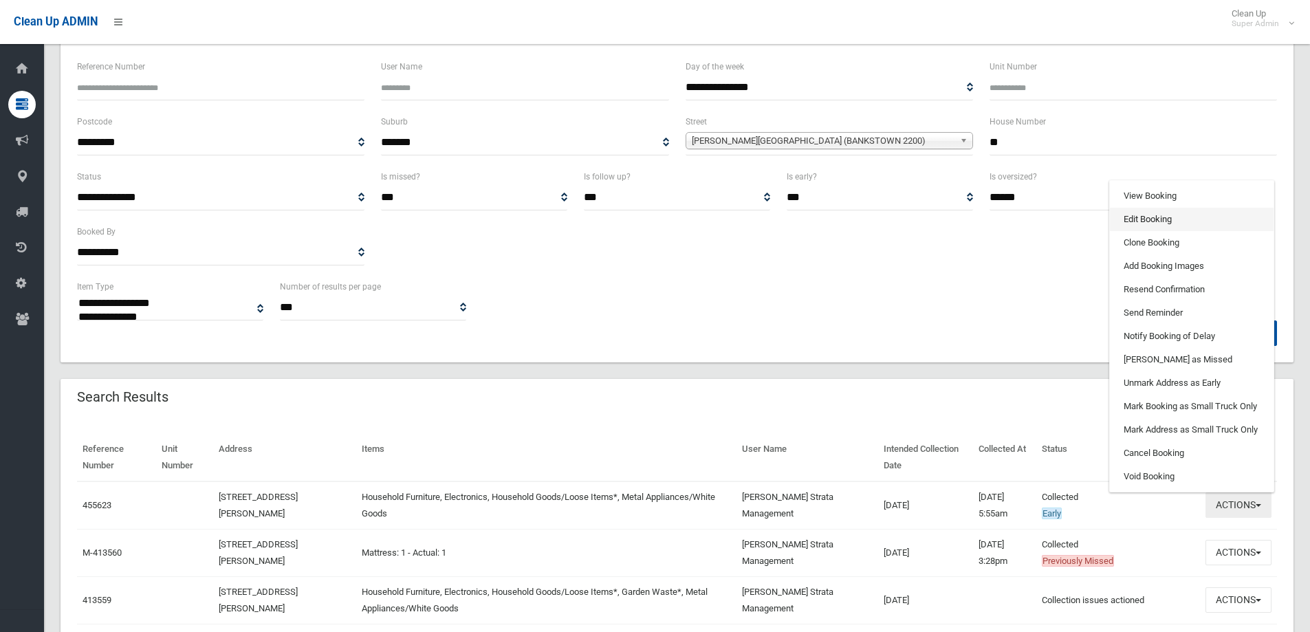
scroll to position [69, 0]
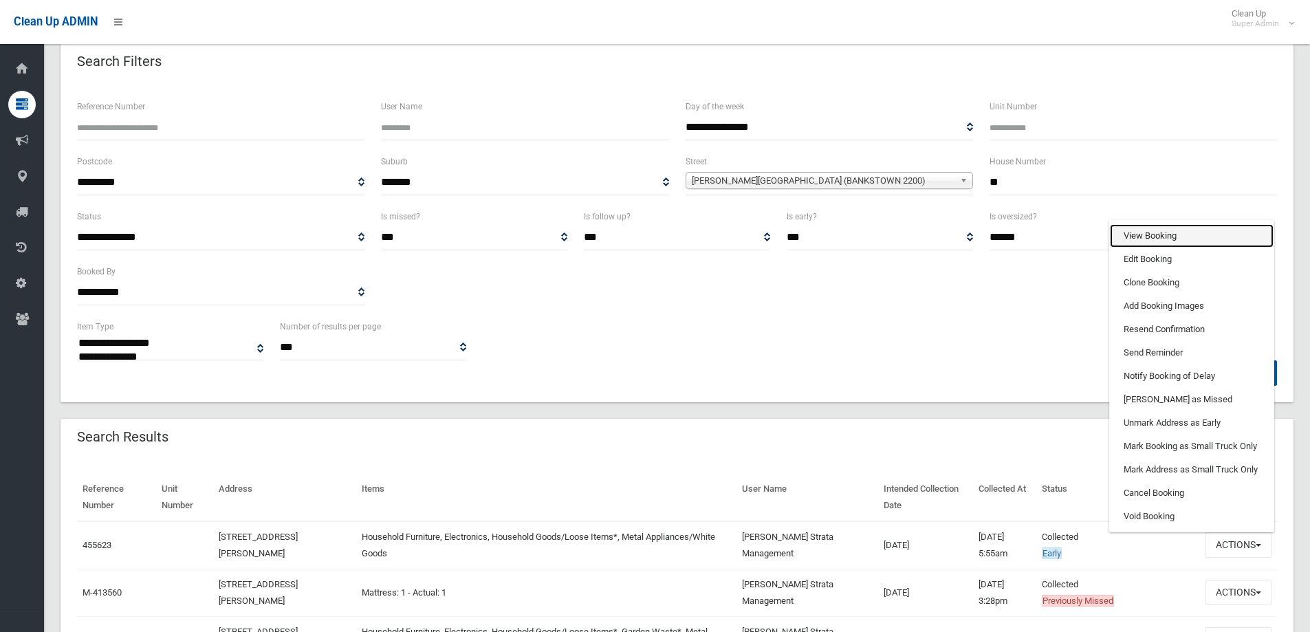
click at [1168, 234] on link "View Booking" at bounding box center [1192, 235] width 164 height 23
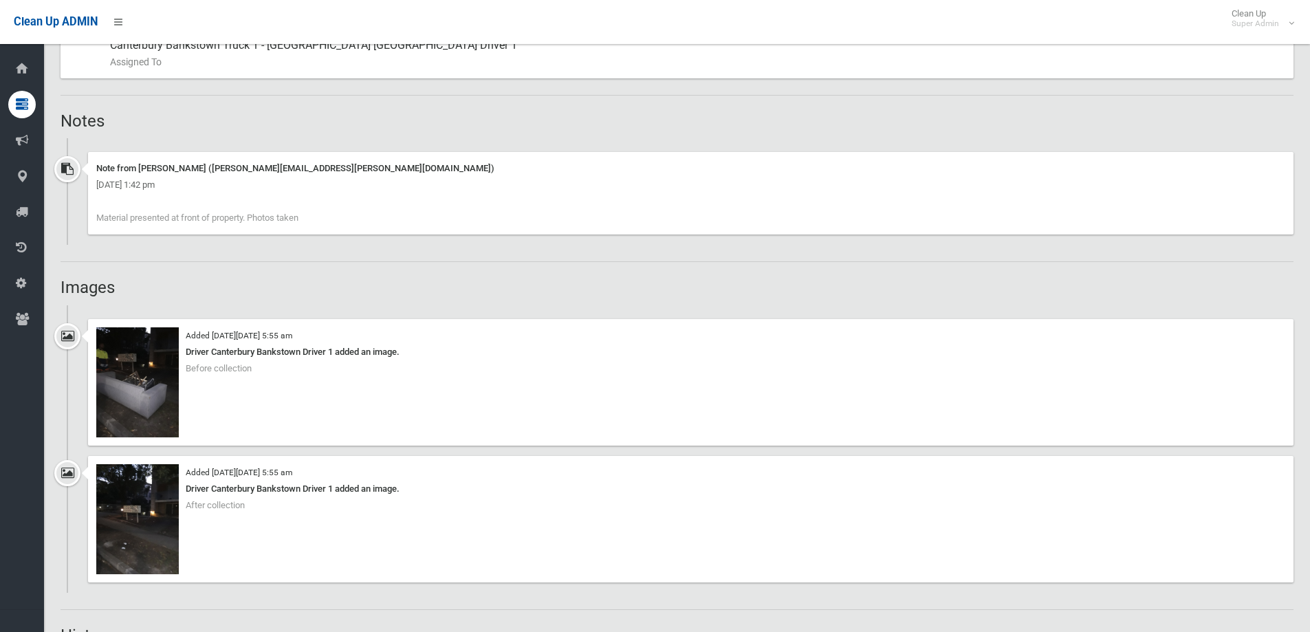
scroll to position [825, 0]
click at [170, 366] on img at bounding box center [137, 382] width 83 height 110
click at [155, 531] on img at bounding box center [137, 518] width 83 height 110
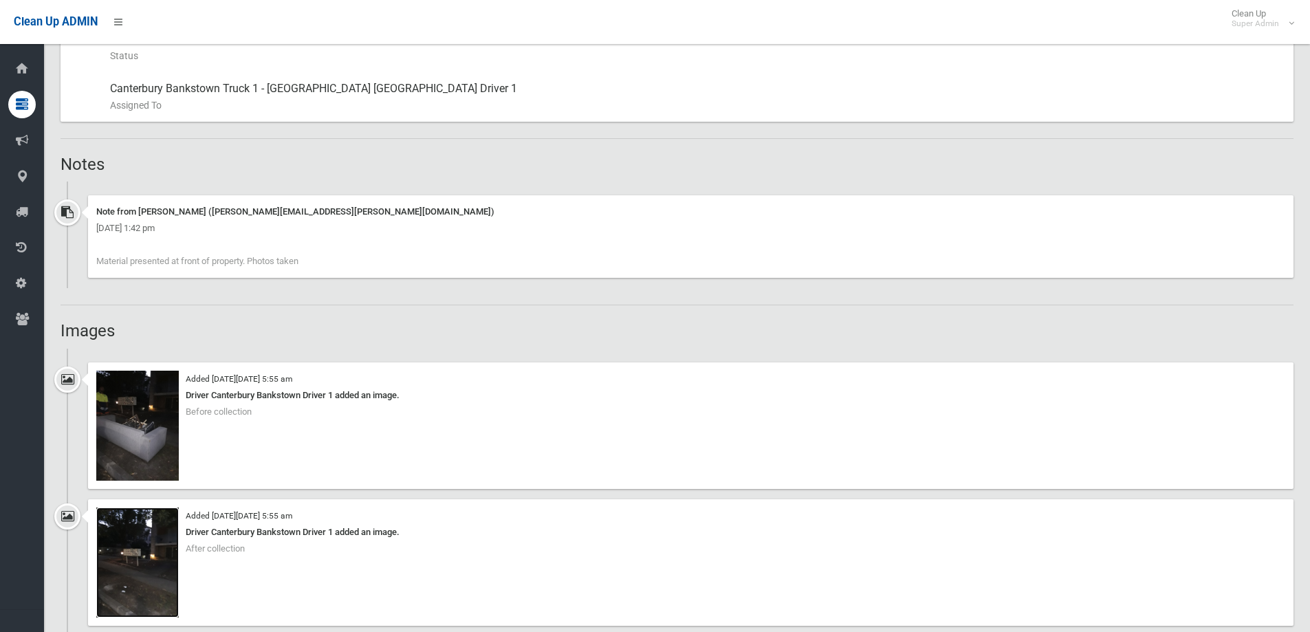
scroll to position [756, 0]
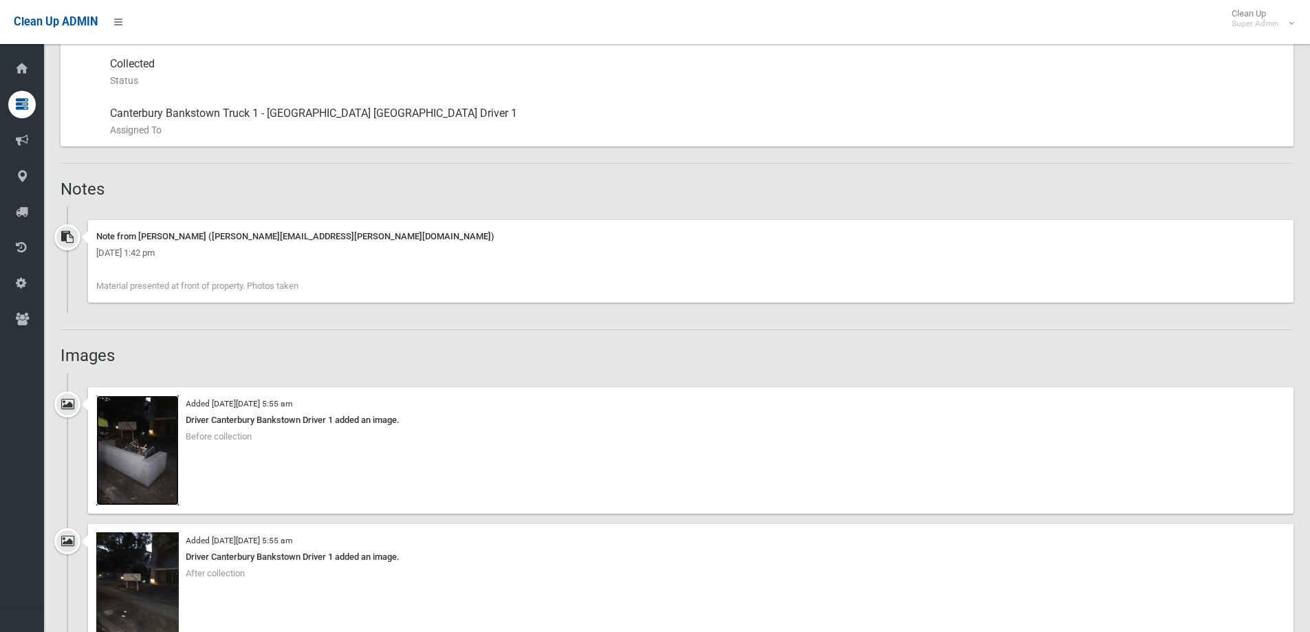
click at [153, 441] on img at bounding box center [137, 450] width 83 height 110
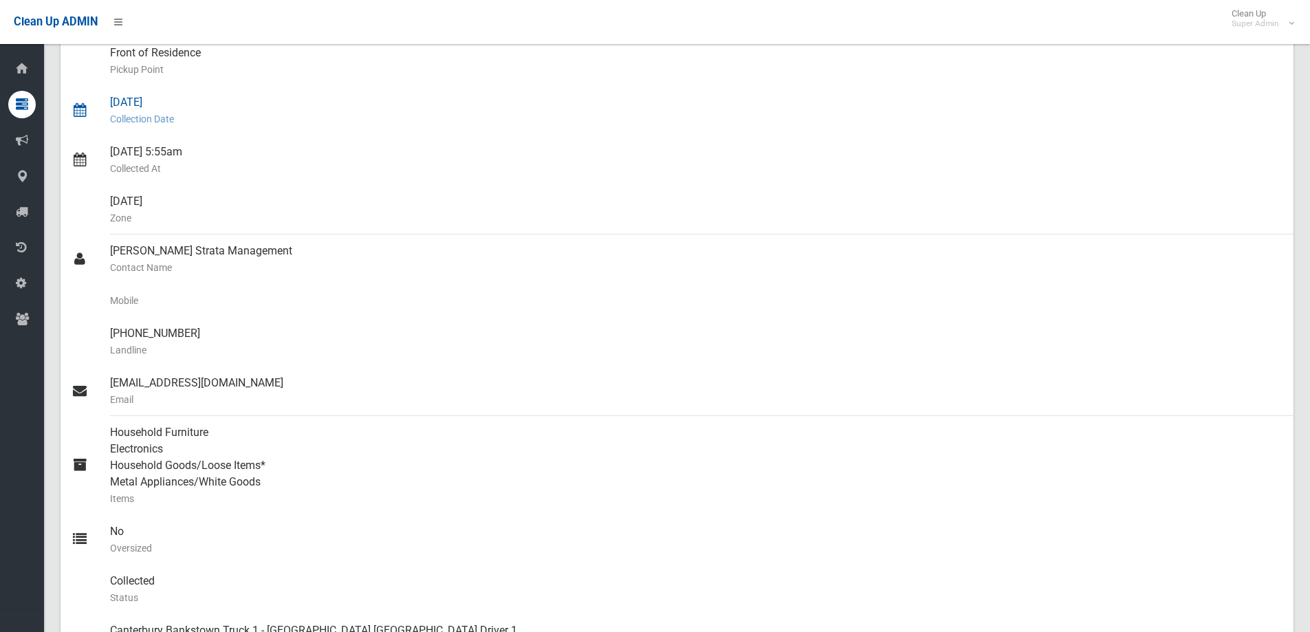
scroll to position [275, 0]
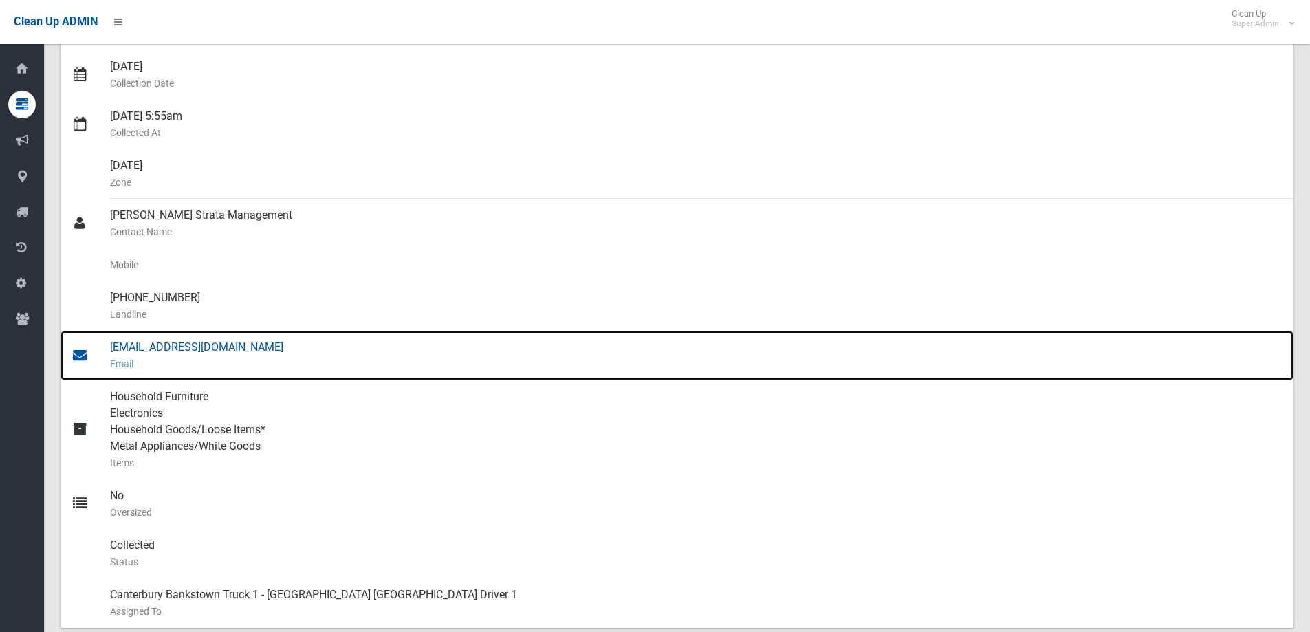
click at [169, 342] on div "pa.evda@clisdells.com.au Email" at bounding box center [696, 356] width 1172 height 50
